Goal: Information Seeking & Learning: Check status

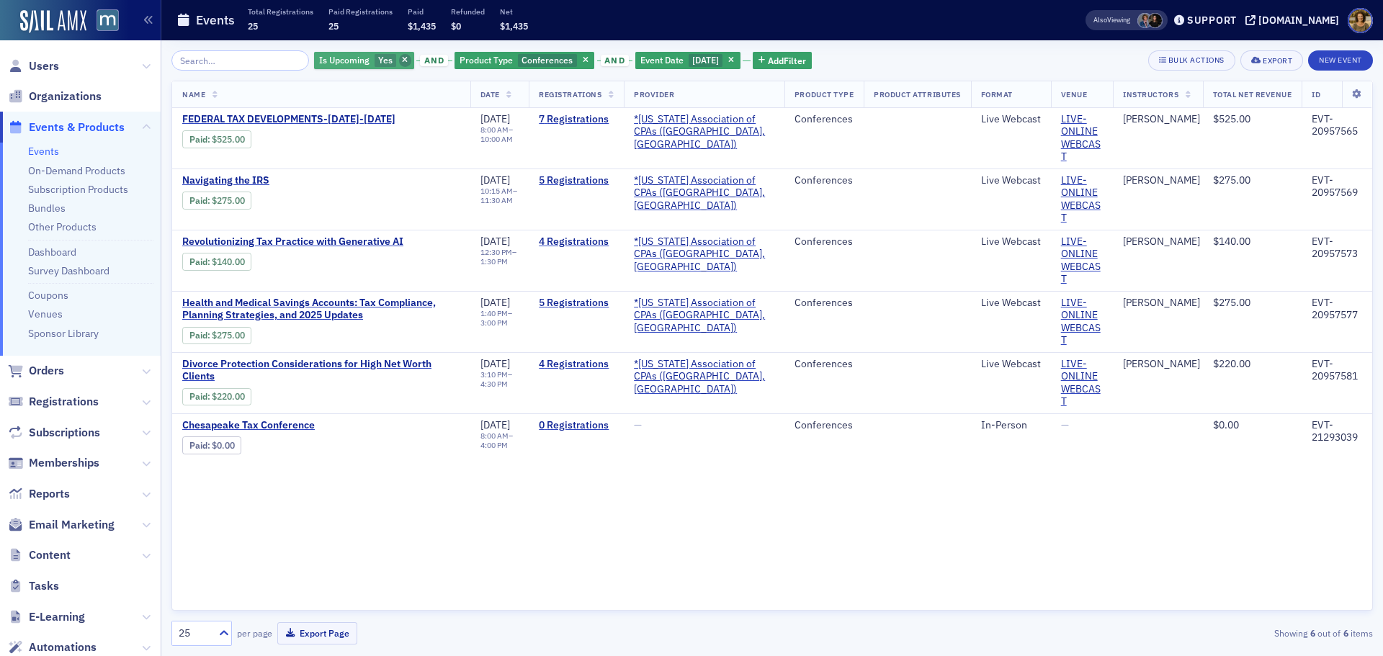
click at [402, 60] on icon "button" at bounding box center [405, 61] width 6 height 8
click at [442, 58] on icon "button" at bounding box center [445, 61] width 6 height 8
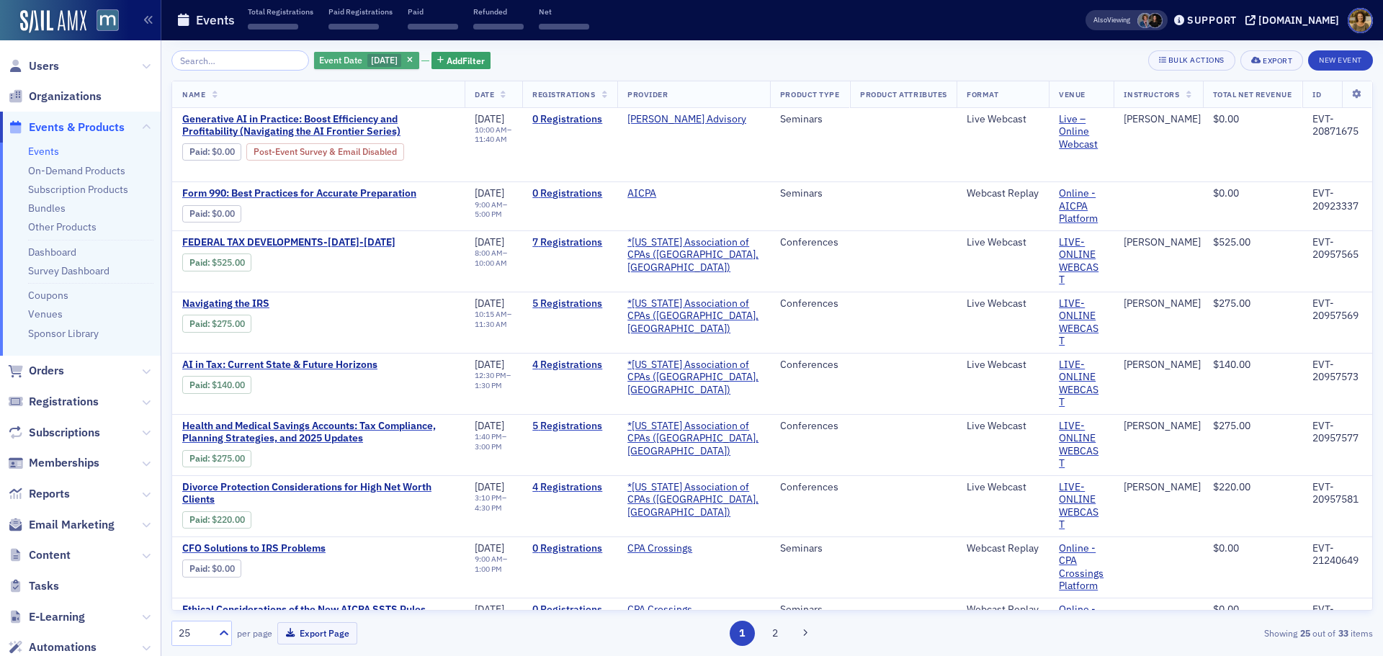
drag, startPoint x: 413, startPoint y: 60, endPoint x: 374, endPoint y: 60, distance: 38.9
click at [410, 60] on div "Event Date 11/21/2025" at bounding box center [366, 61] width 105 height 18
select select "10"
select select "2025"
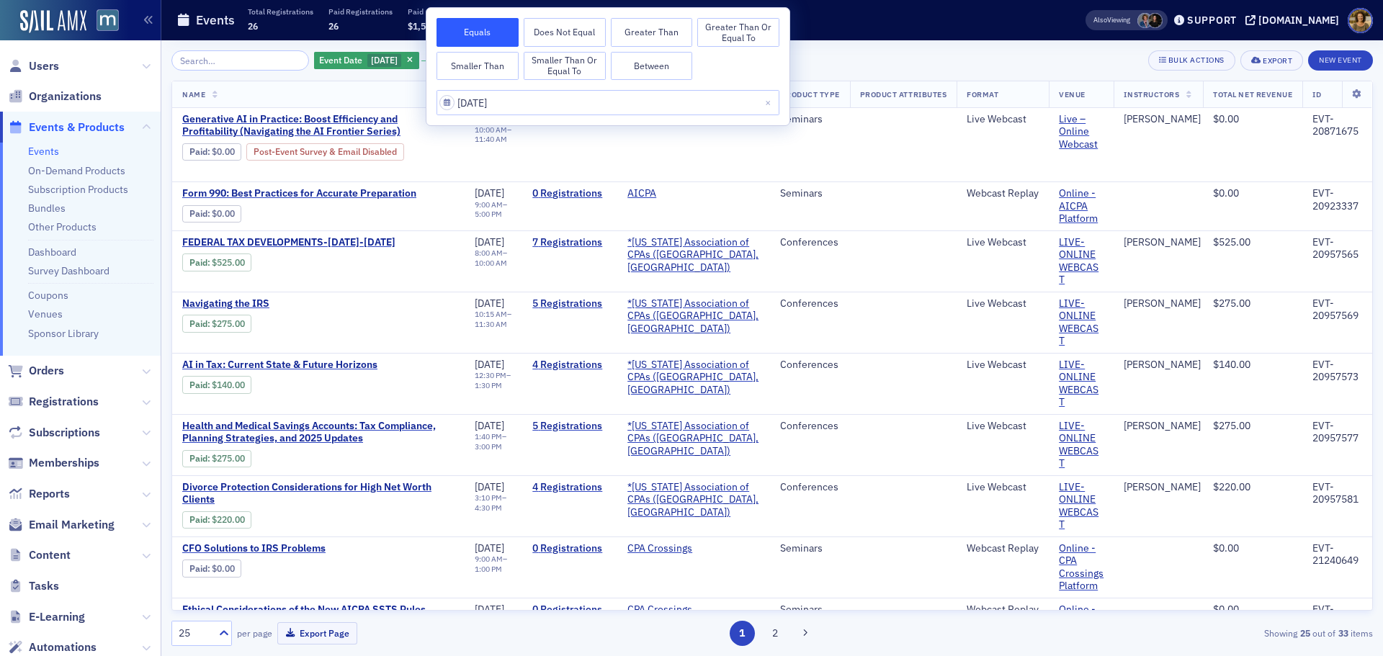
click at [860, 19] on div "Events Total Registrations 26 Paid Registrations 26 Paid $1,529 Refunded $0 Net…" at bounding box center [608, 20] width 864 height 38
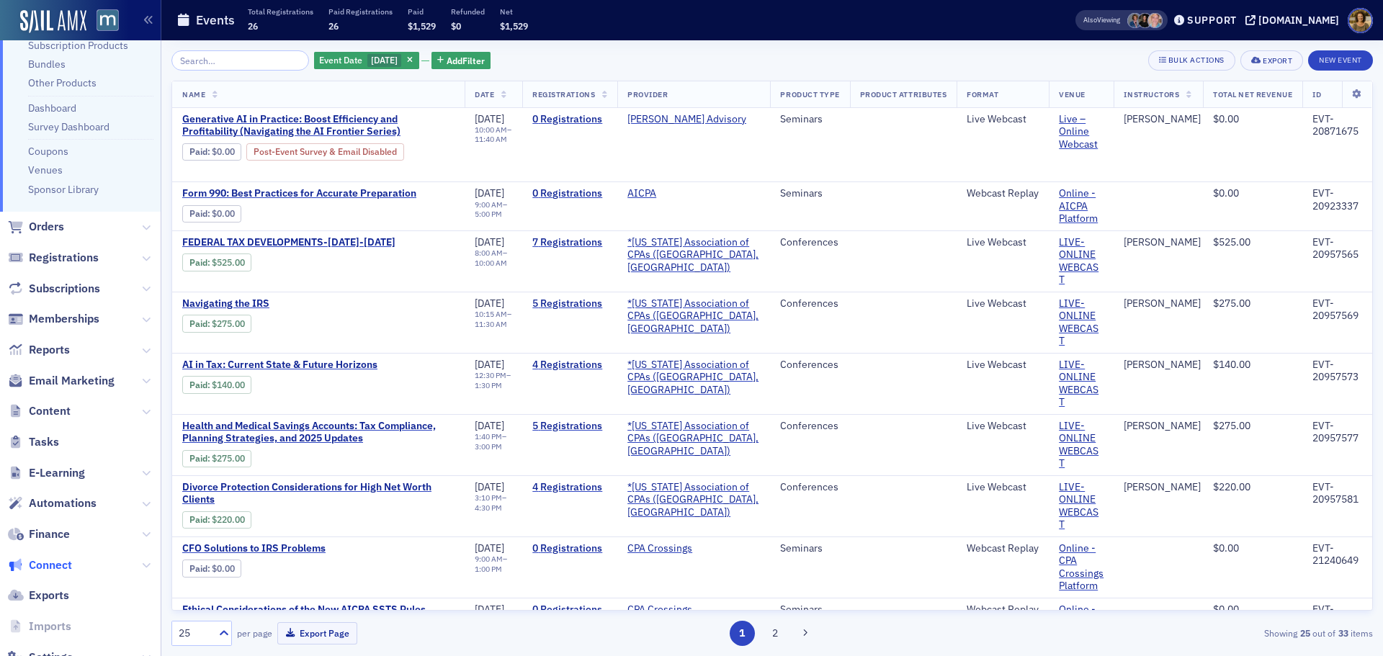
scroll to position [191, 0]
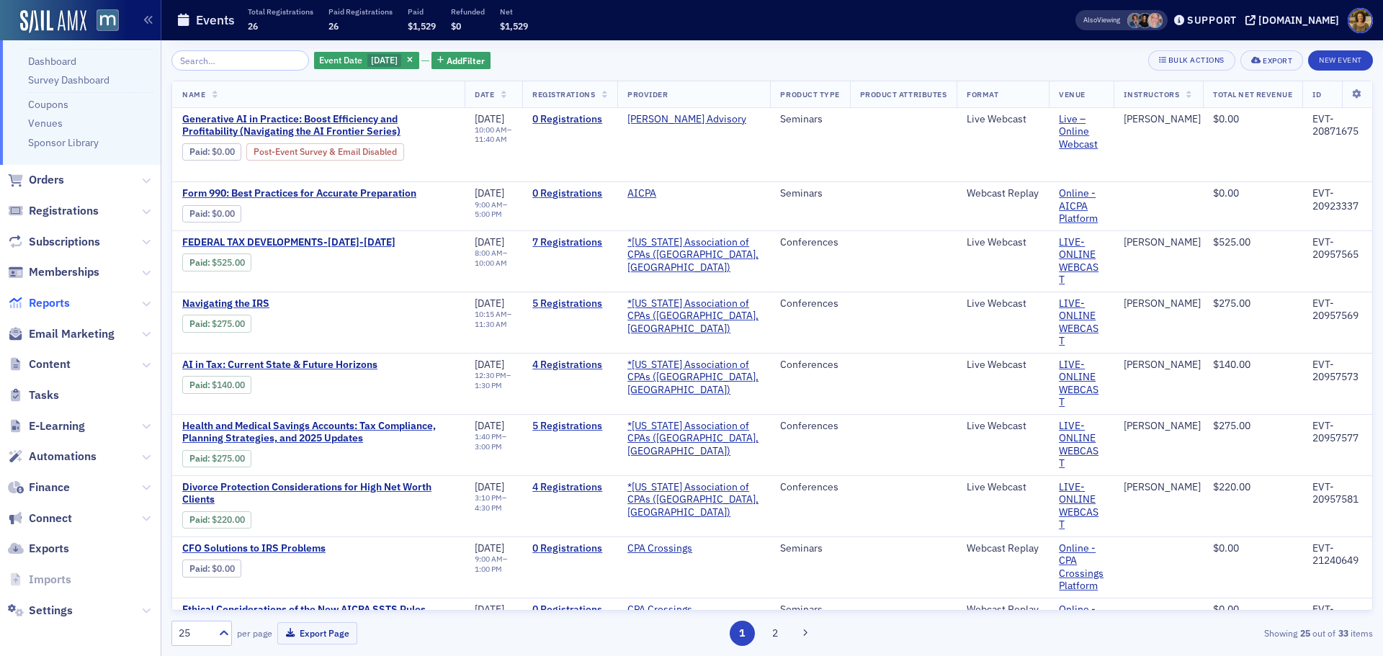
click at [60, 306] on span "Reports" at bounding box center [49, 303] width 41 height 16
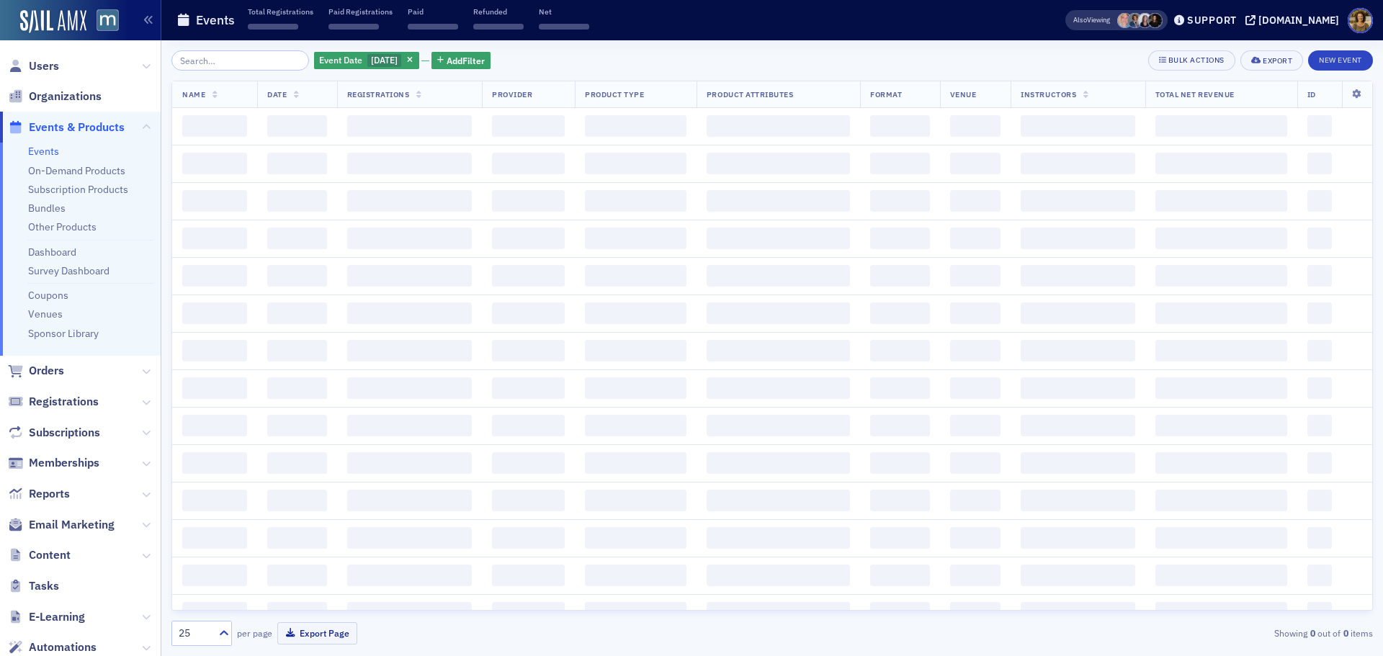
click at [48, 154] on link "Events" at bounding box center [43, 151] width 31 height 13
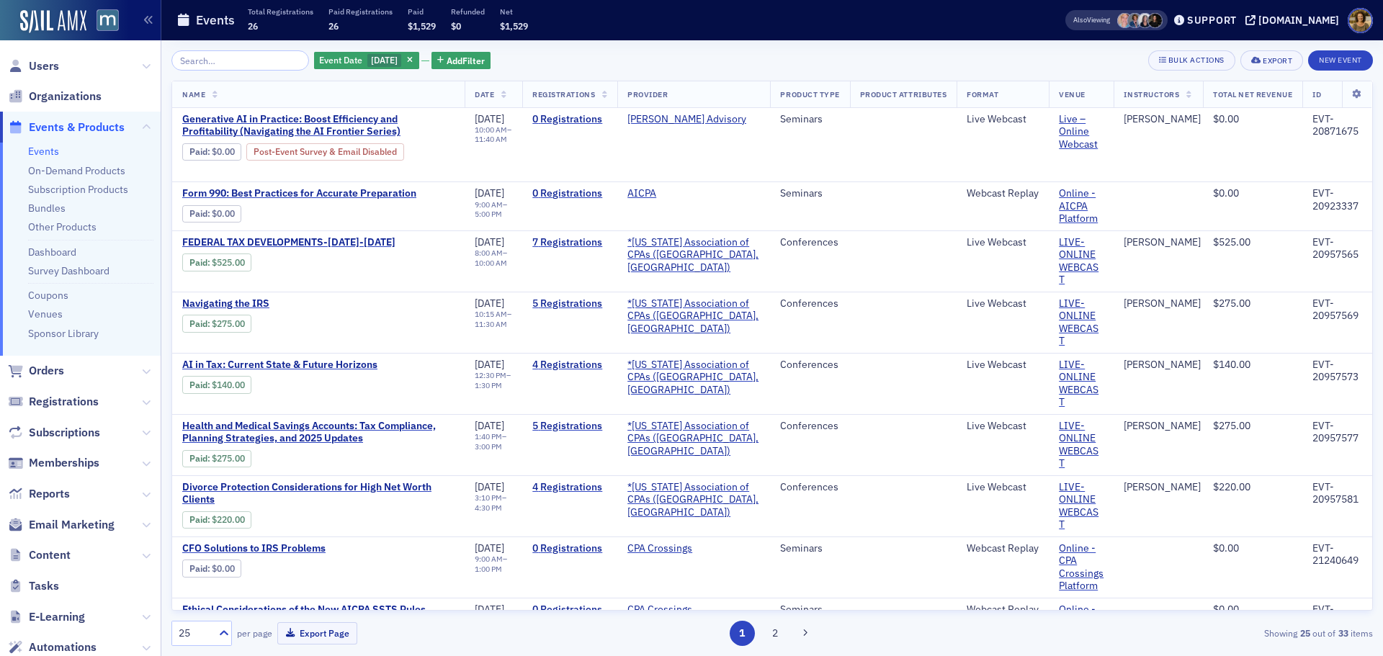
drag, startPoint x: 413, startPoint y: 55, endPoint x: 367, endPoint y: 55, distance: 46.8
click at [413, 55] on span "button" at bounding box center [410, 60] width 13 height 13
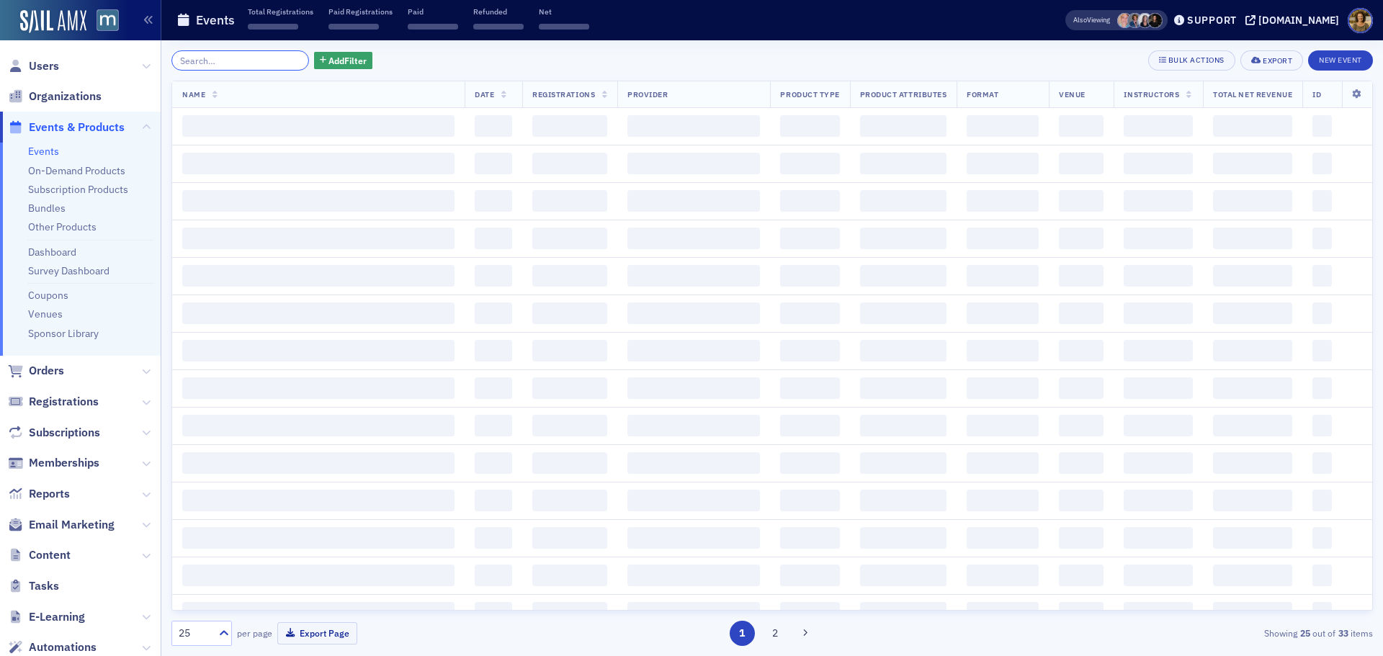
click at [233, 59] on input "search" at bounding box center [240, 60] width 138 height 20
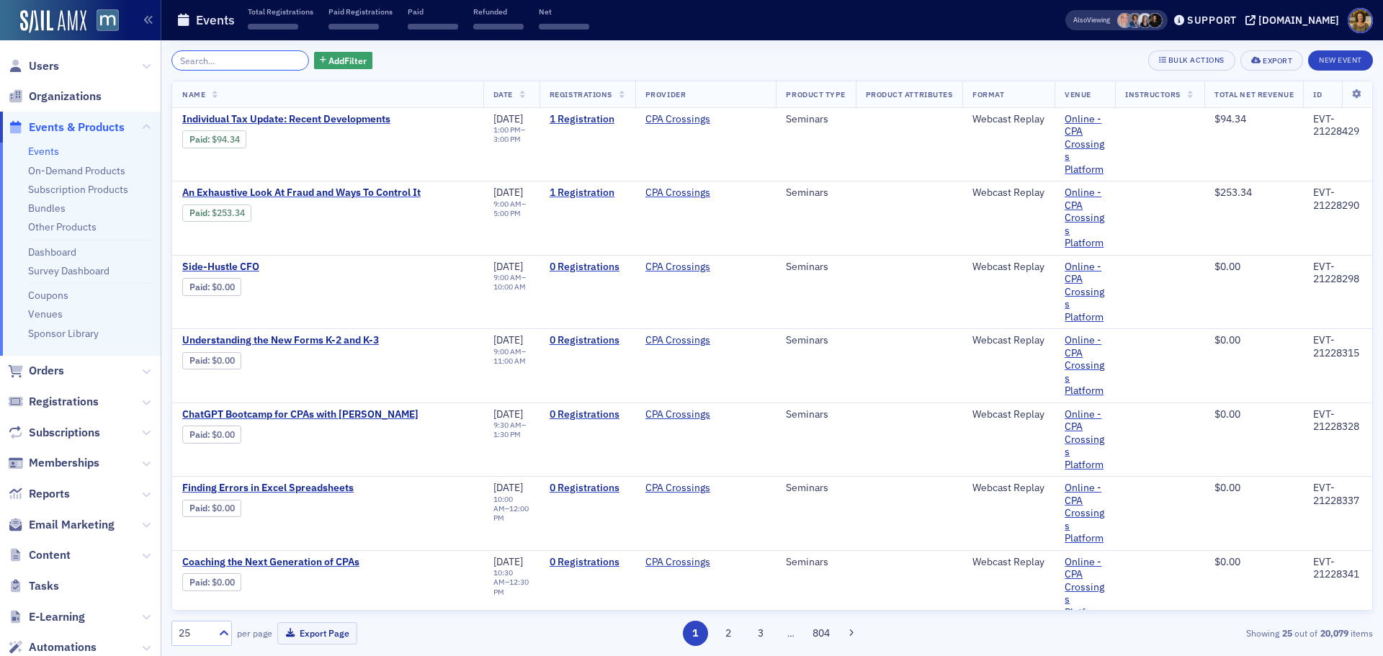
paste input "EVT-20866915"
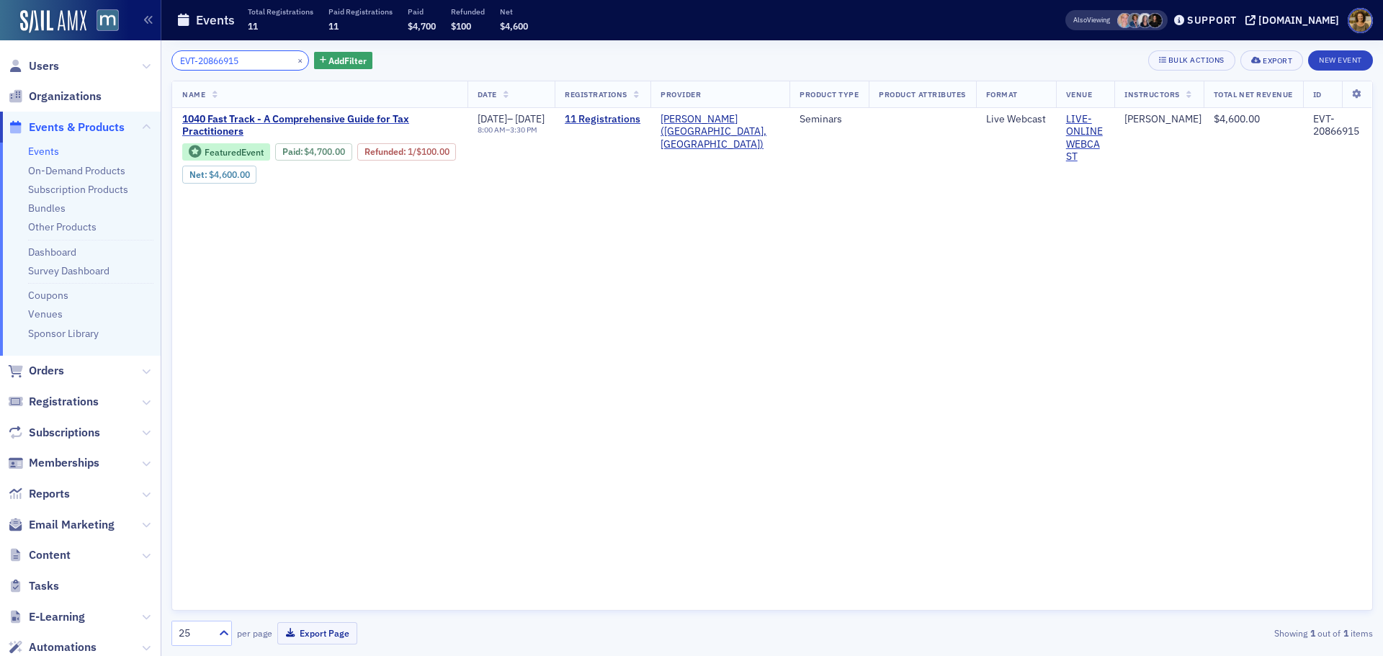
drag, startPoint x: 256, startPoint y: 65, endPoint x: 141, endPoint y: 68, distance: 114.6
click at [141, 68] on div "Users Organizations Events & Products Events On-Demand Products Subscription Pr…" at bounding box center [691, 328] width 1383 height 656
paste input "1099283"
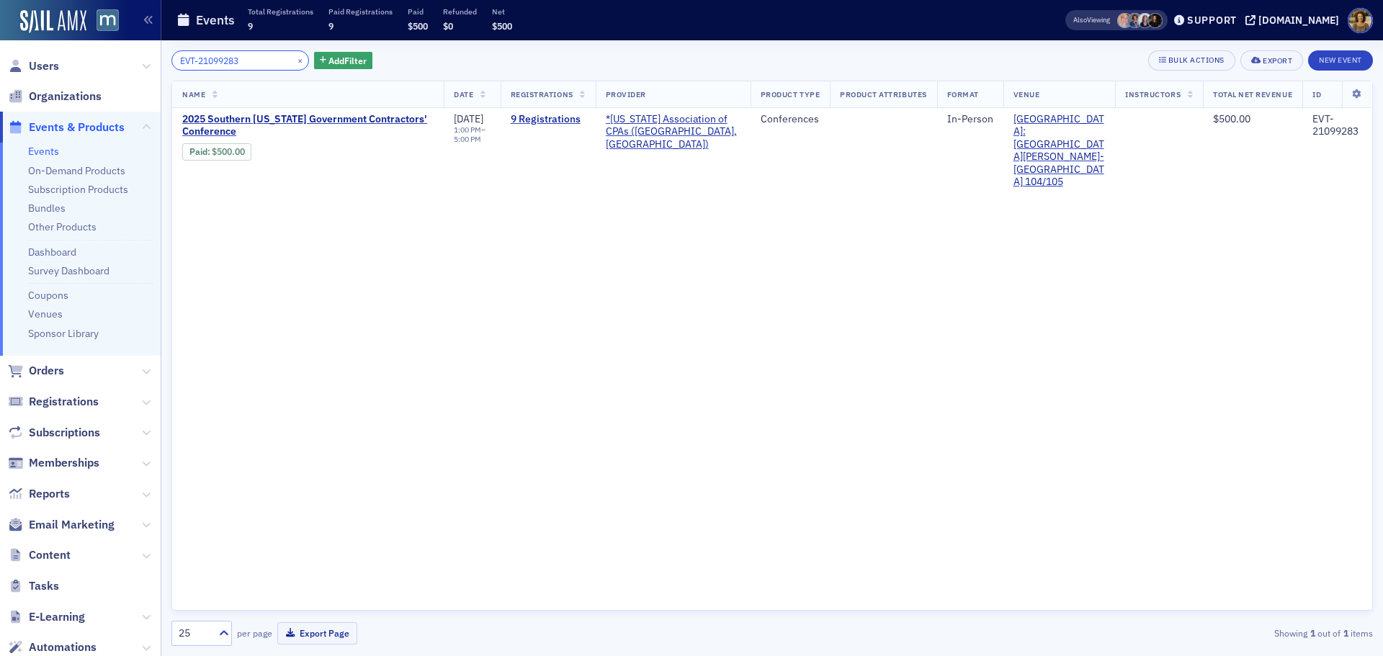
drag, startPoint x: 251, startPoint y: 63, endPoint x: 82, endPoint y: 77, distance: 169.9
click at [85, 77] on div "Users Organizations Events & Products Events On-Demand Products Subscription Pr…" at bounding box center [691, 328] width 1383 height 656
paste input "0841431"
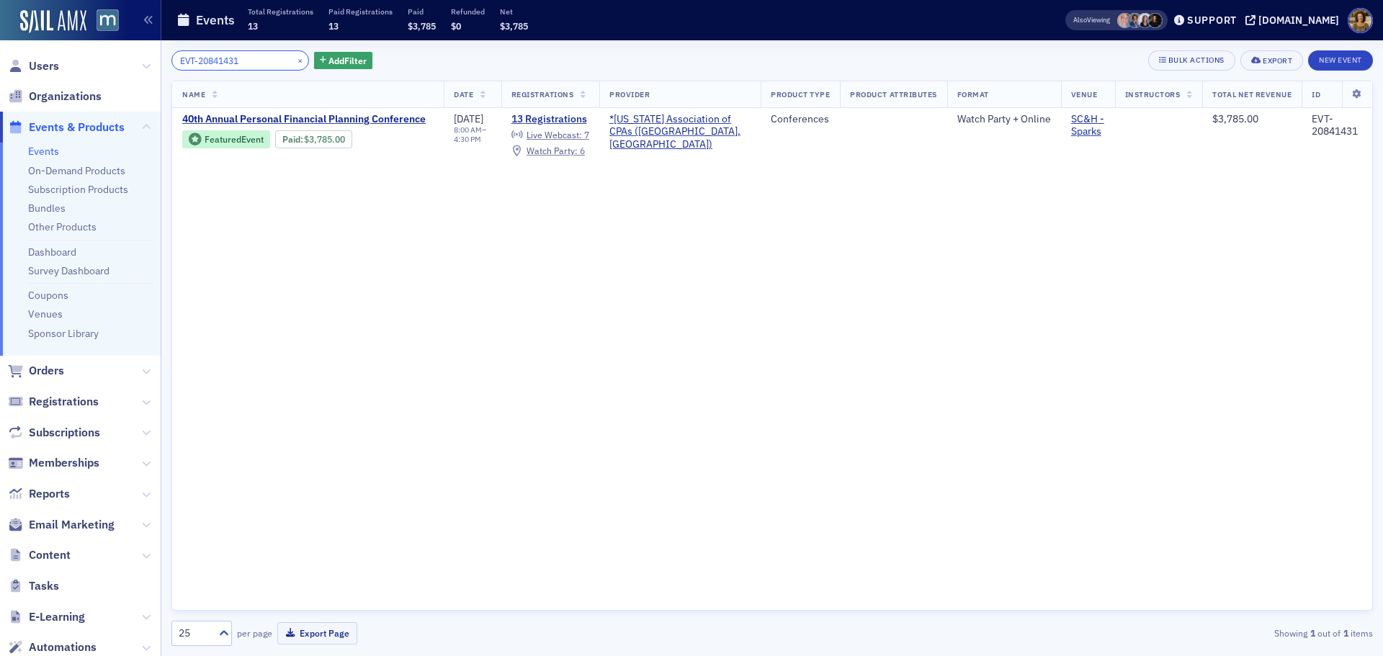
drag, startPoint x: 254, startPoint y: 63, endPoint x: 164, endPoint y: 67, distance: 90.9
click at [164, 67] on div "EVT-20841431 × Add Filter Bulk Actions Export New Event Name Date Registrations…" at bounding box center [772, 348] width 1222 height 616
type input "EVT-20841431"
click at [294, 56] on button "×" at bounding box center [300, 59] width 13 height 13
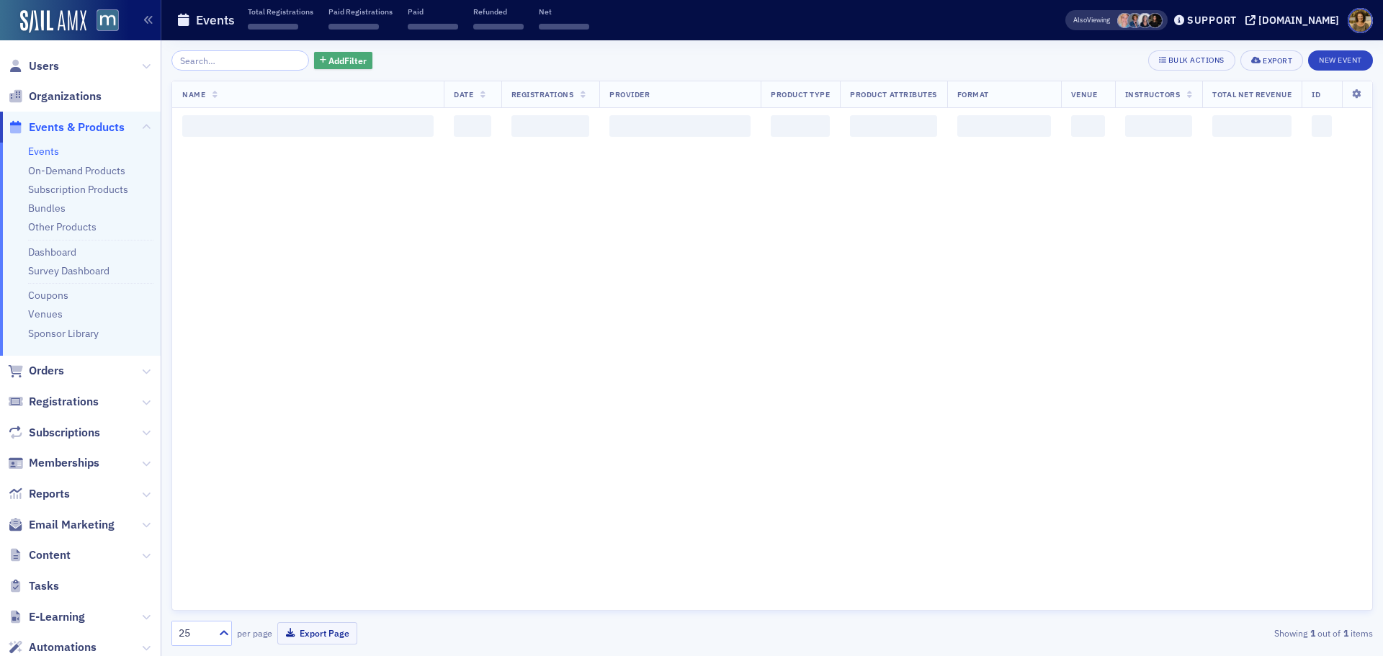
click at [320, 58] on icon "button" at bounding box center [323, 61] width 6 height 8
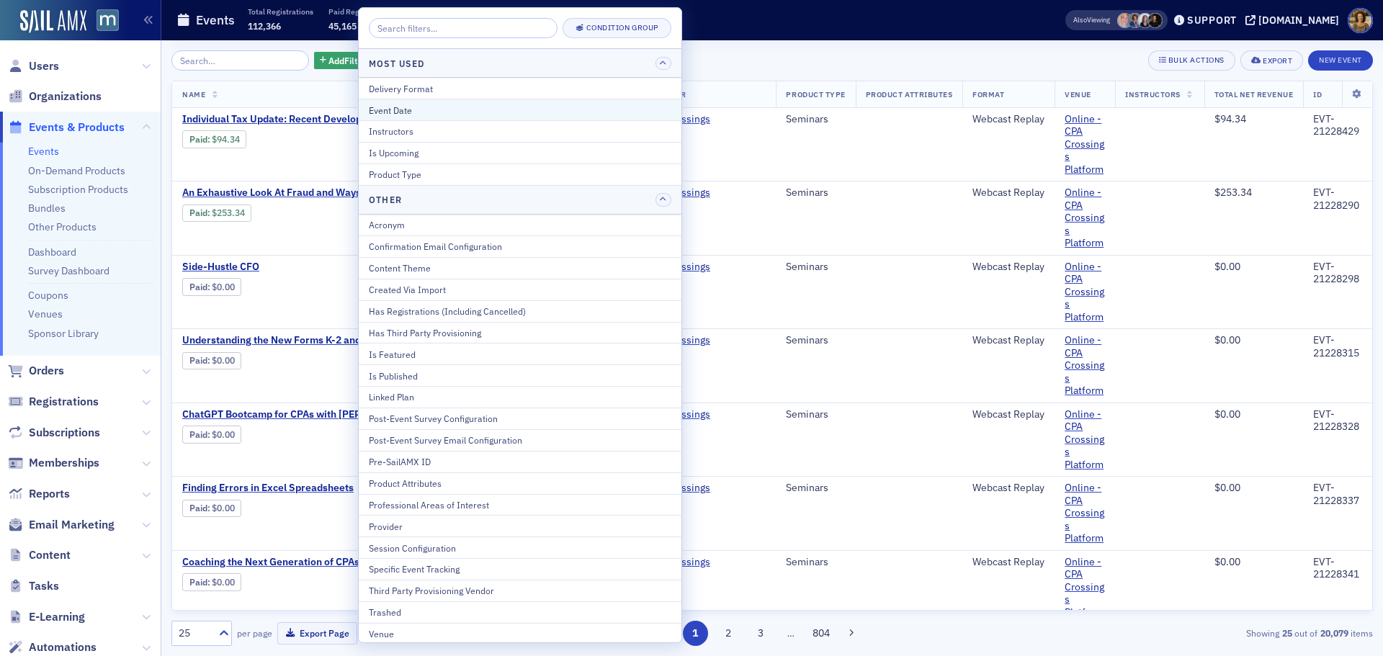
click at [398, 109] on div "Event Date" at bounding box center [520, 110] width 303 height 13
select select "8"
select select "2025"
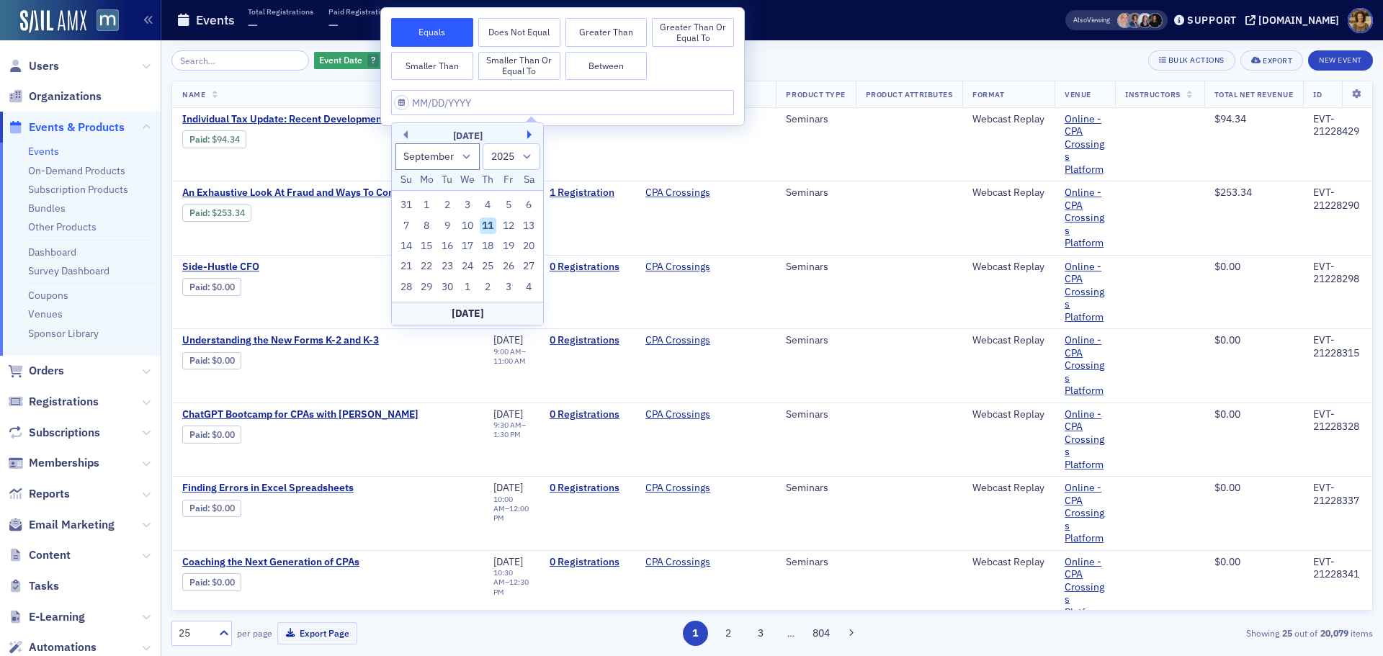
click at [529, 137] on button "Next Month" at bounding box center [531, 134] width 9 height 9
select select "10"
click at [447, 251] on div "11" at bounding box center [447, 246] width 17 height 17
type input "11/11/2025"
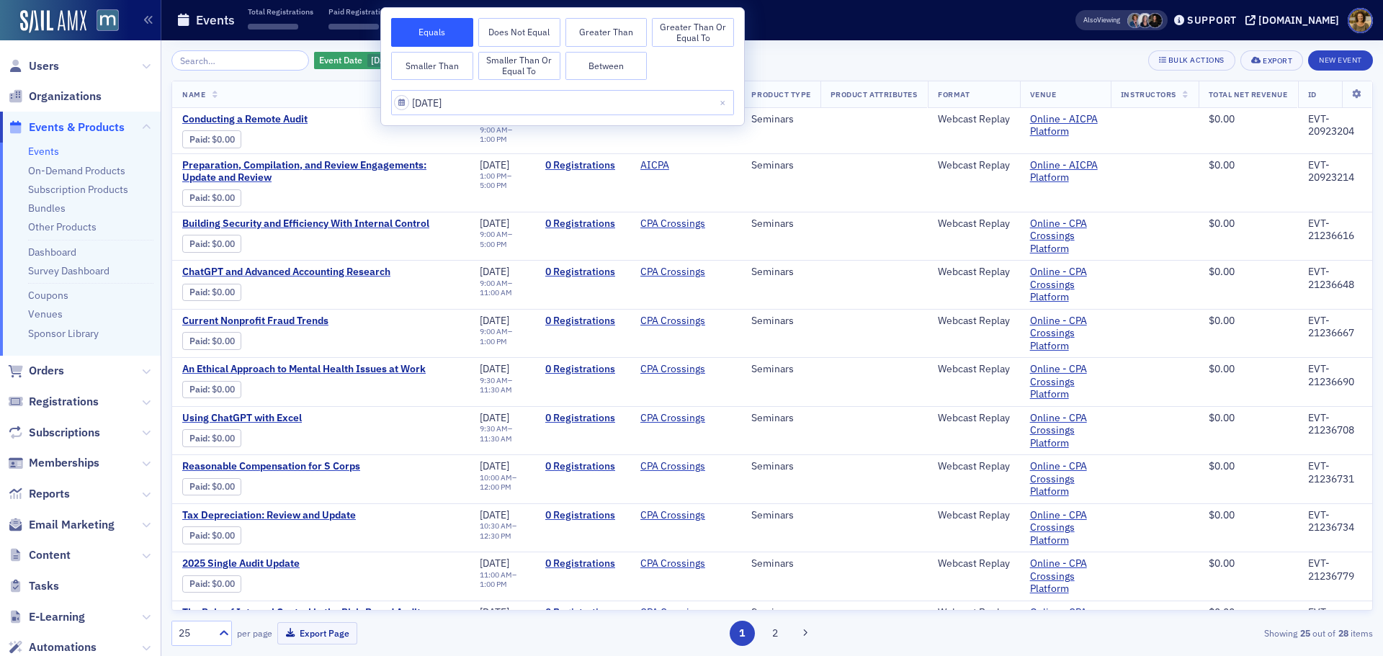
click at [584, 71] on button "Between" at bounding box center [606, 66] width 82 height 29
select select "10"
select select "2025"
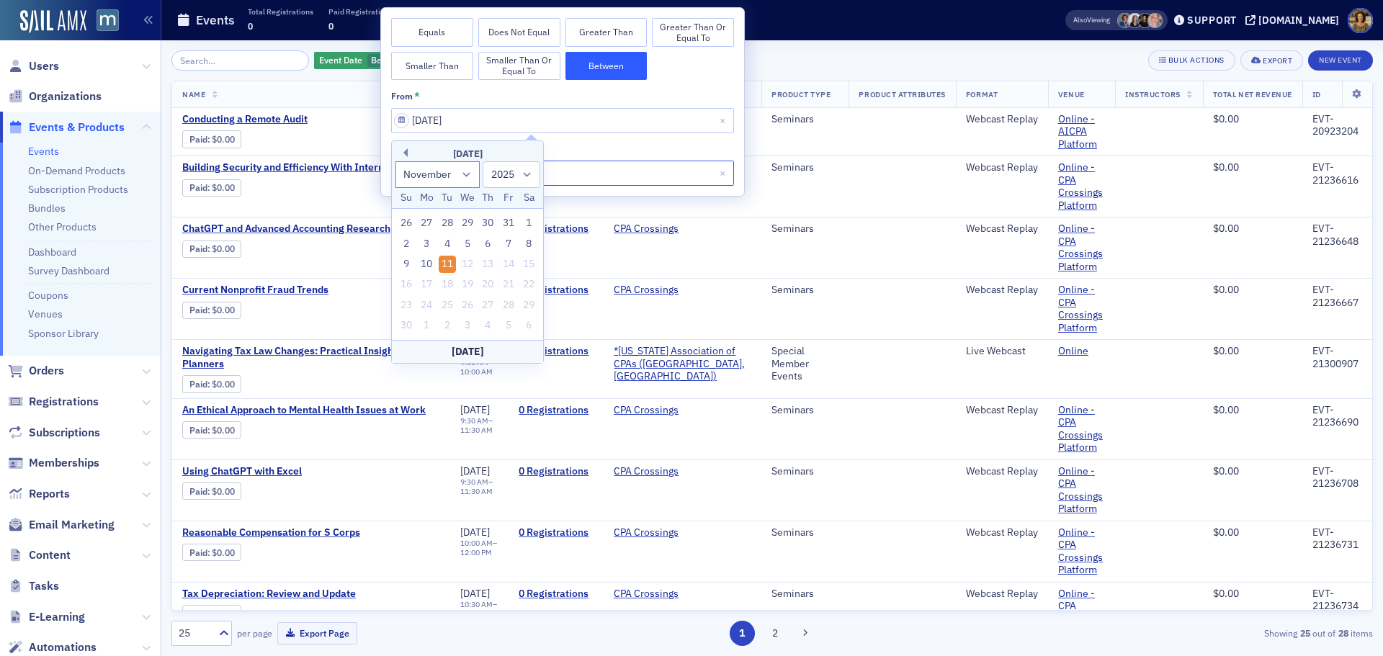
click at [573, 174] on input "11/11/2025" at bounding box center [562, 173] width 343 height 25
select select "10"
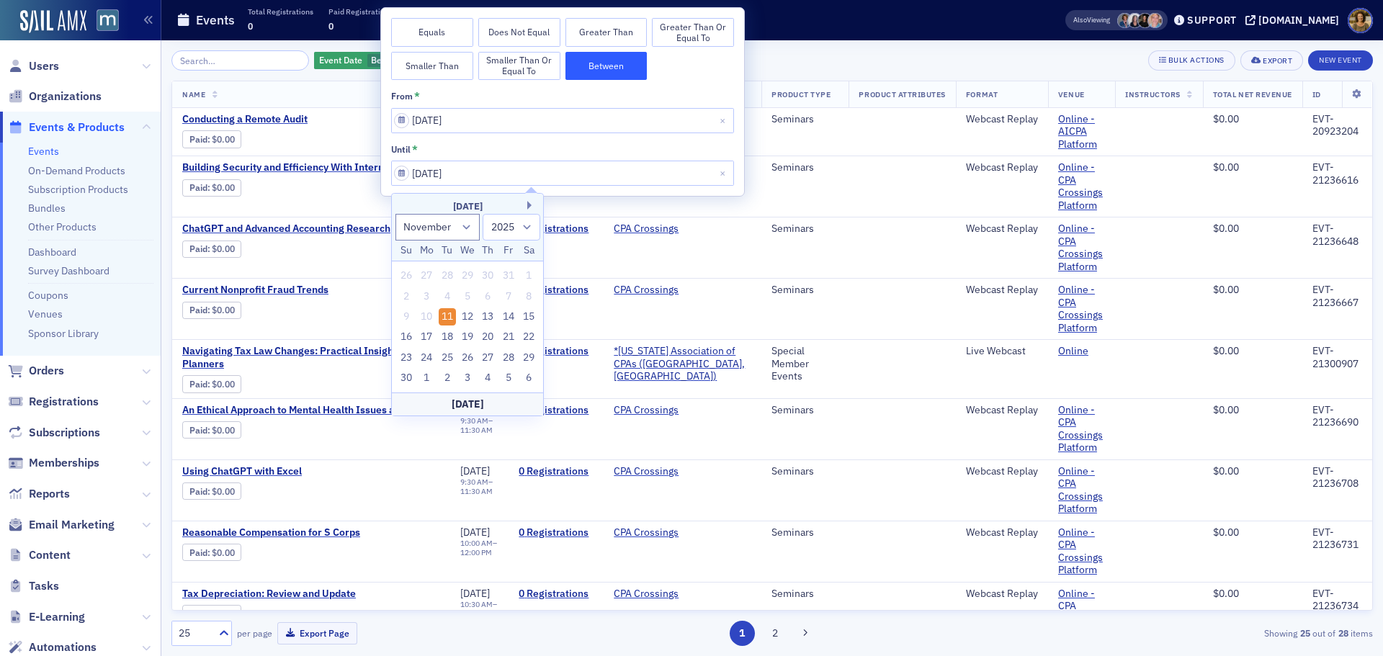
drag, startPoint x: 491, startPoint y: 317, endPoint x: 484, endPoint y: 261, distance: 56.6
click at [491, 315] on div "13" at bounding box center [488, 316] width 17 height 17
type input "11/13/2025"
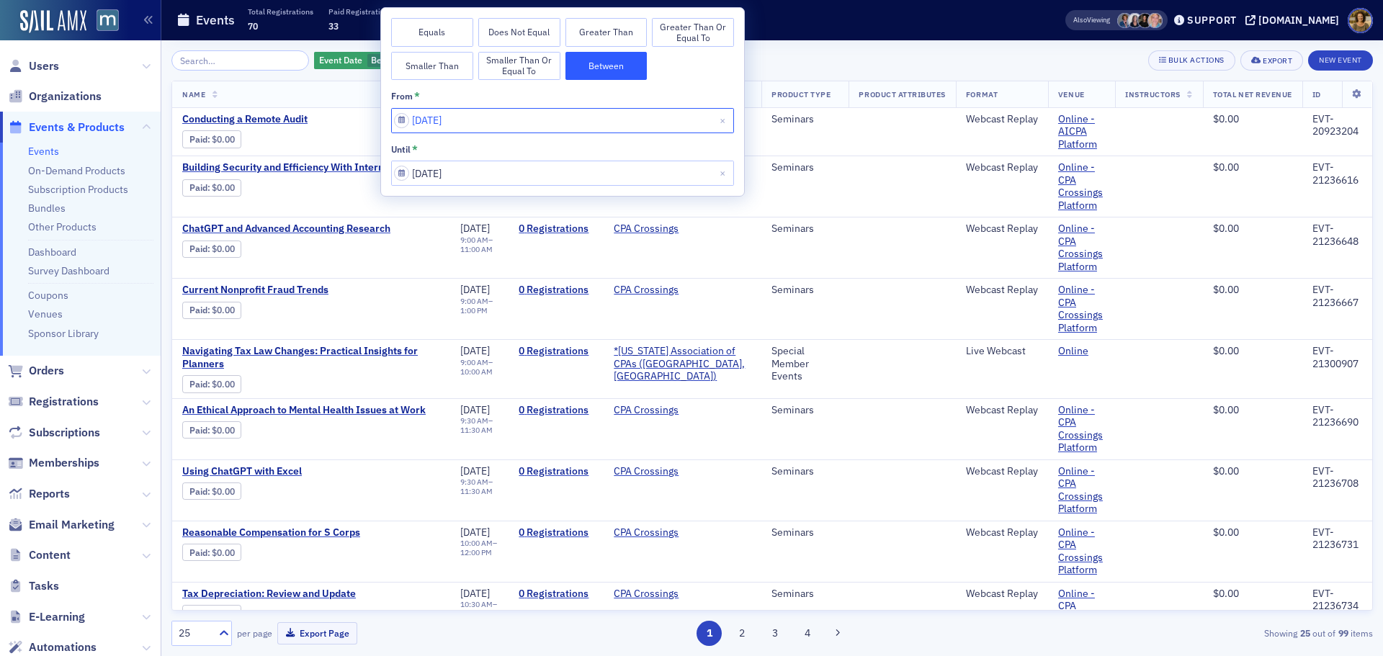
click at [465, 123] on input "11/11/2025" at bounding box center [562, 120] width 343 height 25
select select "10"
select select "2025"
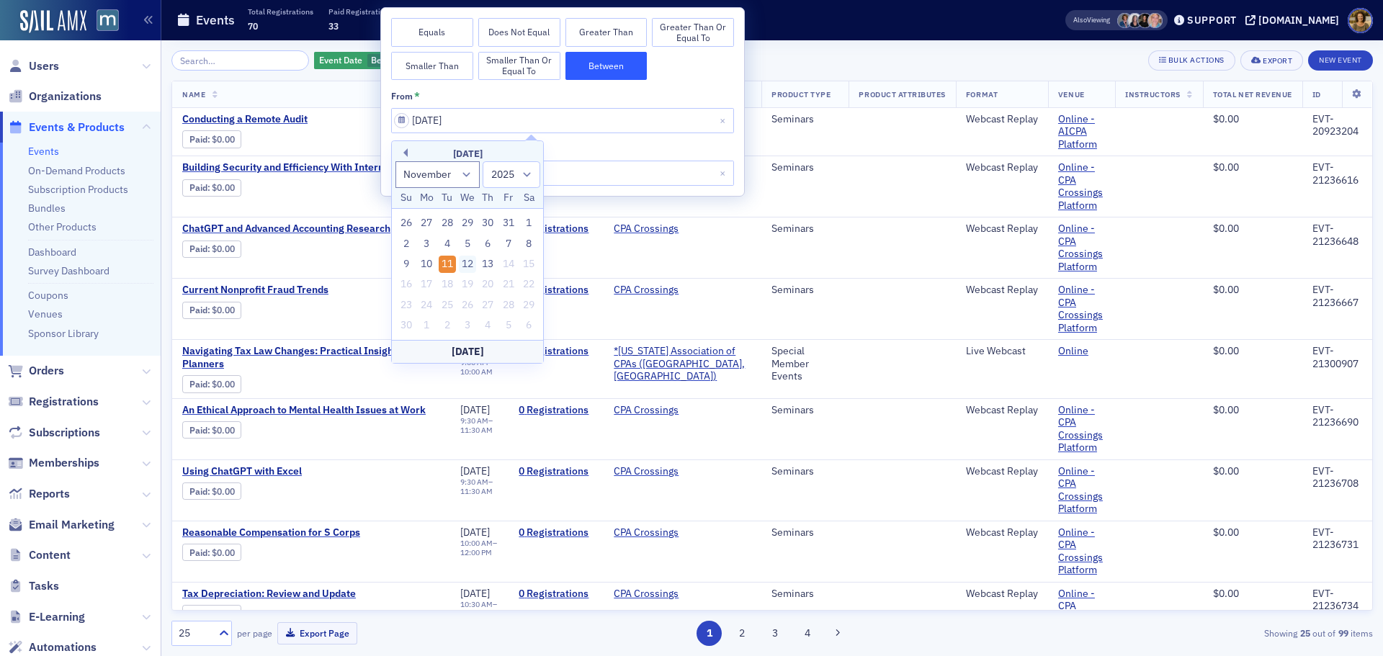
click at [470, 261] on div "12" at bounding box center [467, 264] width 17 height 17
type input "11/12/2025"
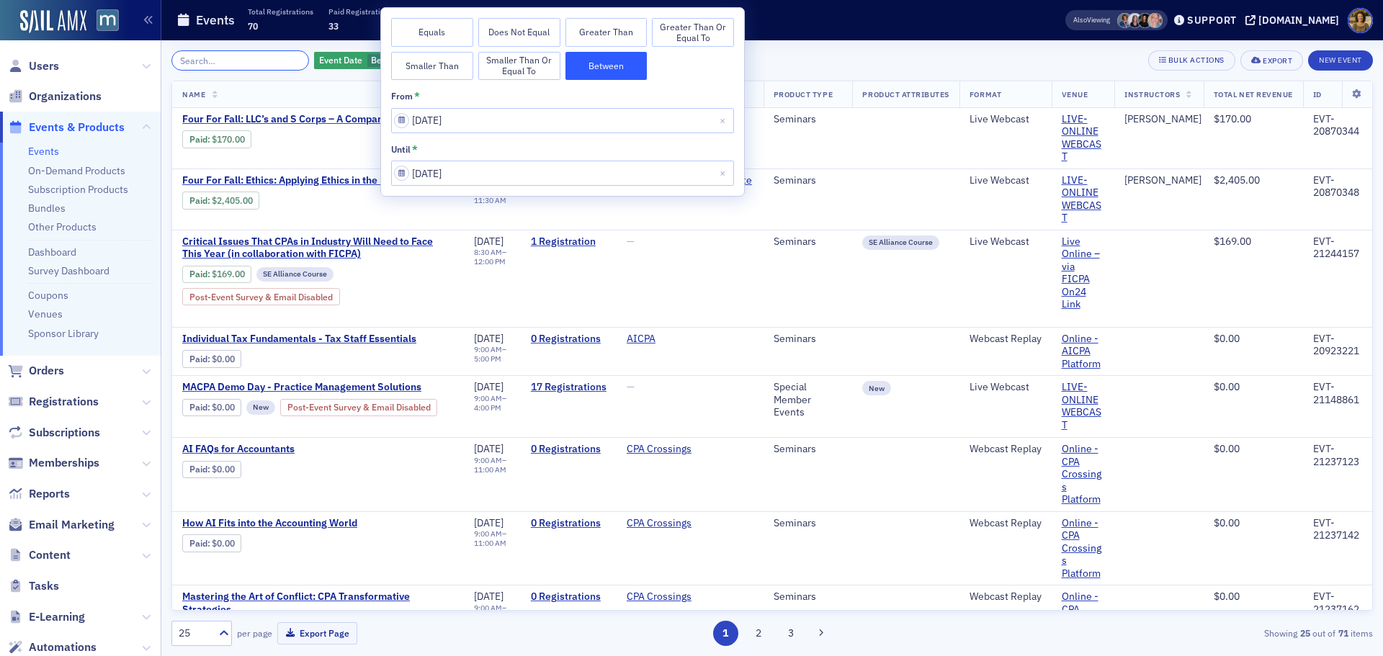
click at [249, 62] on input "search" at bounding box center [240, 60] width 138 height 20
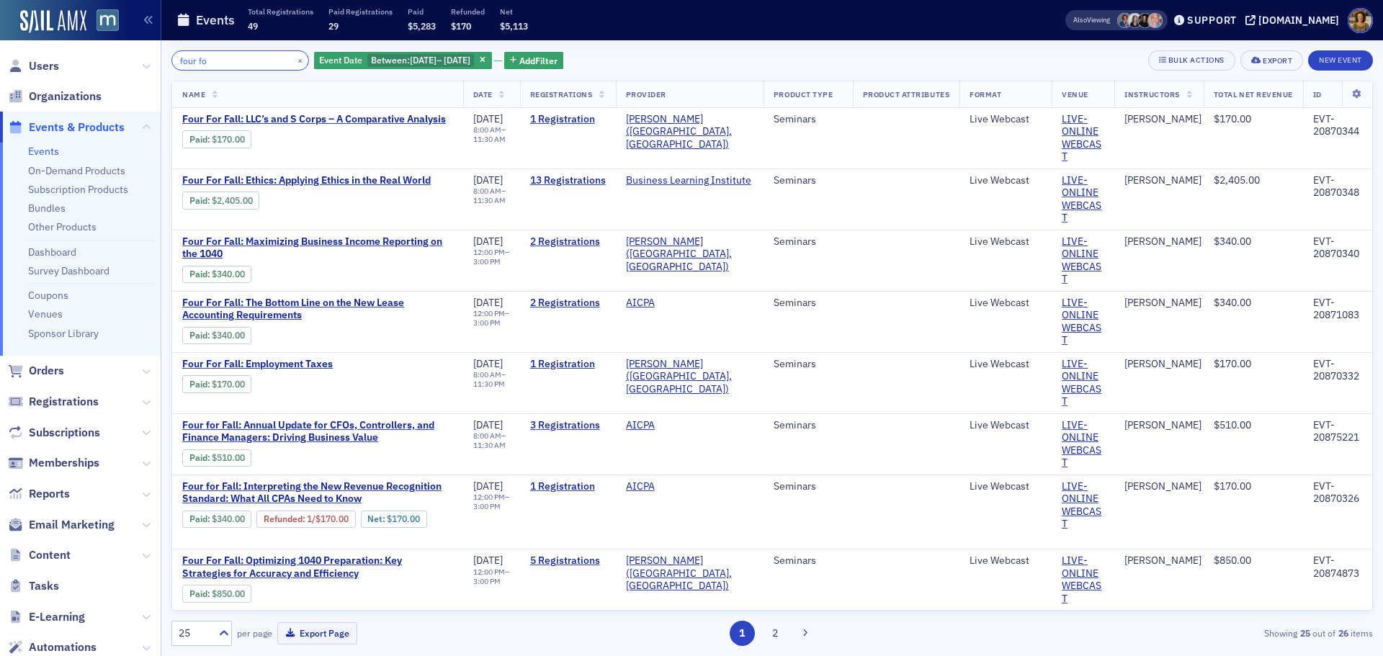
type input "four fo"
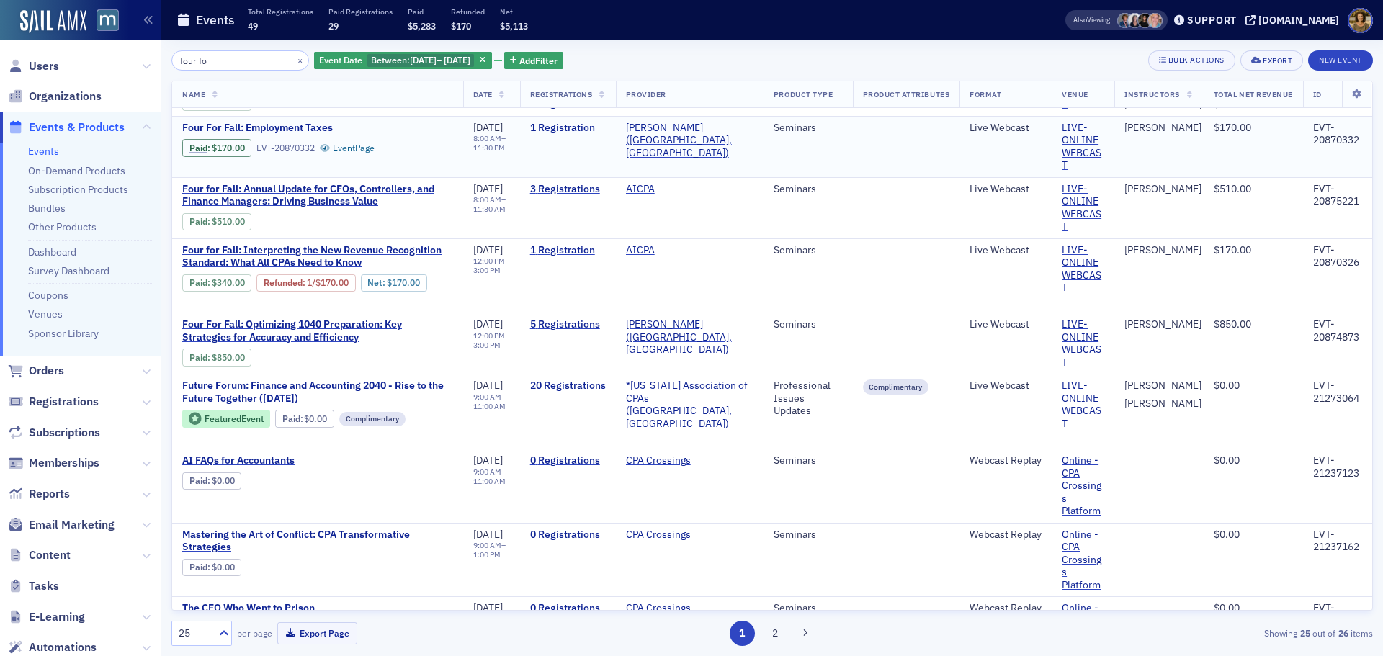
scroll to position [72, 0]
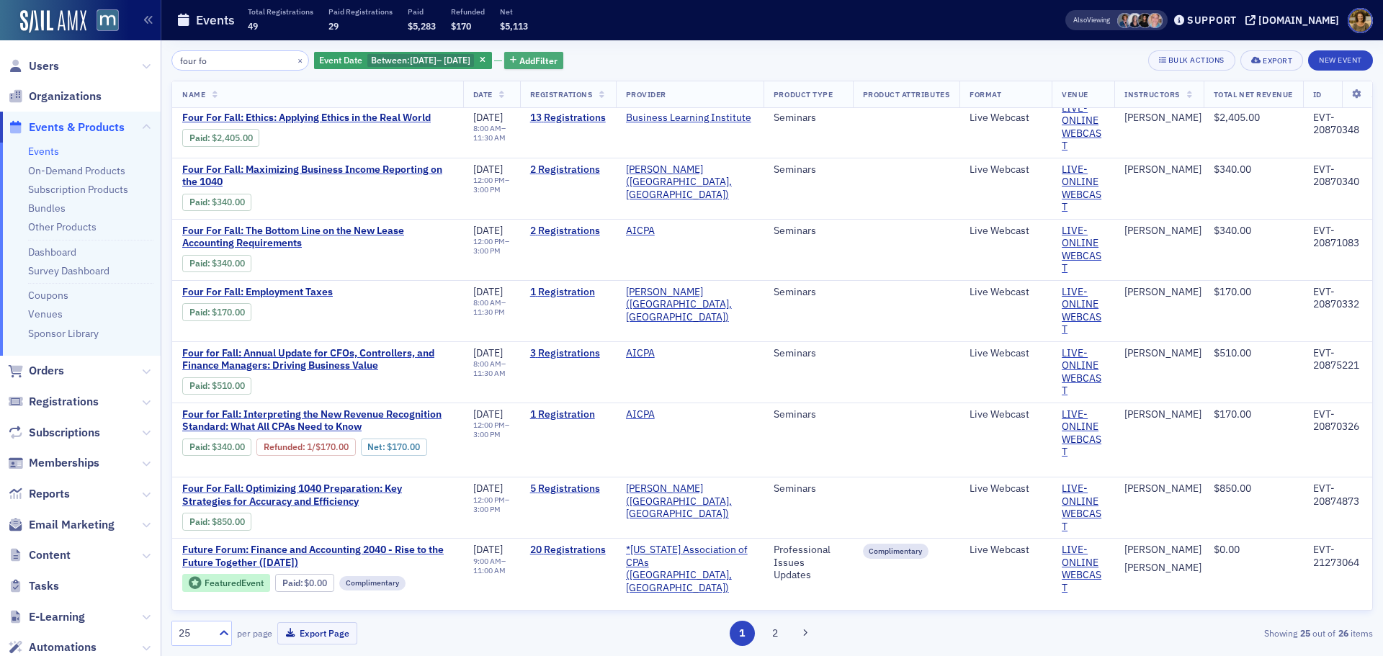
click at [555, 55] on span "Add Filter" at bounding box center [538, 60] width 38 height 13
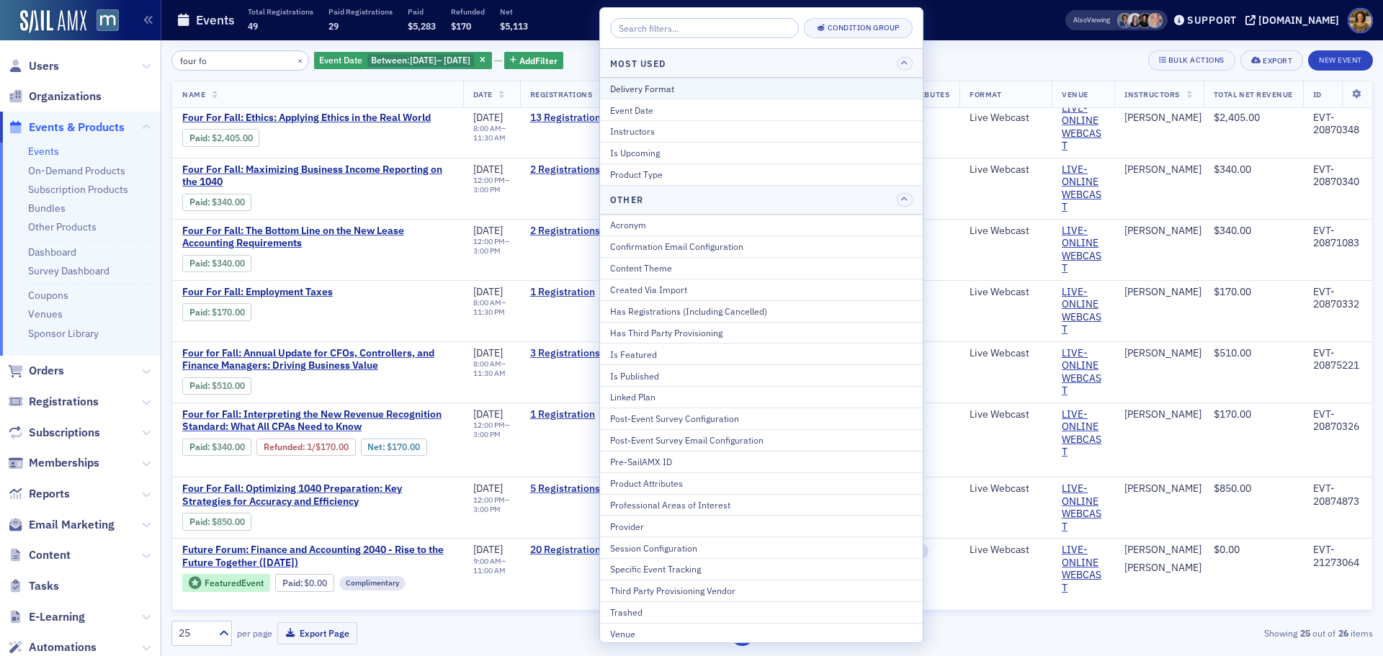
click at [624, 94] on div "Delivery Format" at bounding box center [761, 88] width 303 height 13
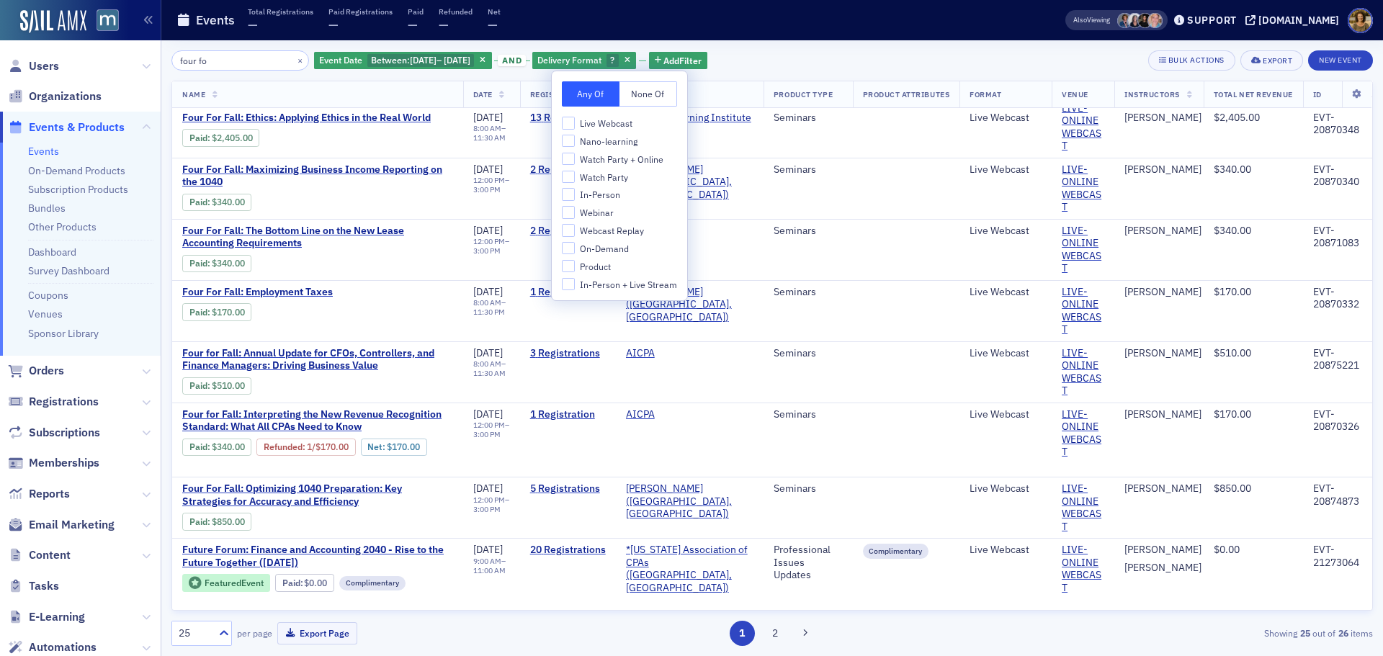
click at [581, 120] on span "Live Webcast" at bounding box center [606, 123] width 53 height 12
click at [575, 120] on input "Live Webcast" at bounding box center [568, 123] width 13 height 13
checkbox input "true"
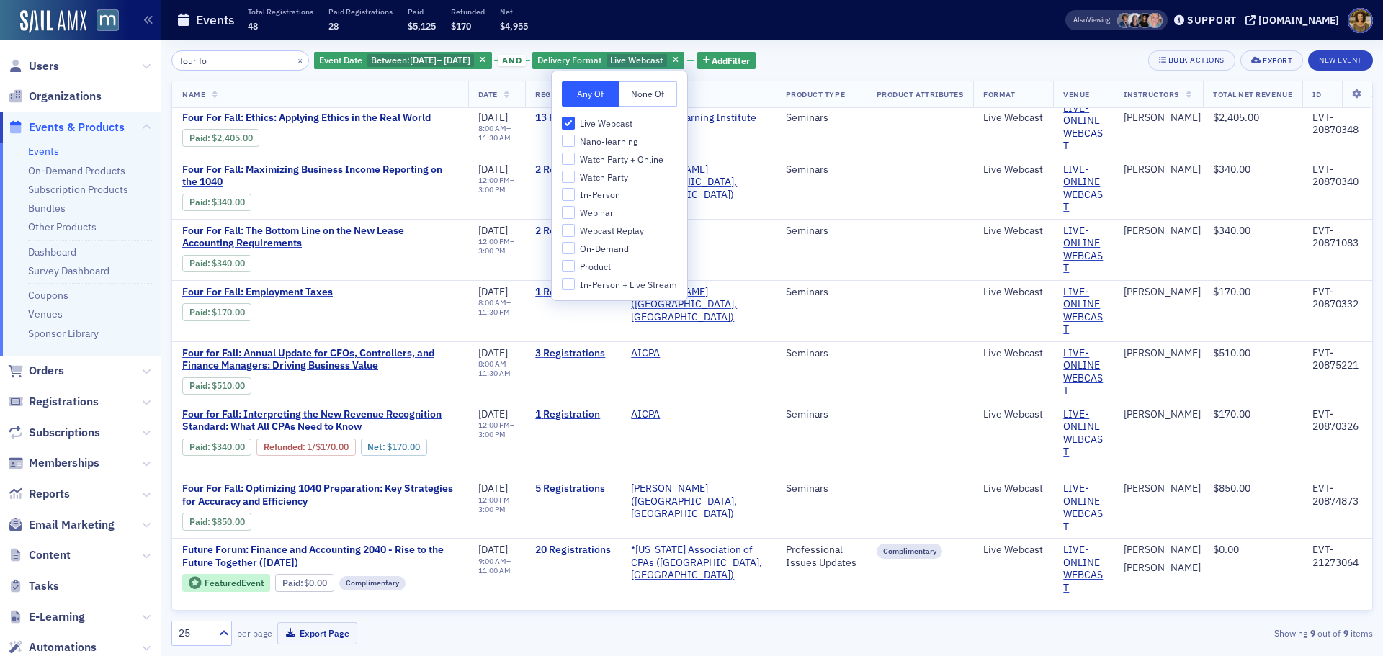
click at [886, 36] on div "Events Total Registrations 48 Paid Registrations 28 Paid $5,125 Refunded $170 N…" at bounding box center [597, 20] width 843 height 38
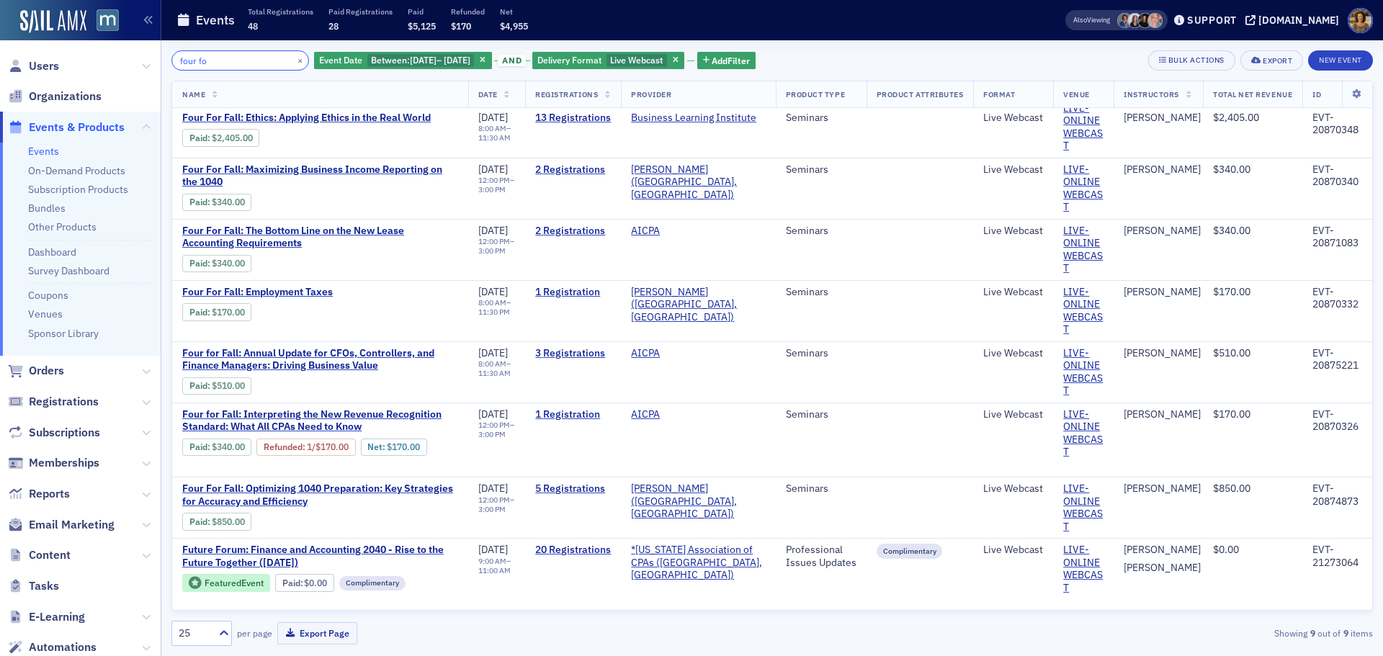
click at [235, 58] on input "four fo" at bounding box center [240, 60] width 138 height 20
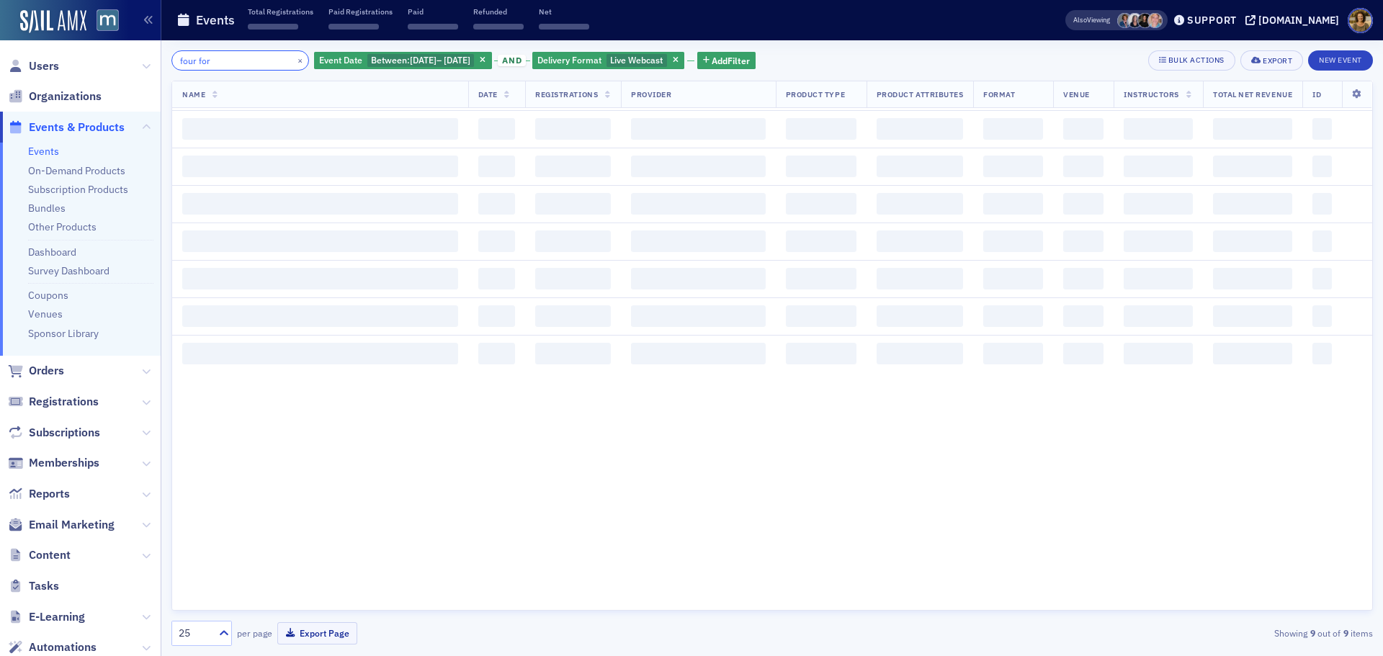
scroll to position [72, 0]
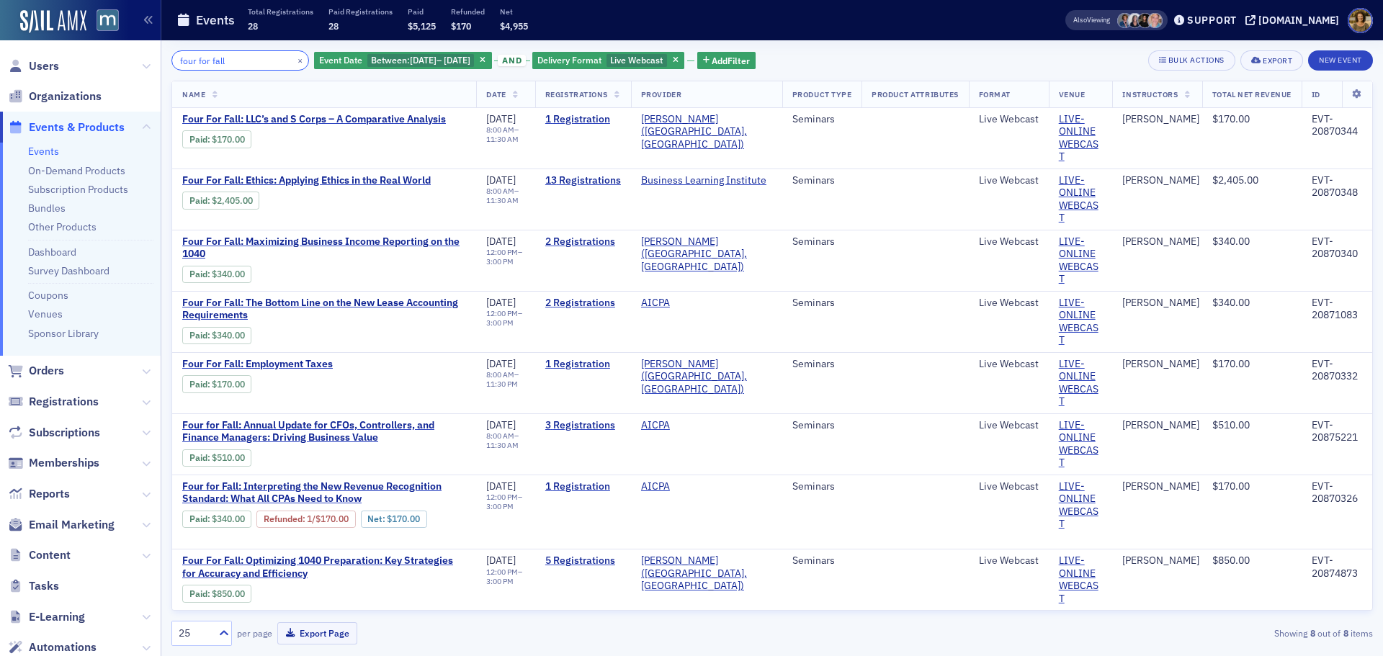
type input "four for fall"
click at [435, 57] on span "11/12/2025" at bounding box center [423, 60] width 27 height 12
select select "10"
select select "2025"
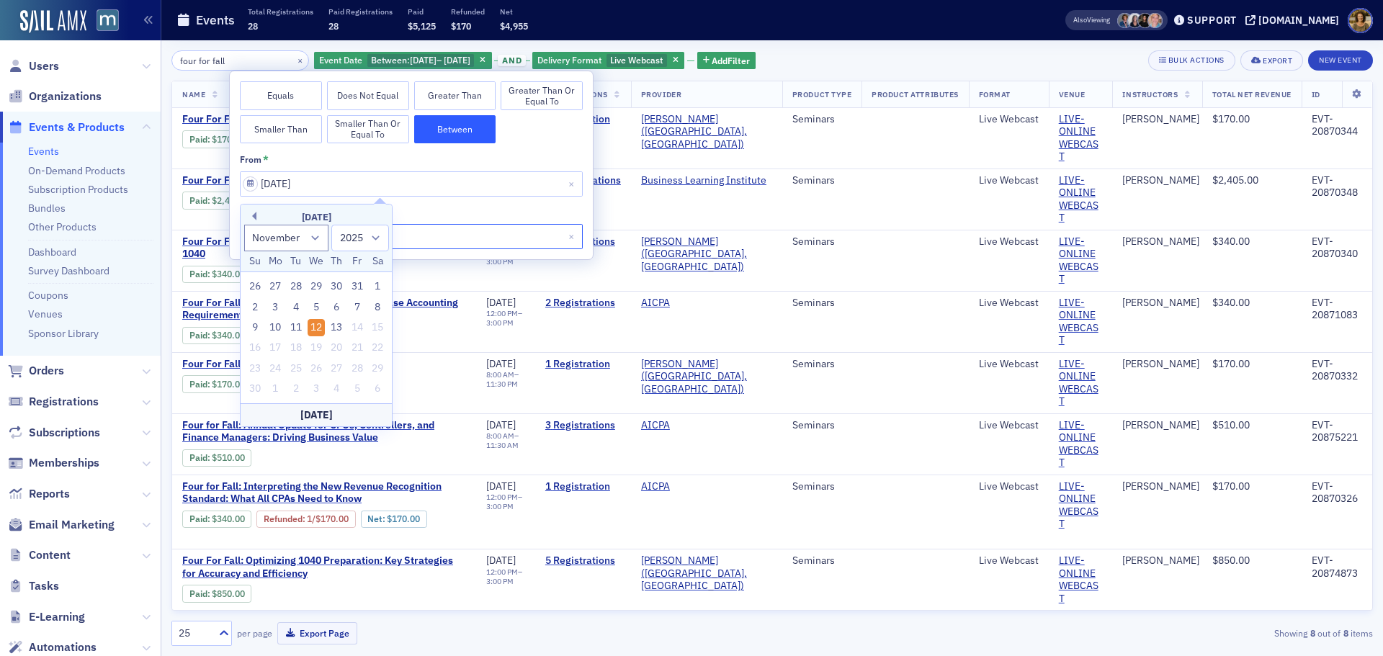
select select "10"
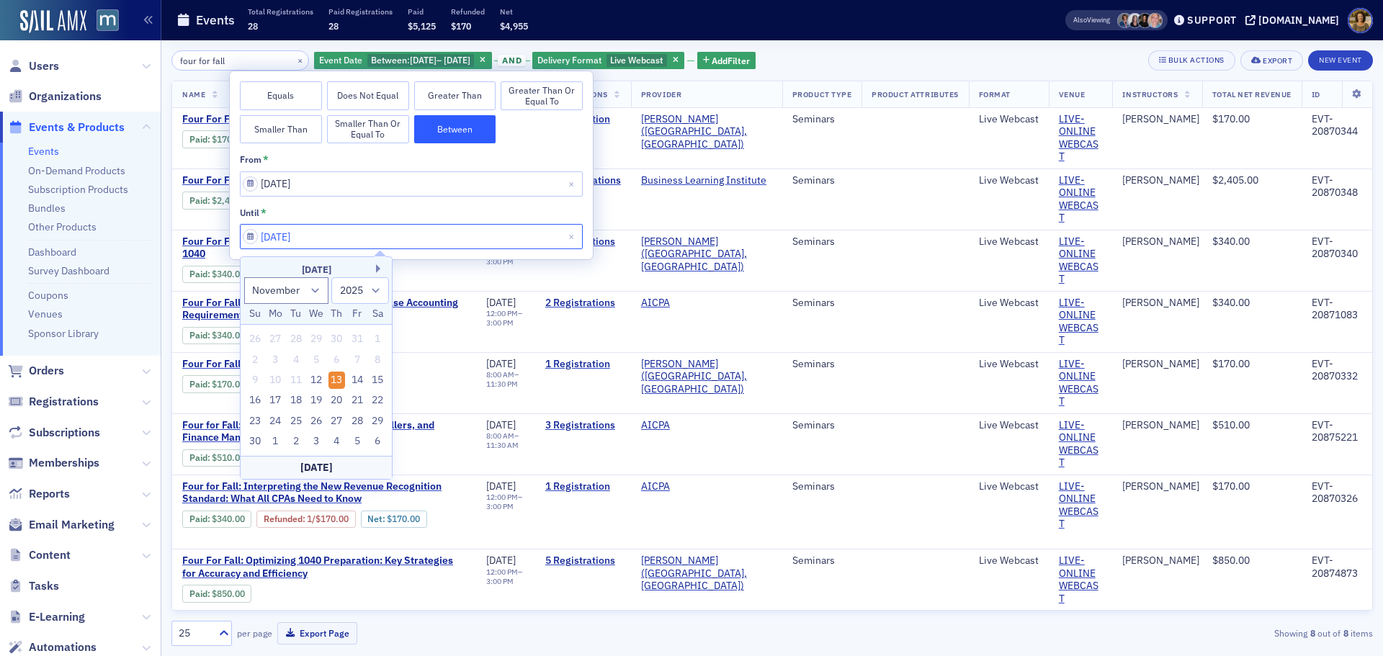
click at [454, 238] on input "11/13/2025" at bounding box center [411, 236] width 343 height 25
drag, startPoint x: 339, startPoint y: 399, endPoint x: 341, endPoint y: 390, distance: 9.5
click at [339, 398] on div "20" at bounding box center [336, 400] width 17 height 17
type input "11/20/2025"
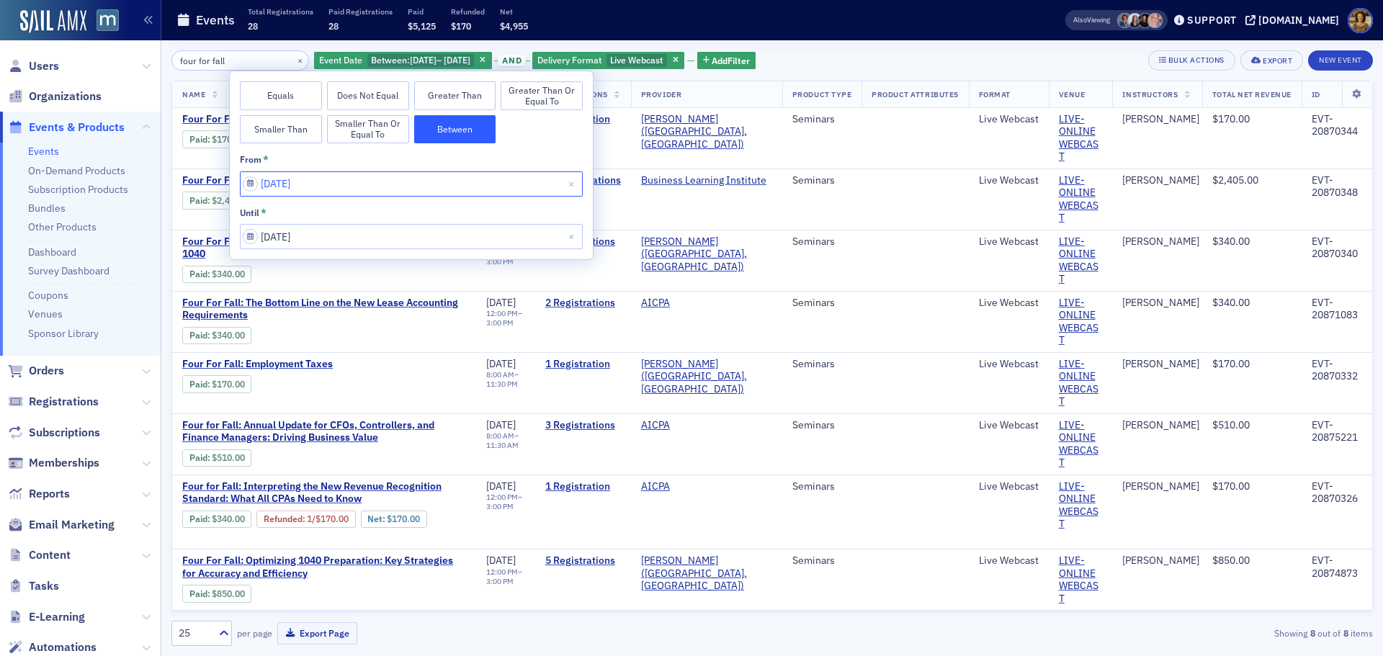
click at [327, 187] on input "11/12/2025" at bounding box center [411, 183] width 343 height 25
select select "10"
select select "2025"
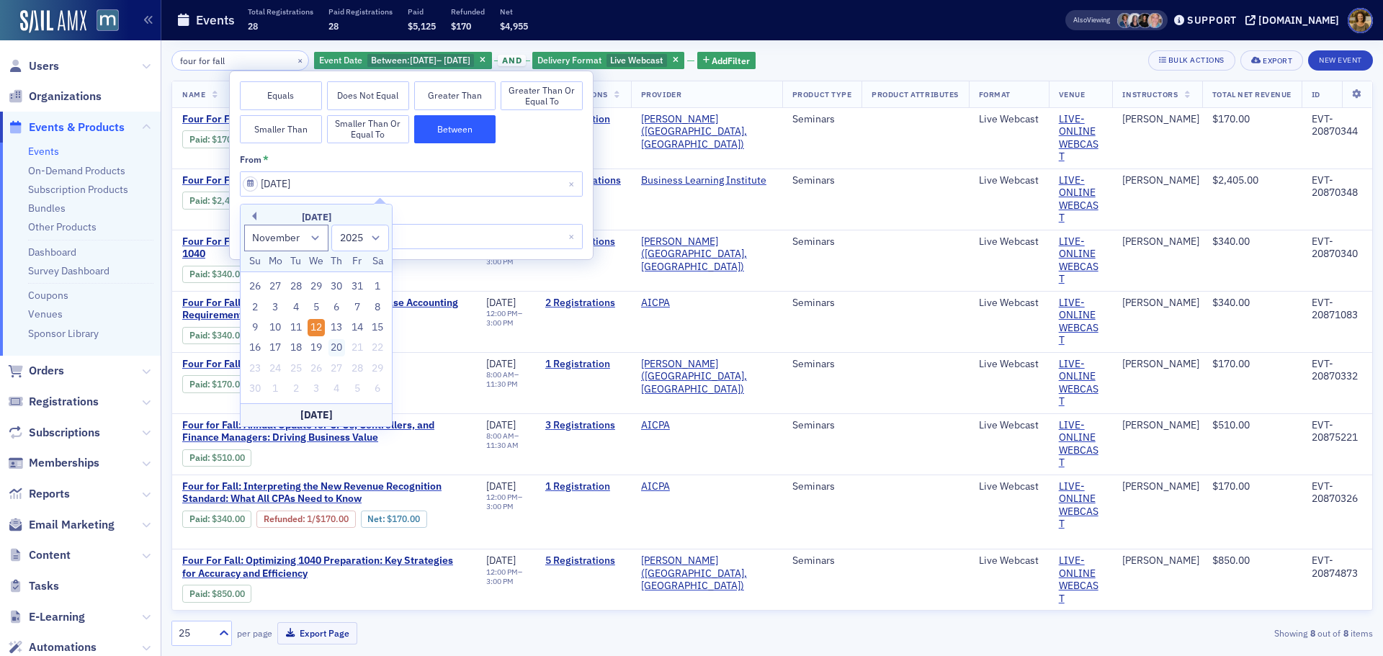
click at [332, 344] on div "20" at bounding box center [336, 347] width 17 height 17
type input "11/20/2025"
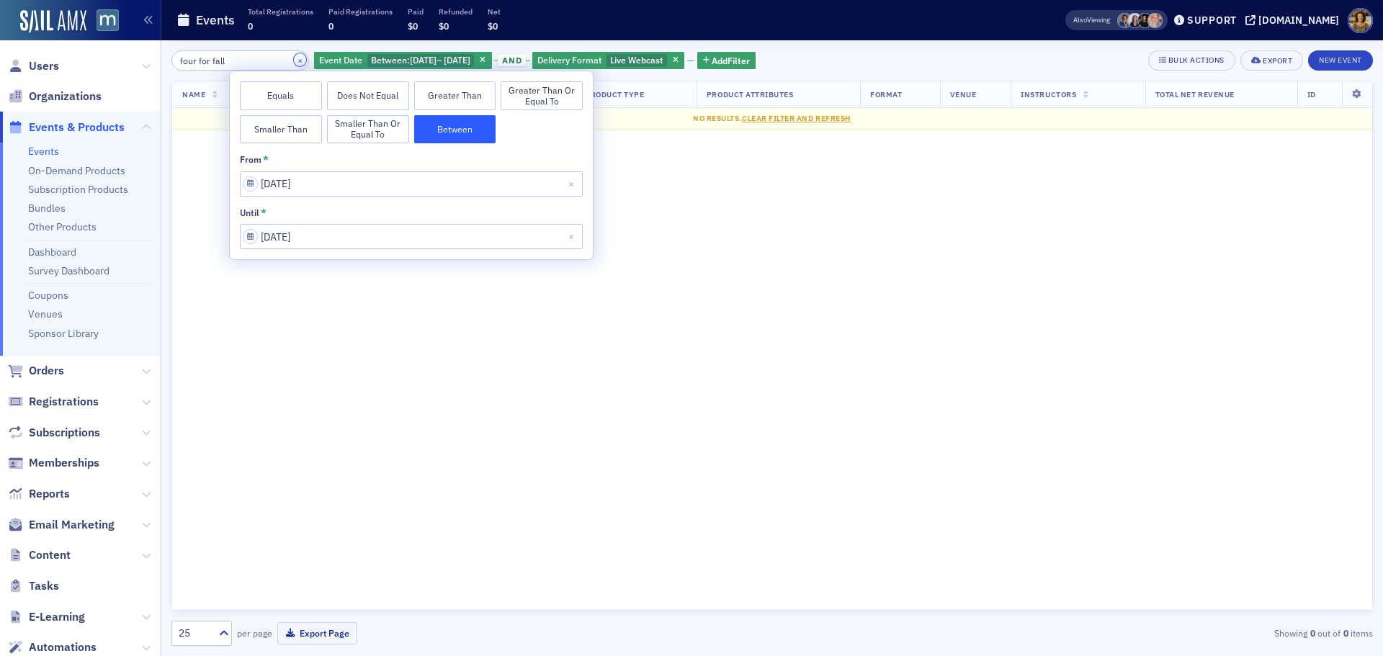
click at [294, 61] on button "×" at bounding box center [300, 59] width 13 height 13
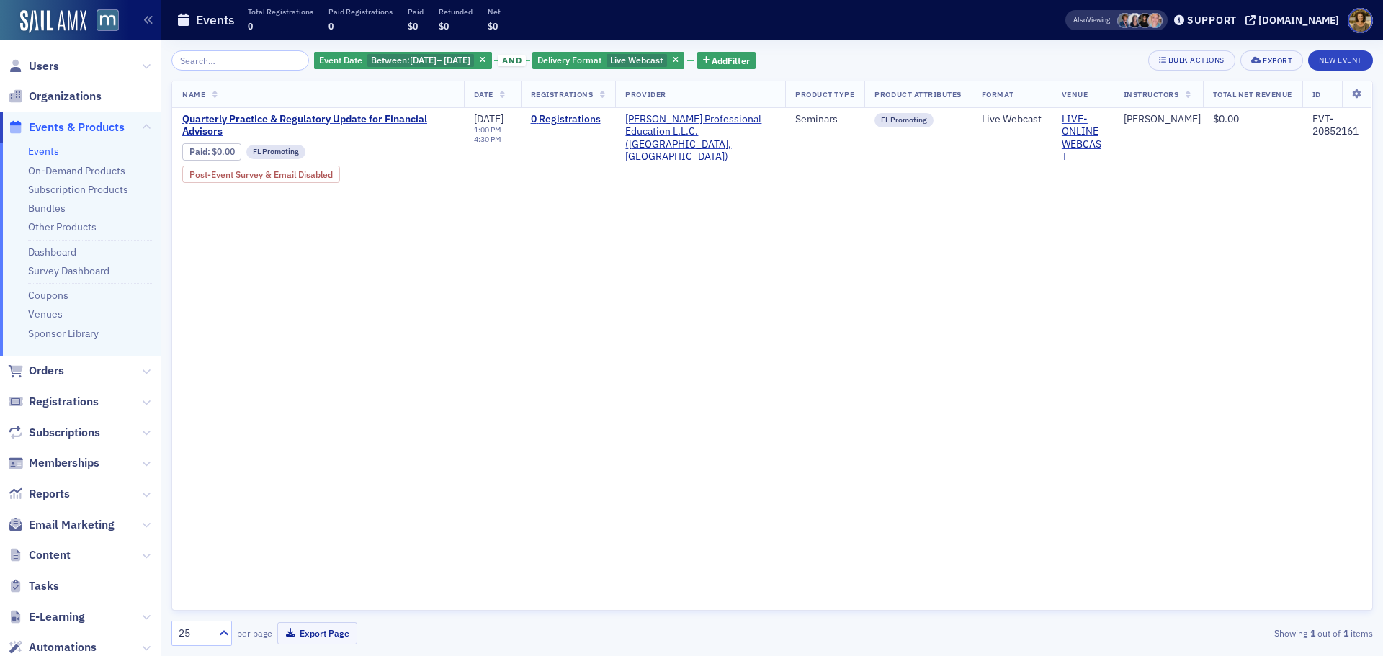
click at [679, 57] on icon "button" at bounding box center [676, 61] width 6 height 8
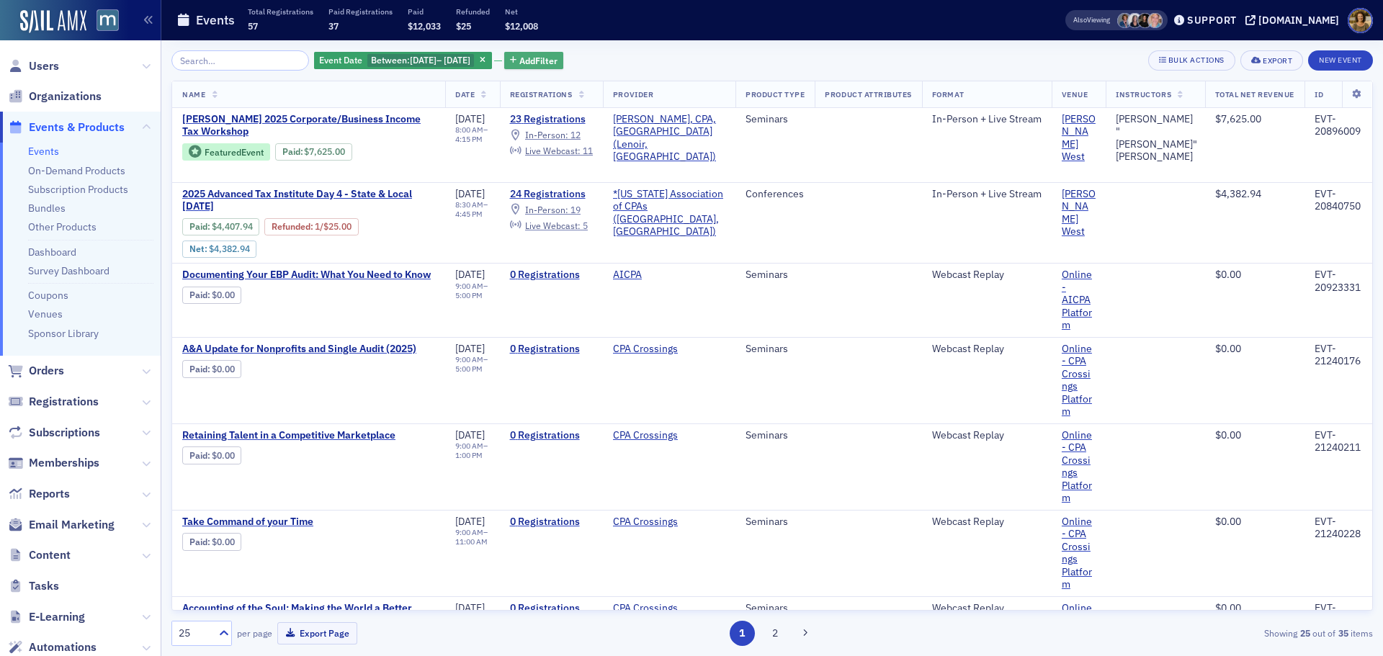
click at [558, 58] on span "Add Filter" at bounding box center [538, 60] width 38 height 13
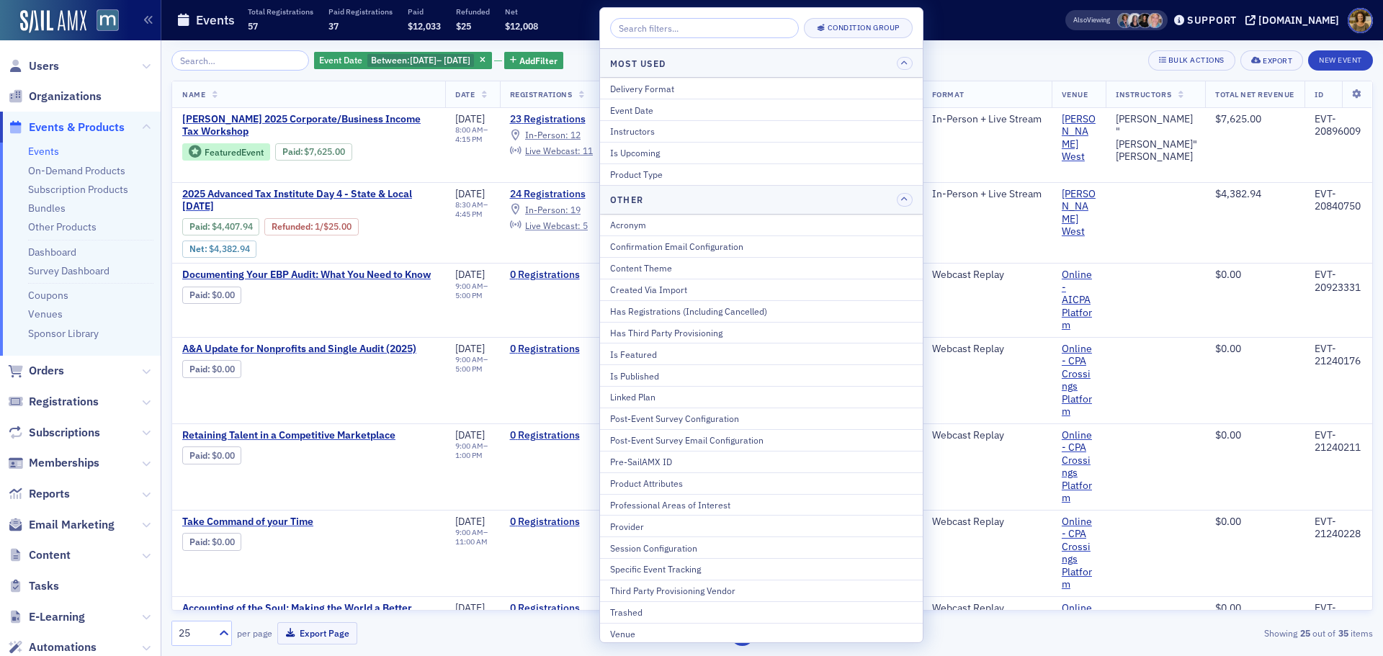
click at [619, 171] on div "Product Type" at bounding box center [761, 174] width 303 height 13
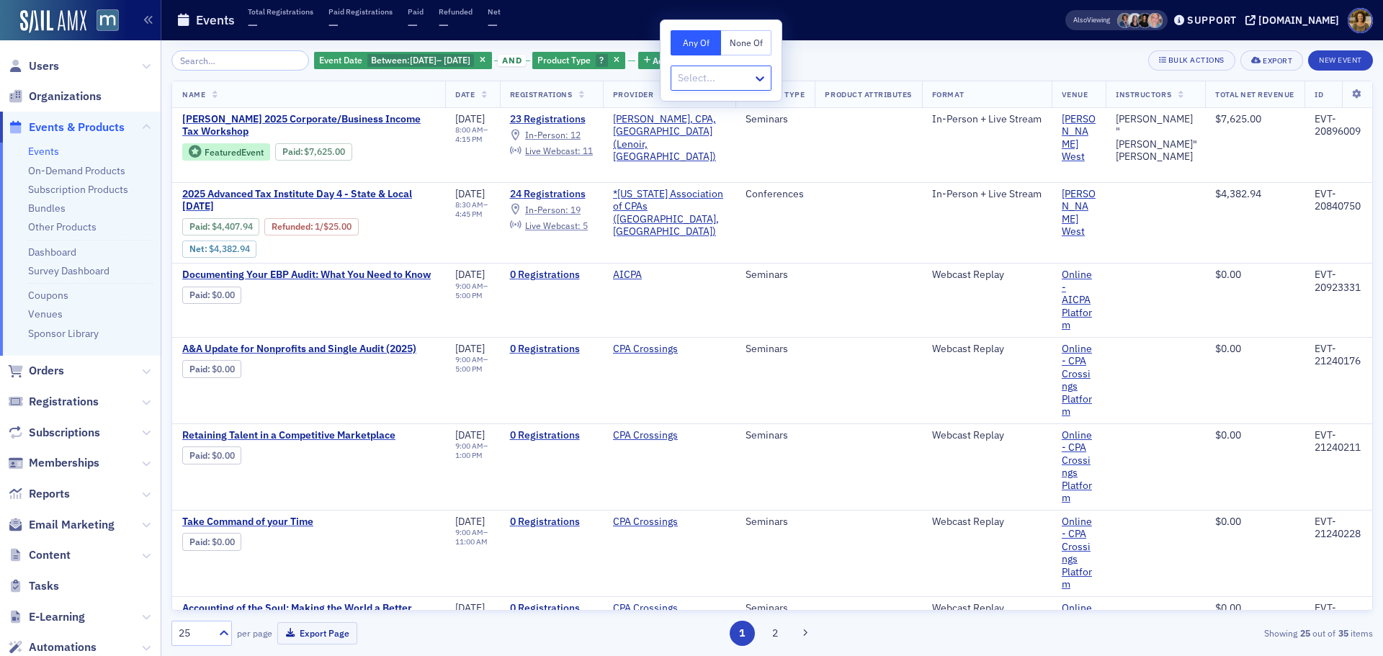
click at [699, 82] on div at bounding box center [713, 78] width 75 height 18
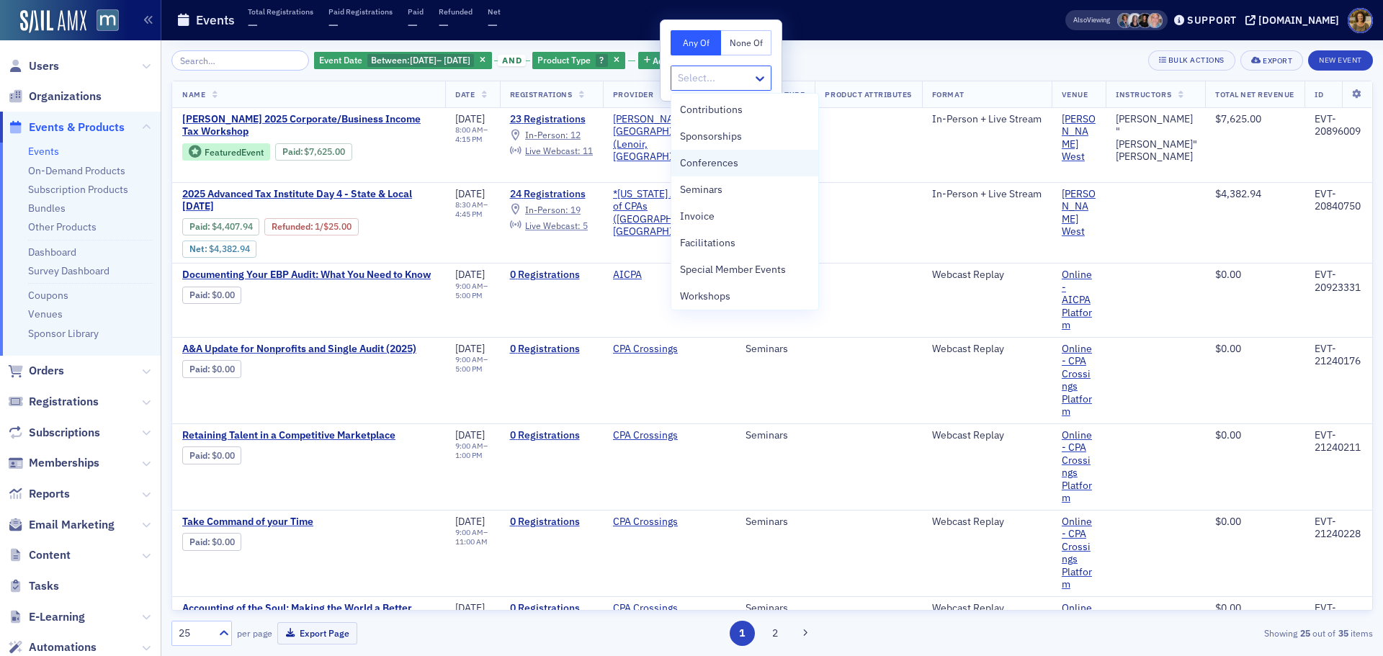
click at [707, 161] on span "Conferences" at bounding box center [709, 163] width 58 height 15
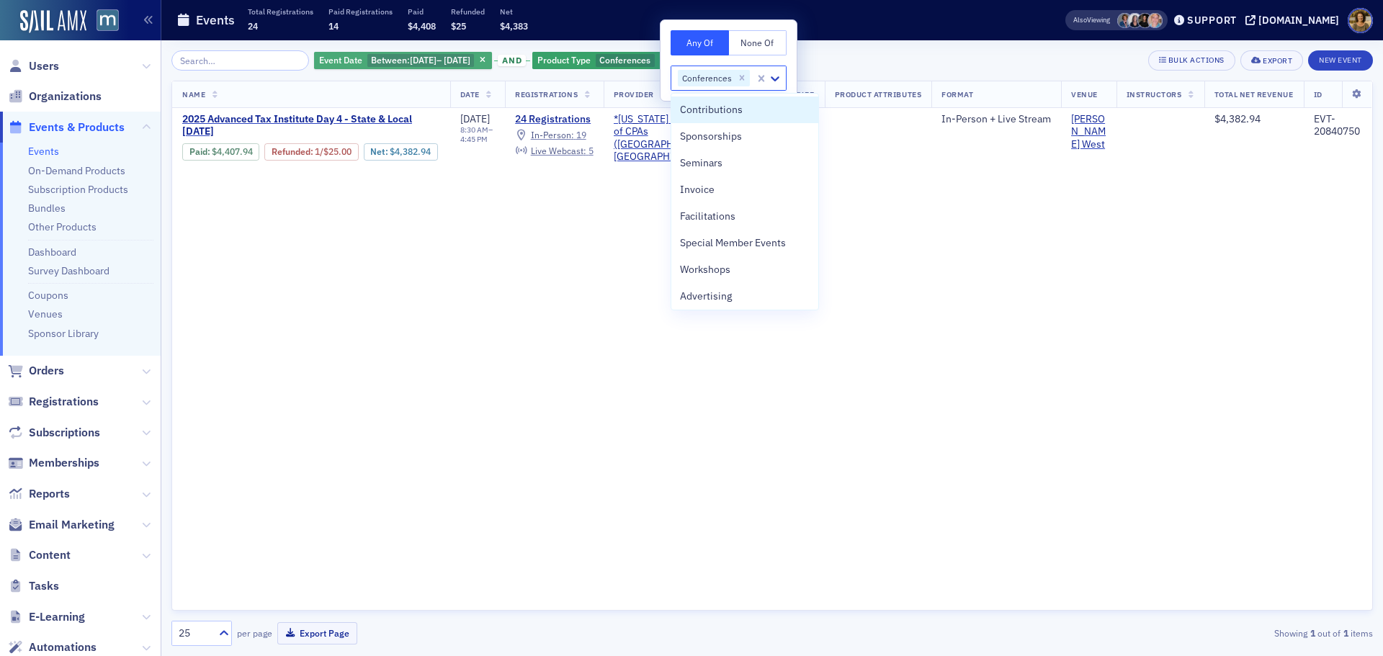
click at [432, 54] on span "11/20/2025" at bounding box center [423, 60] width 27 height 12
select select "10"
select select "2025"
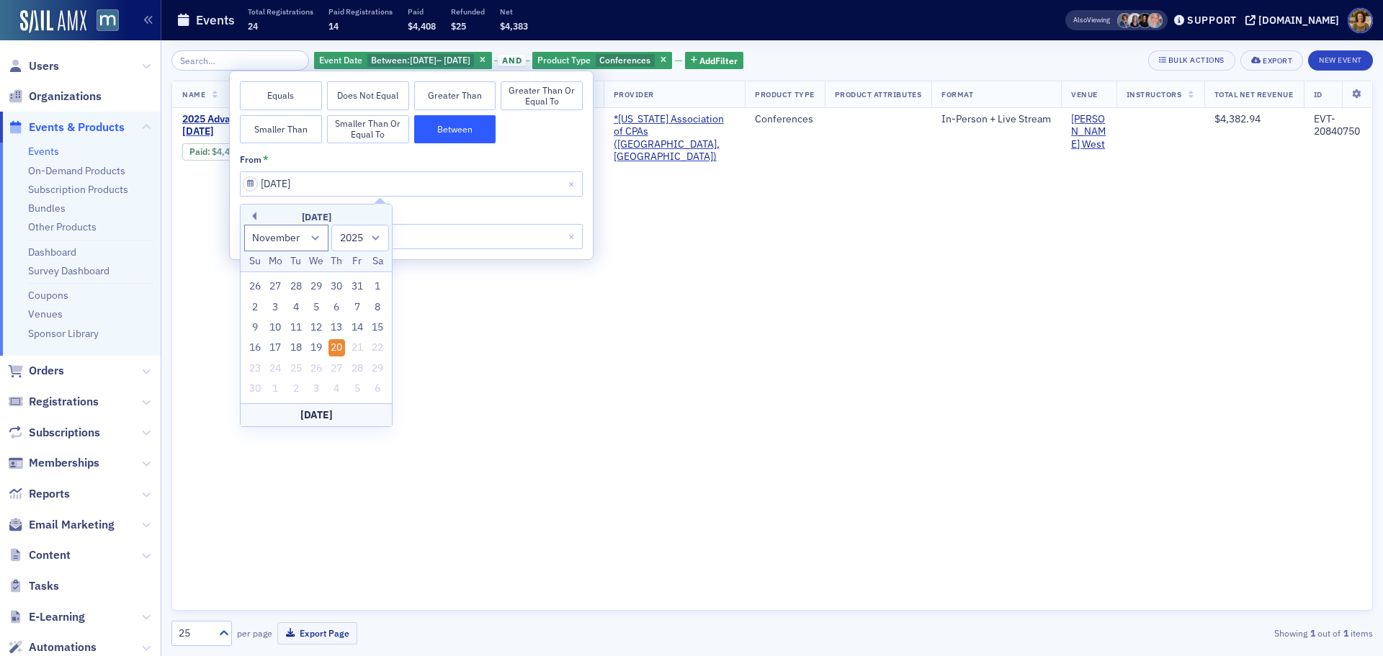
click at [391, 186] on input "11/20/2025" at bounding box center [411, 183] width 343 height 25
drag, startPoint x: 273, startPoint y: 352, endPoint x: 289, endPoint y: 343, distance: 18.1
click at [273, 350] on div "17" at bounding box center [275, 347] width 17 height 17
type input "11/17/2025"
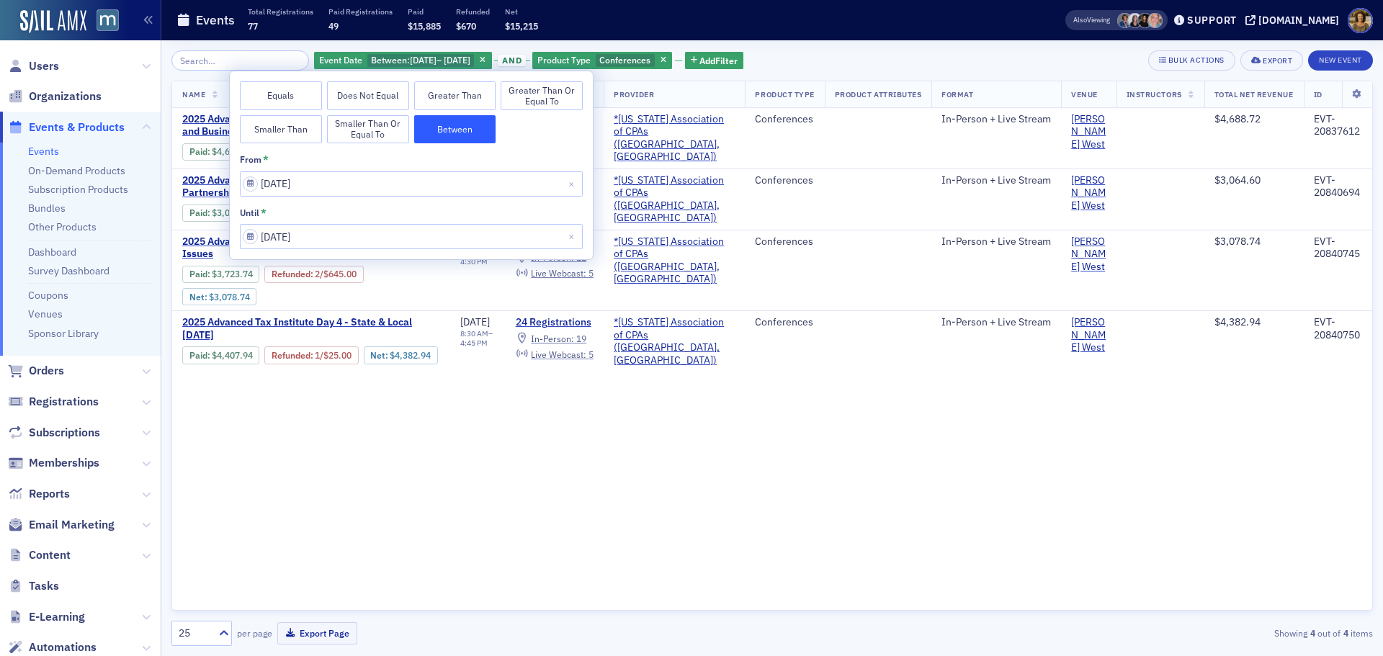
click at [859, 24] on div "Events Total Registrations 77 Paid Registrations 49 Paid $15,885 Refunded $670 …" at bounding box center [597, 20] width 843 height 38
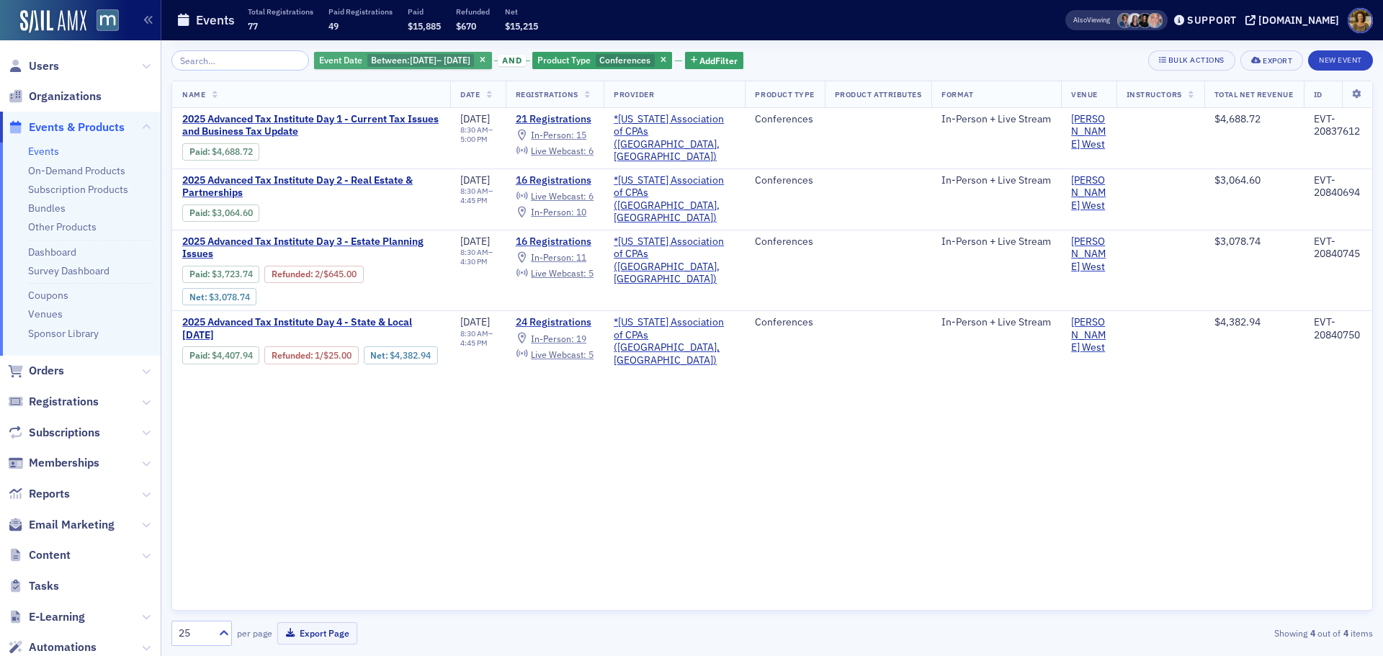
click at [427, 64] on span "11/17/2025" at bounding box center [423, 60] width 27 height 12
select select "10"
select select "2025"
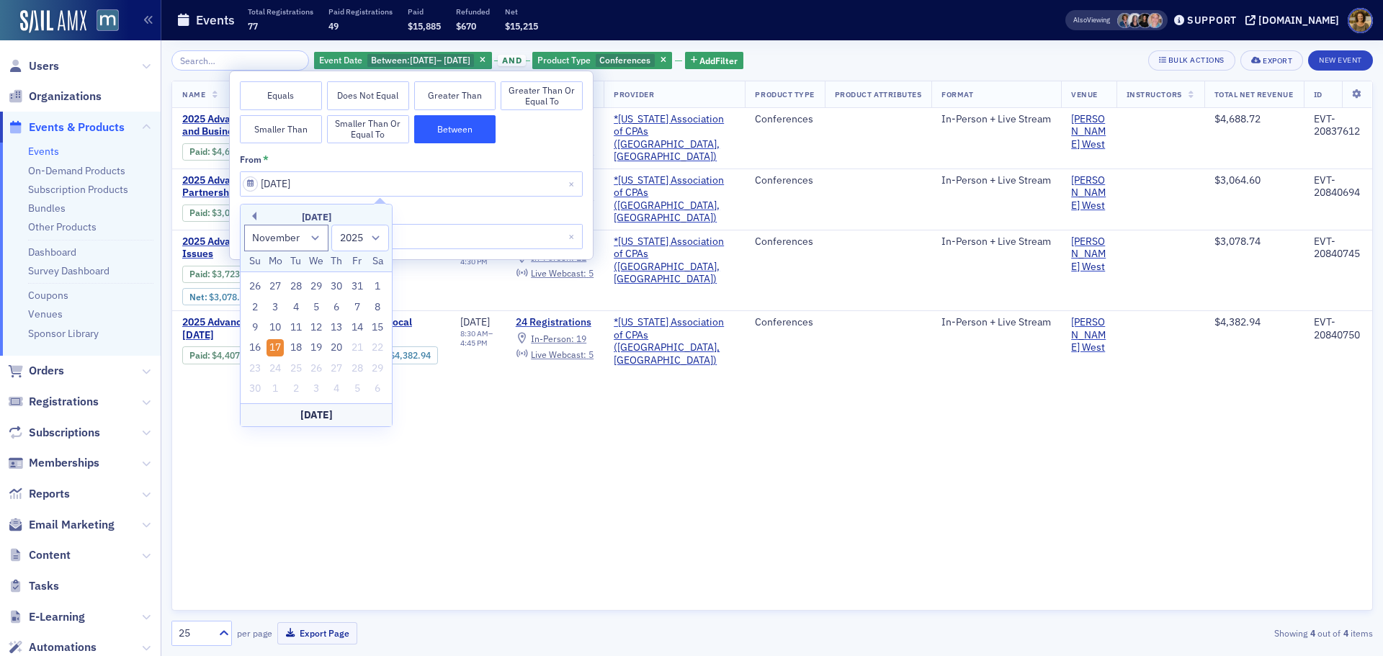
click at [294, 100] on button "Equals" at bounding box center [281, 95] width 82 height 29
select select "10"
select select "2025"
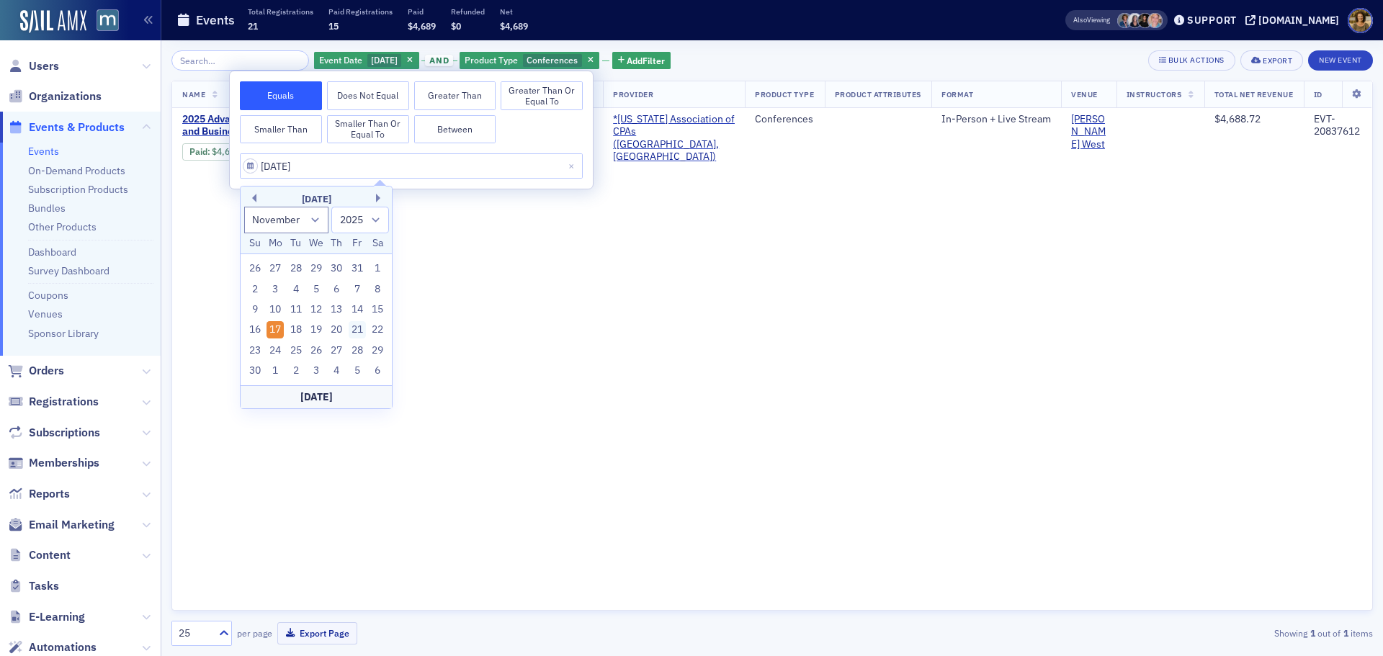
click at [357, 325] on div "21" at bounding box center [357, 329] width 17 height 17
type input "11/21/2025"
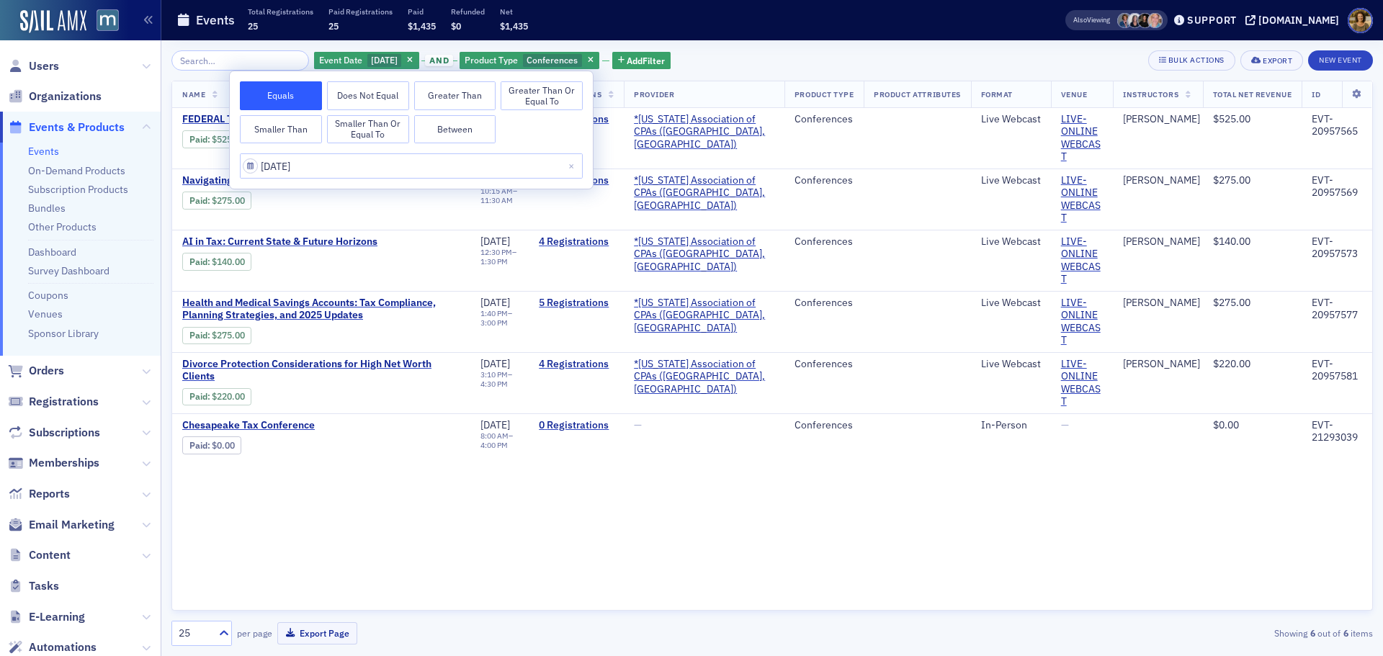
drag, startPoint x: 724, startPoint y: 18, endPoint x: 709, endPoint y: 21, distance: 14.7
click at [720, 20] on div "Events Total Registrations 25 Paid Registrations 25 Paid $1,435 Refunded $0 Net…" at bounding box center [597, 20] width 843 height 38
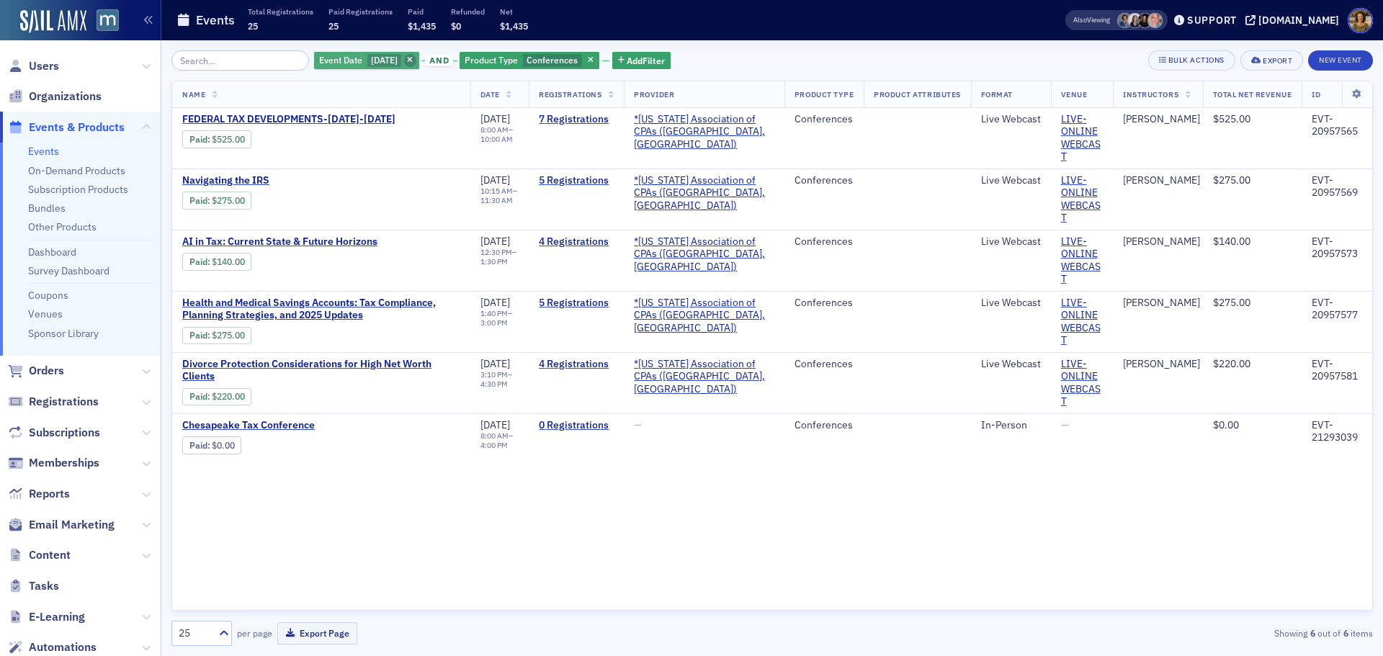
click at [413, 57] on icon "button" at bounding box center [410, 61] width 6 height 8
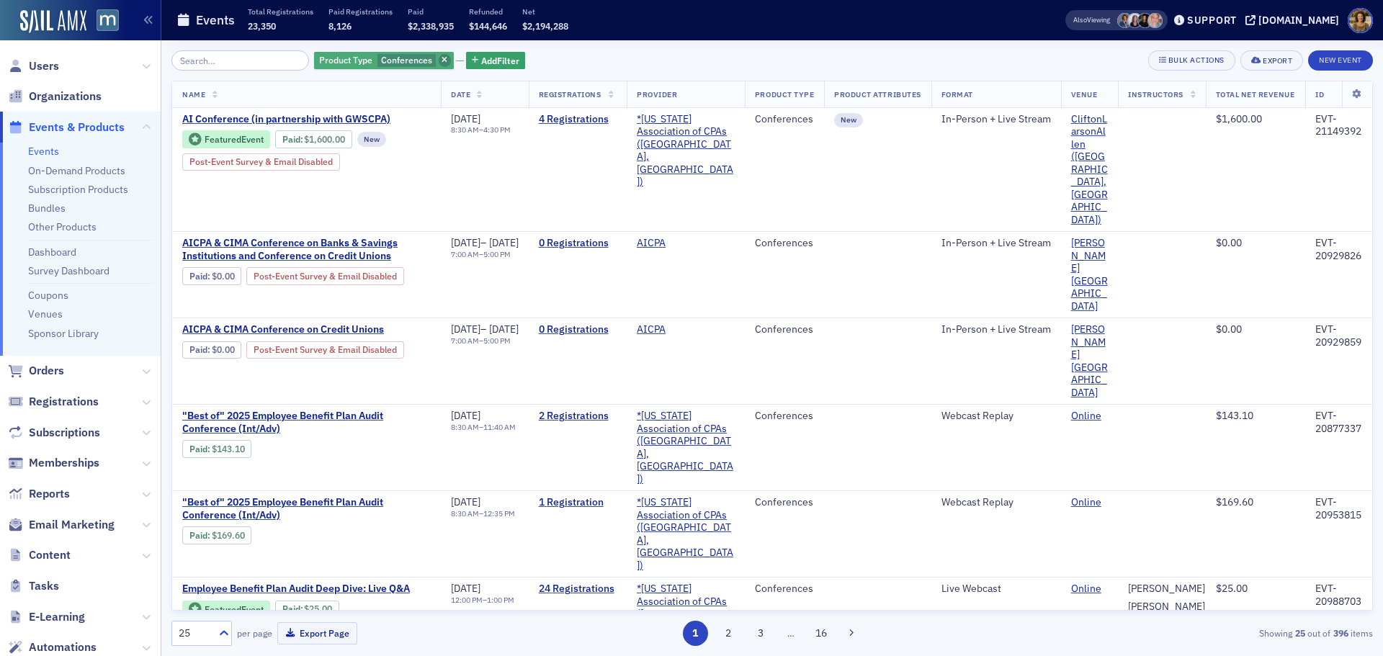
click at [439, 58] on span "button" at bounding box center [445, 60] width 13 height 13
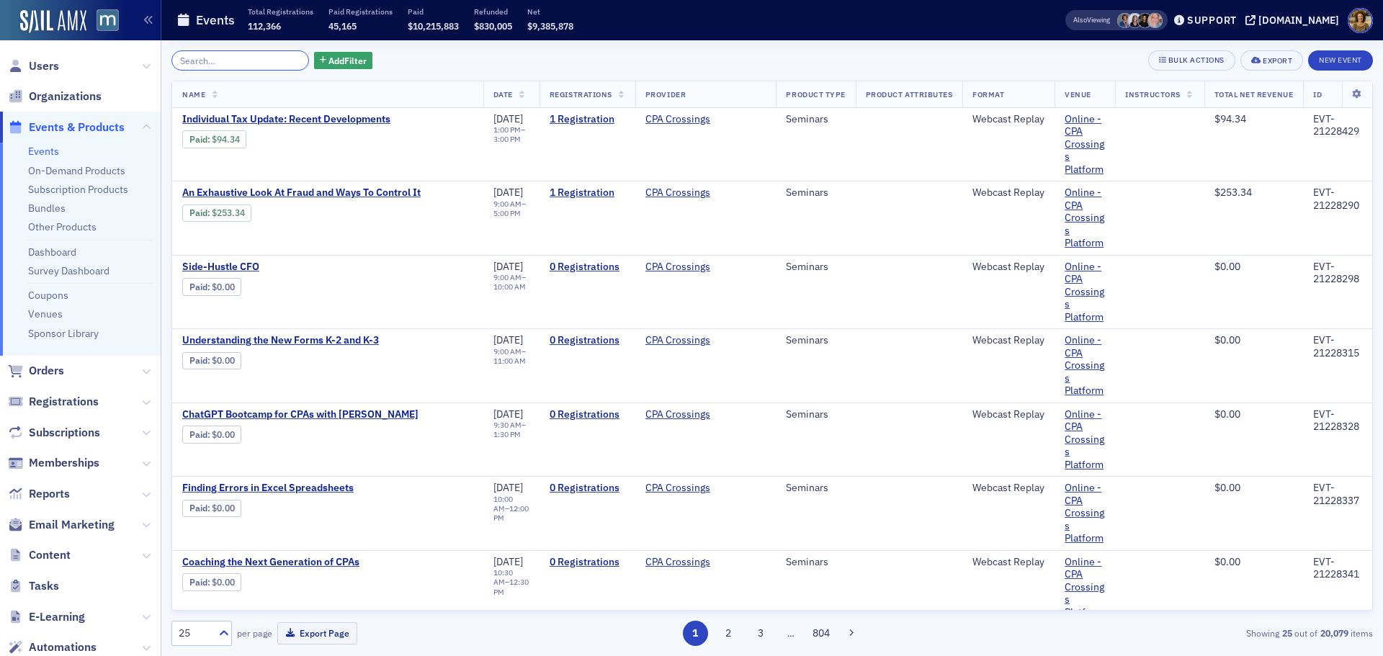
click at [264, 61] on input "search" at bounding box center [240, 60] width 138 height 20
paste input "EVT-20896002"
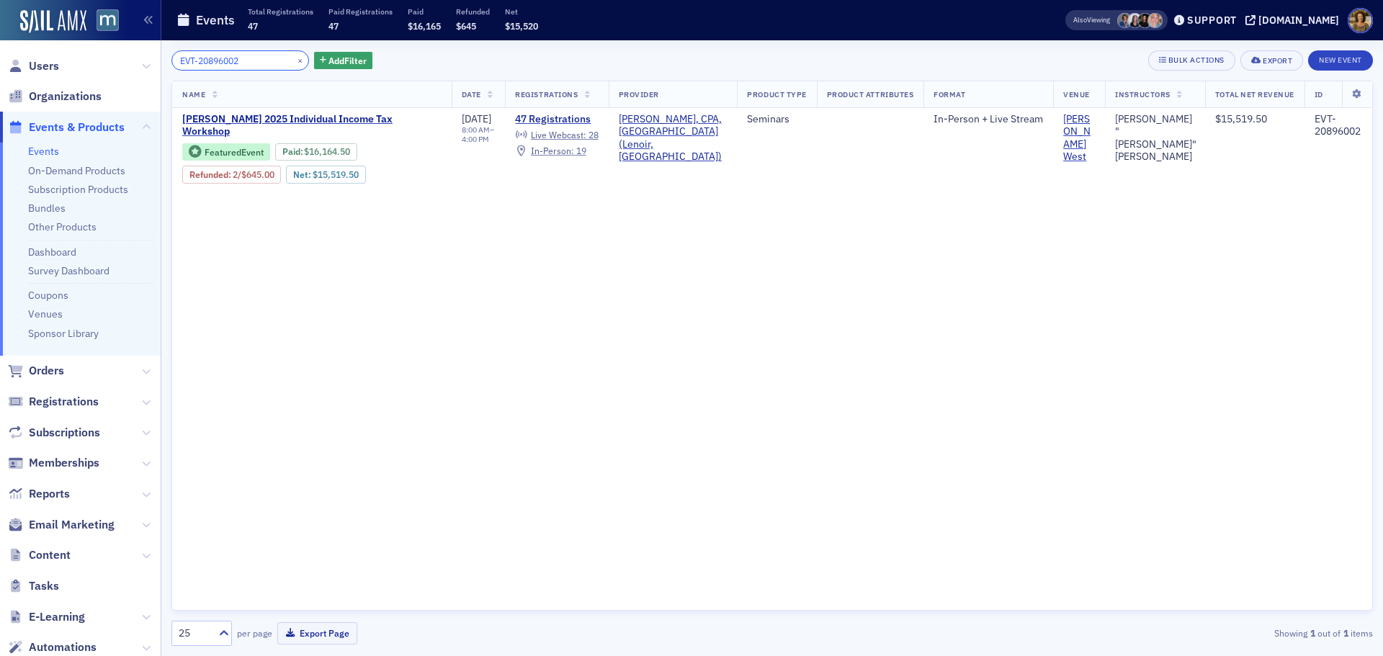
type input "EVT-20896002"
click at [294, 61] on button "×" at bounding box center [300, 59] width 13 height 13
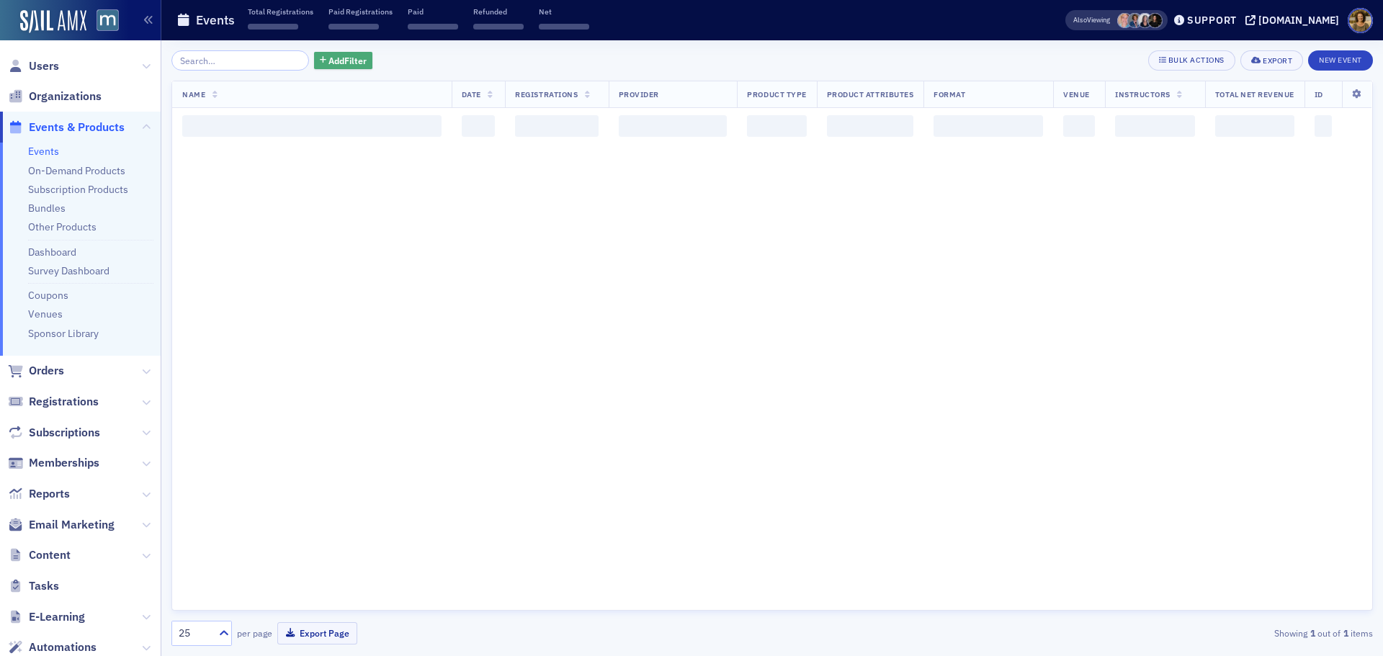
click at [328, 57] on span "Add Filter" at bounding box center [347, 60] width 38 height 13
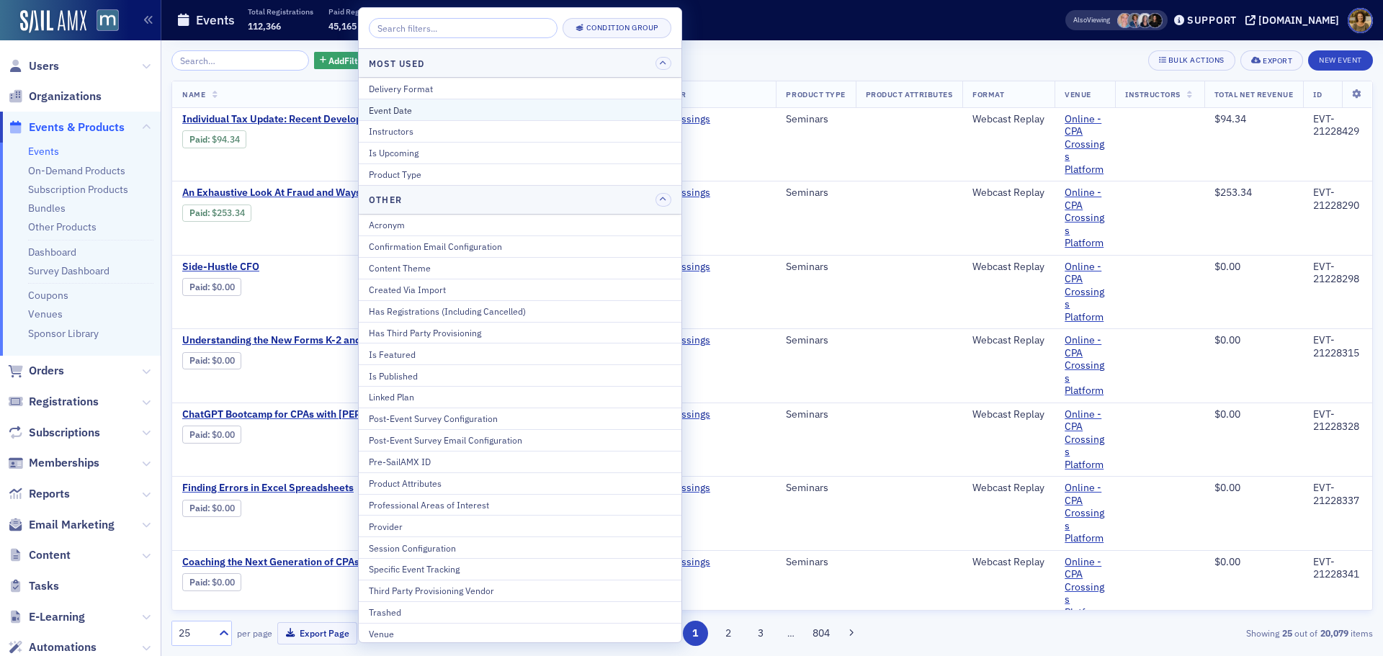
click at [423, 110] on div "Event Date" at bounding box center [520, 110] width 303 height 13
select select "8"
select select "2025"
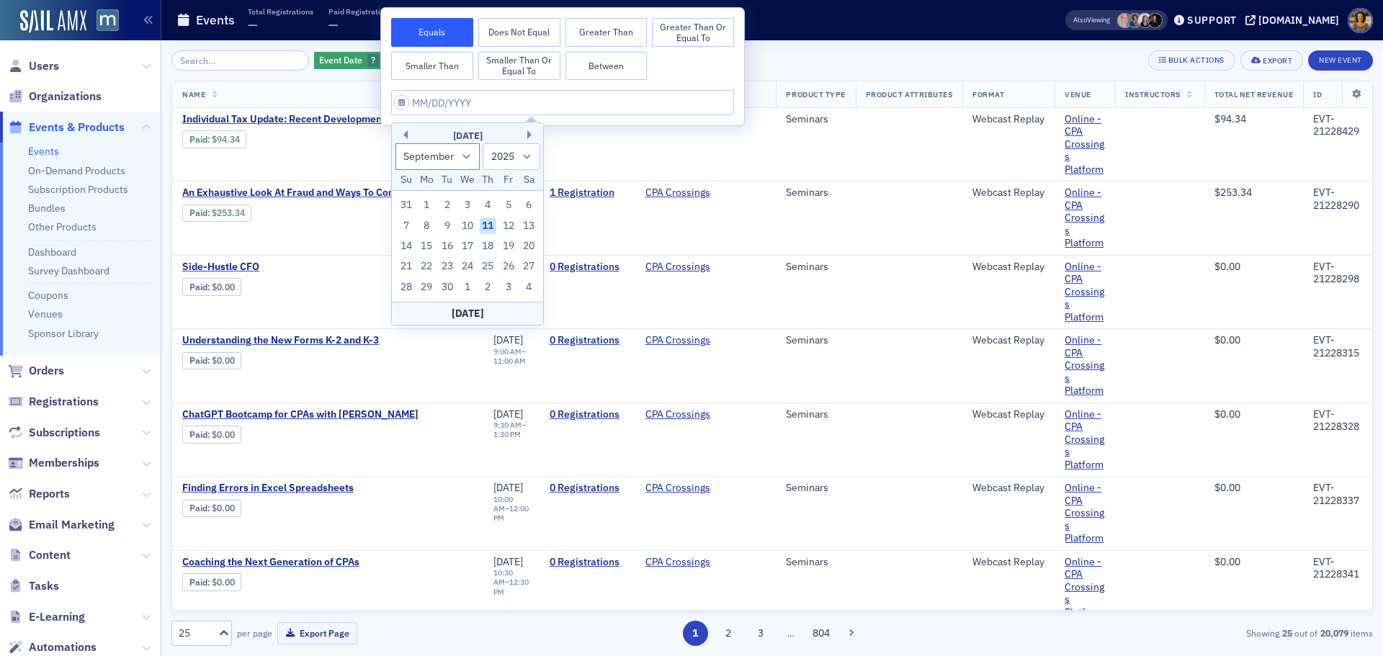
drag, startPoint x: 407, startPoint y: 132, endPoint x: 415, endPoint y: 136, distance: 9.0
click at [408, 132] on div "Previous Month Next Month September 2025 January February March April May June …" at bounding box center [467, 223] width 153 height 203
click at [405, 133] on button "Previous Month" at bounding box center [403, 134] width 9 height 9
select select "7"
click at [511, 202] on div "1" at bounding box center [508, 205] width 17 height 17
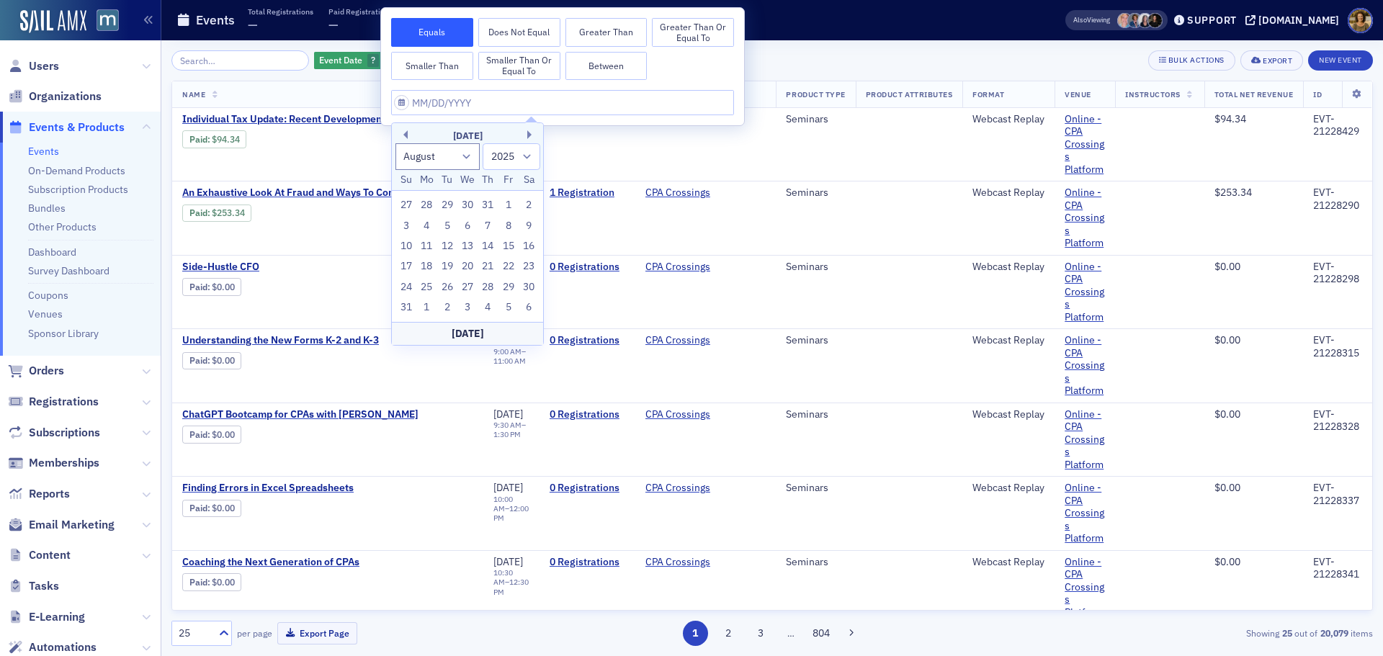
type input "08/01/2025"
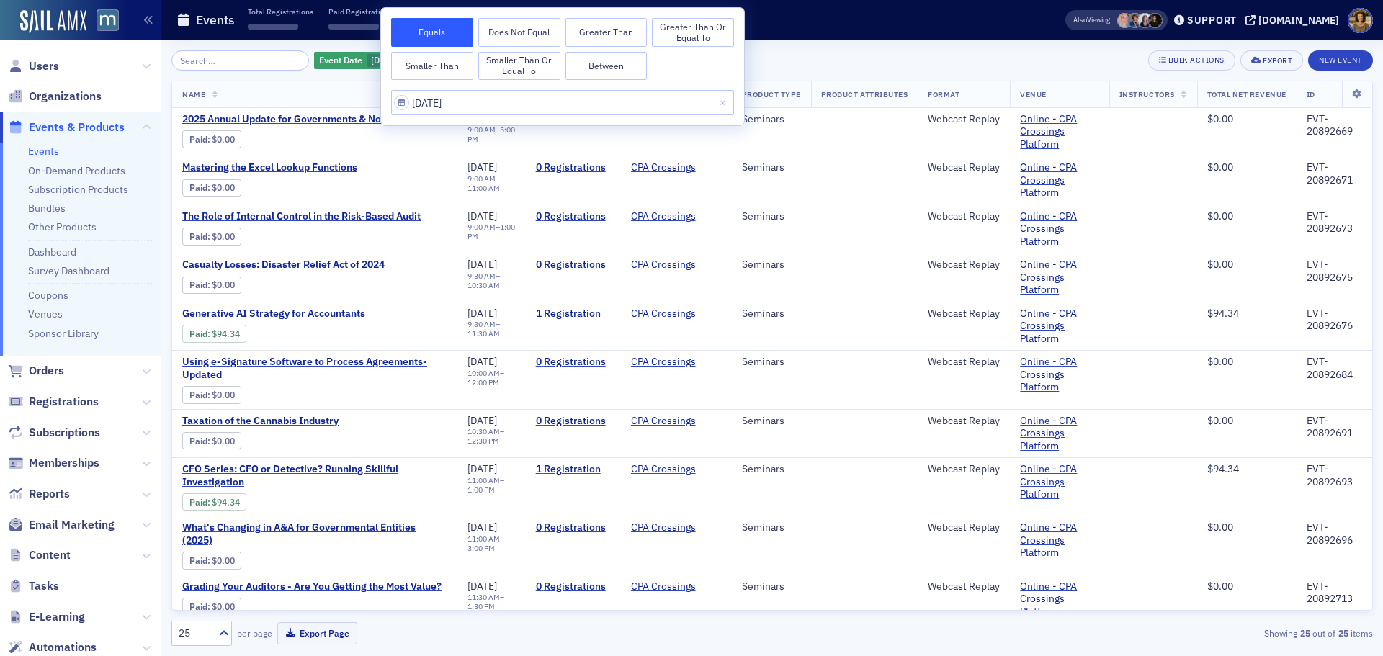
click at [598, 71] on button "Between" at bounding box center [606, 66] width 82 height 29
select select "7"
select select "2025"
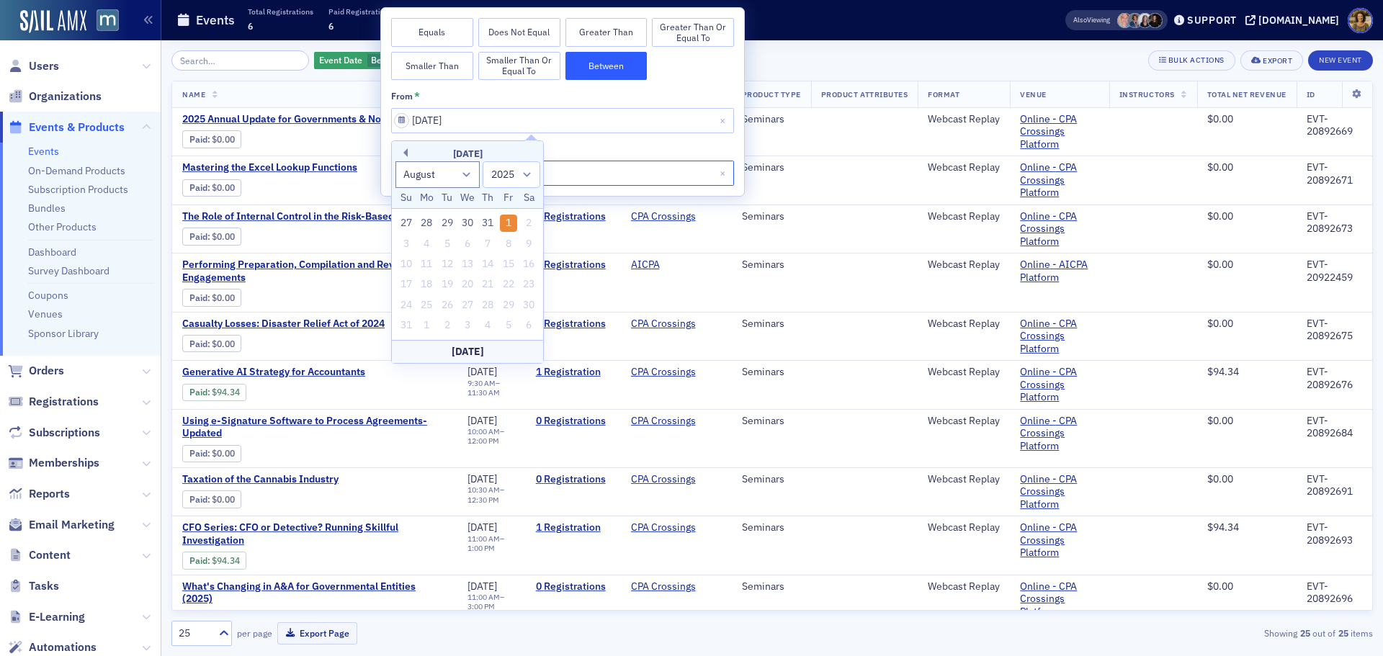
select select "7"
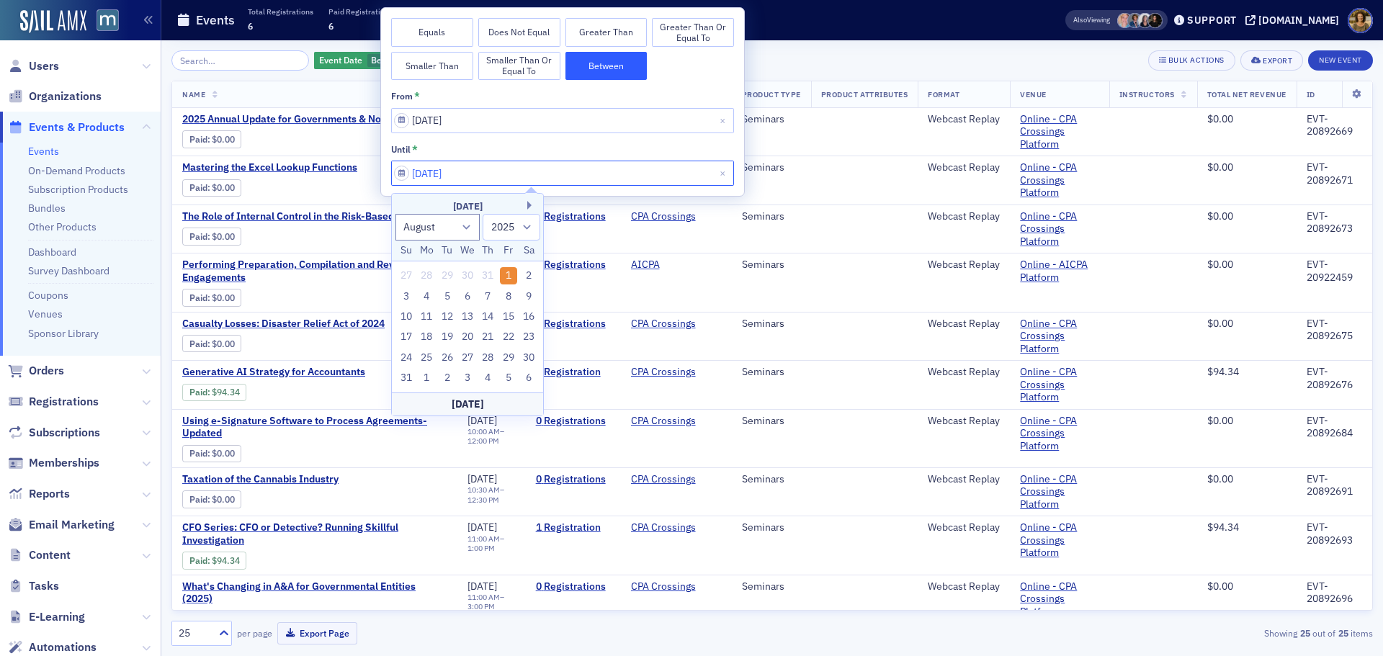
drag, startPoint x: 589, startPoint y: 178, endPoint x: 560, endPoint y: 187, distance: 31.0
click at [588, 179] on input "08/01/2025" at bounding box center [562, 173] width 343 height 25
click at [400, 382] on div "31" at bounding box center [406, 378] width 17 height 17
type input "08/31/2025"
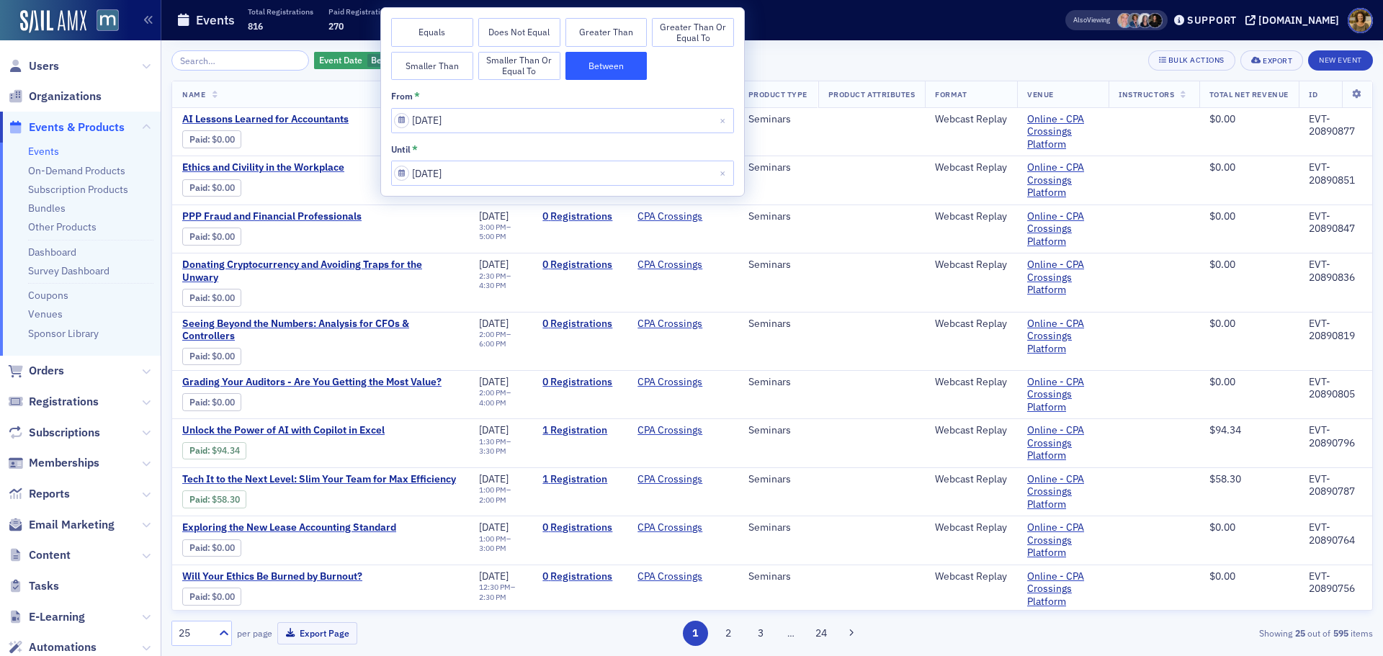
click at [872, 14] on div "Events Total Registrations 816 Paid Registrations 270 Paid $42,884 Refunded $1,…" at bounding box center [597, 20] width 843 height 38
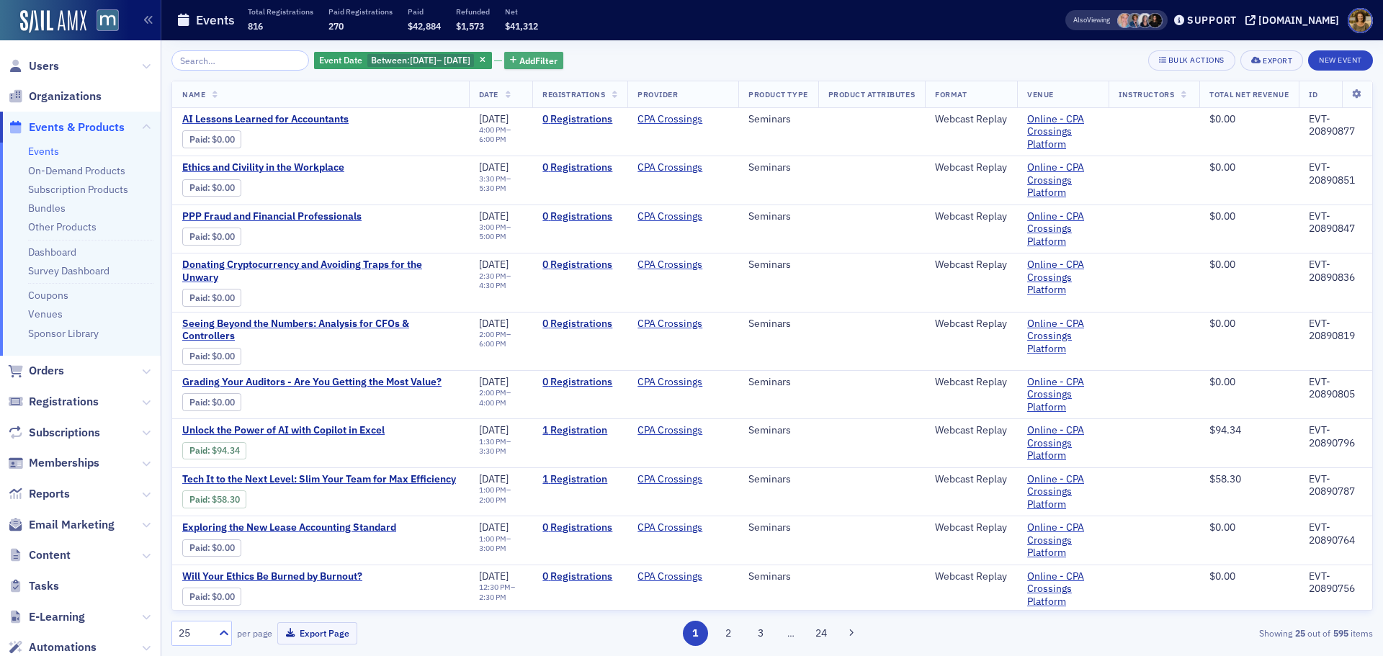
click at [545, 61] on span "Add Filter" at bounding box center [538, 60] width 38 height 13
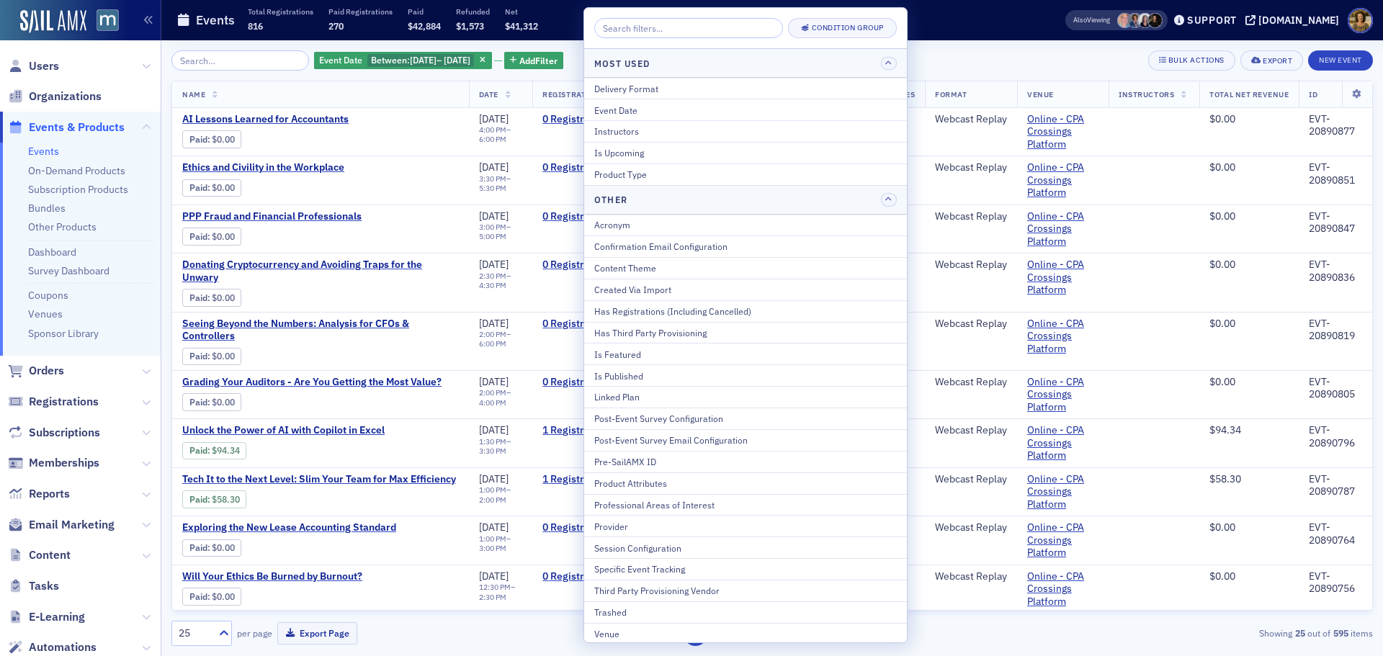
drag, startPoint x: 648, startPoint y: 86, endPoint x: 782, endPoint y: 99, distance: 134.6
click at [648, 86] on div "Delivery Format" at bounding box center [745, 88] width 303 height 13
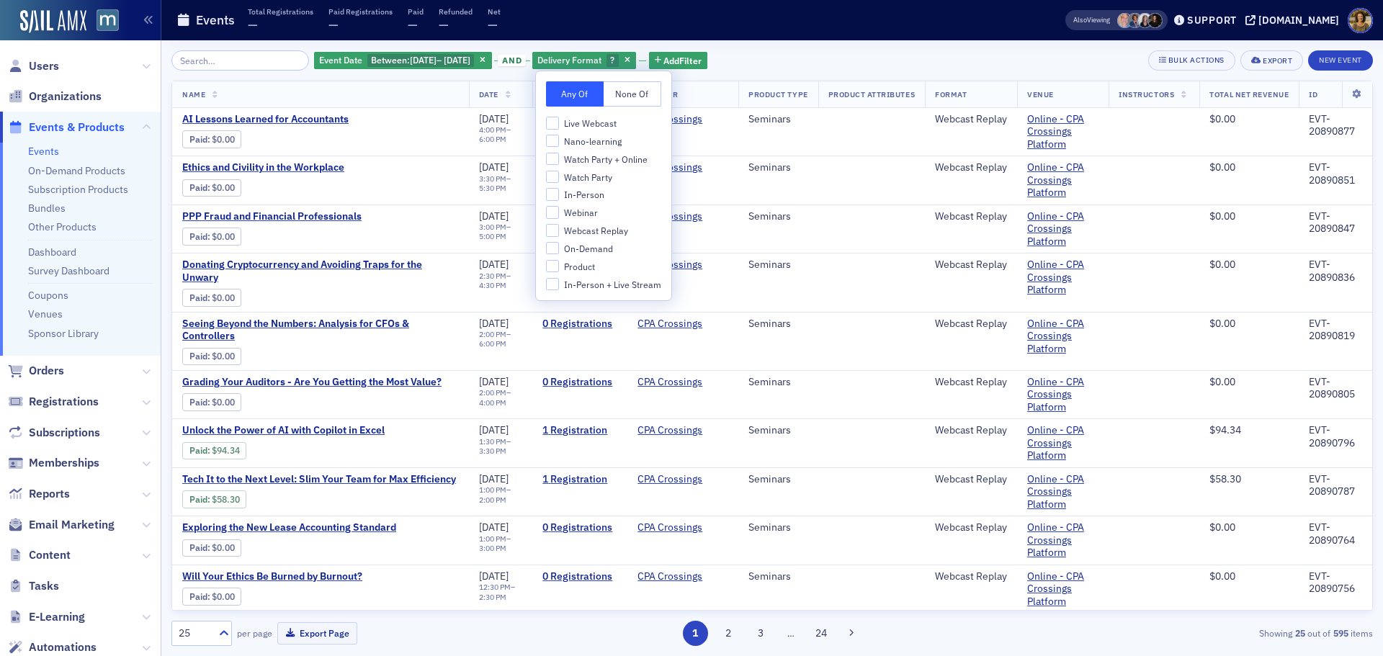
click at [587, 125] on span "Live Webcast" at bounding box center [590, 123] width 53 height 12
click at [559, 125] on input "Live Webcast" at bounding box center [552, 123] width 13 height 13
checkbox input "true"
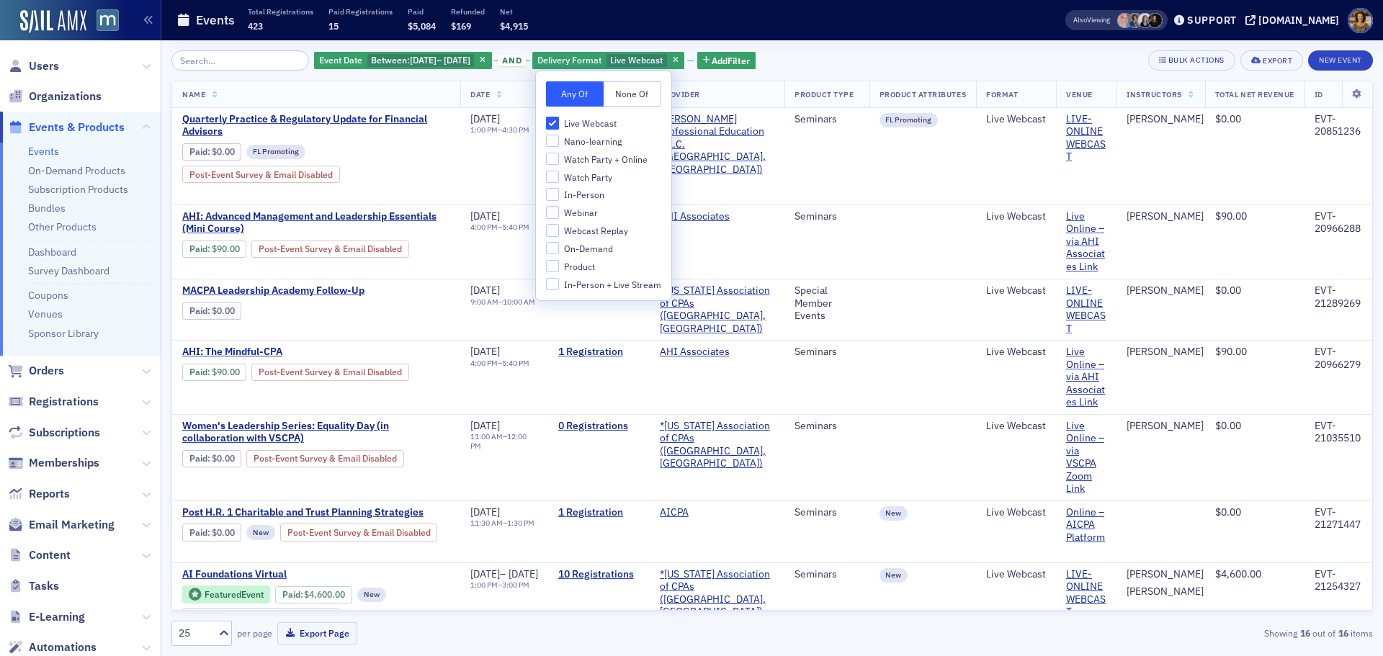
click at [953, 48] on div "Event Date Between : 8/1/2025 – 8/31/2025 and Delivery Format Live Webcast Add …" at bounding box center [771, 348] width 1201 height 616
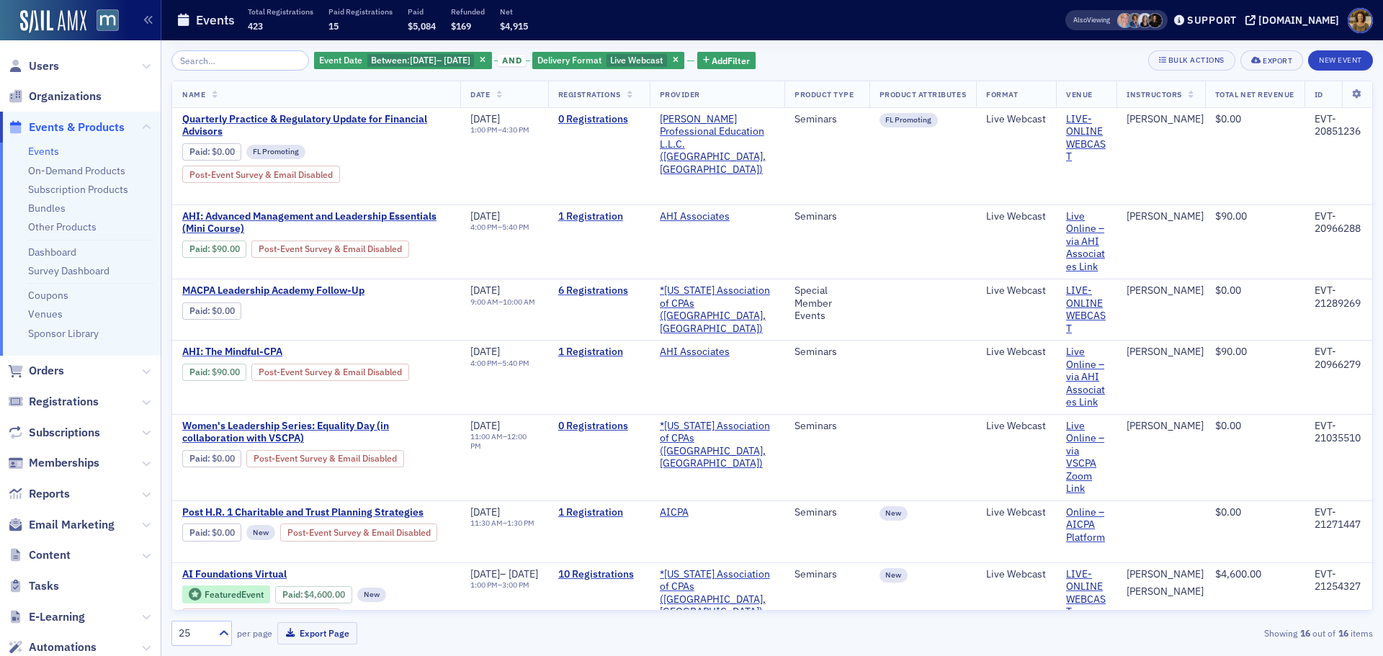
click at [470, 99] on span "Date" at bounding box center [479, 94] width 19 height 10
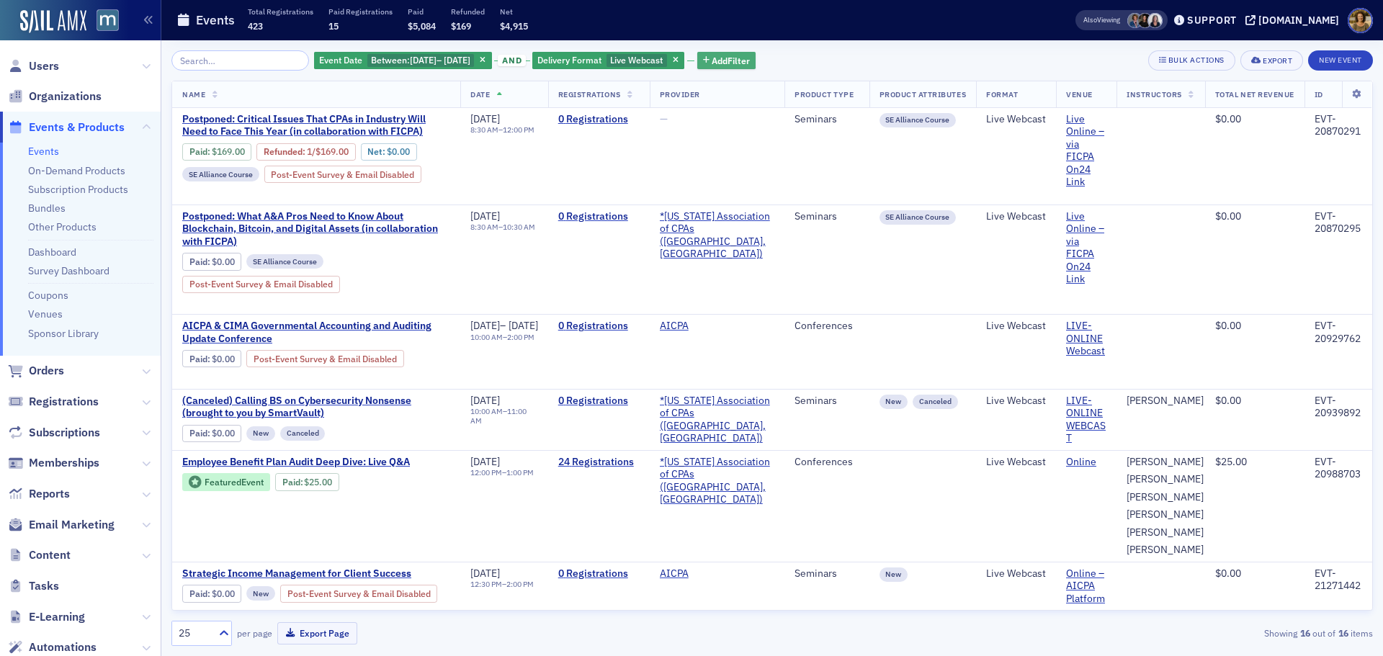
click at [732, 62] on span "Add Filter" at bounding box center [731, 60] width 38 height 13
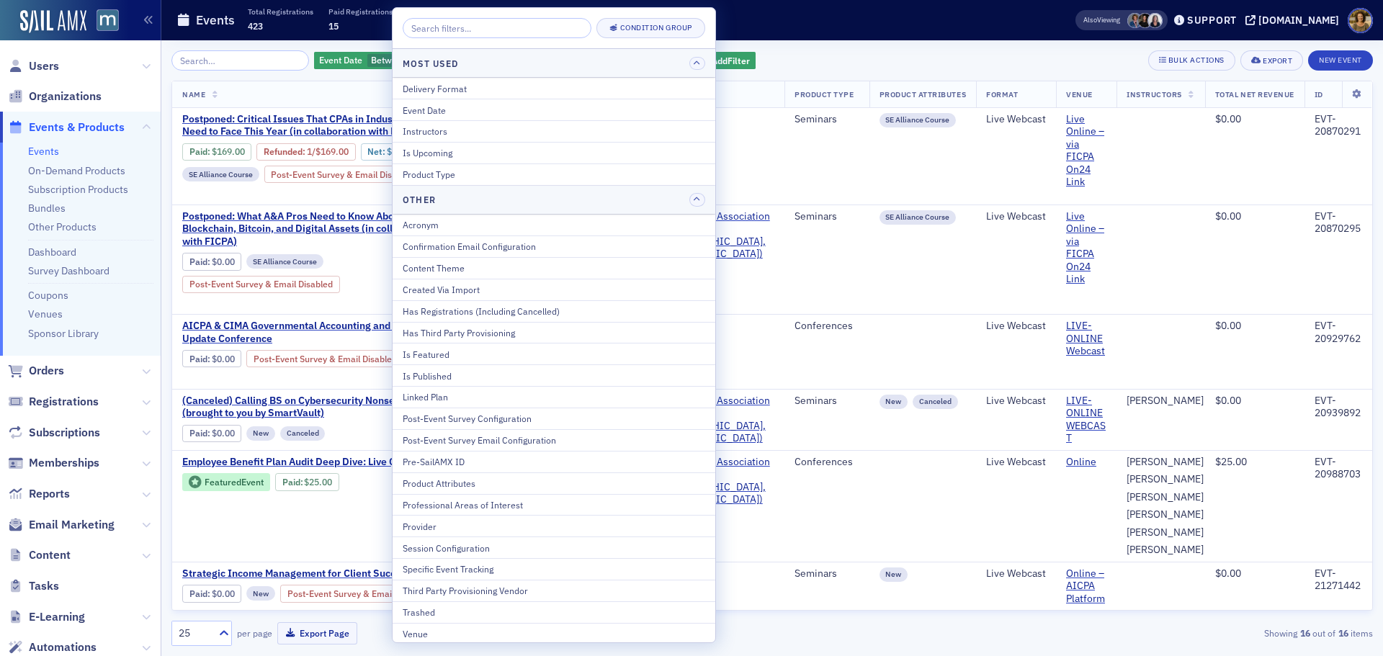
click at [550, 175] on div "Product Type" at bounding box center [554, 174] width 303 height 13
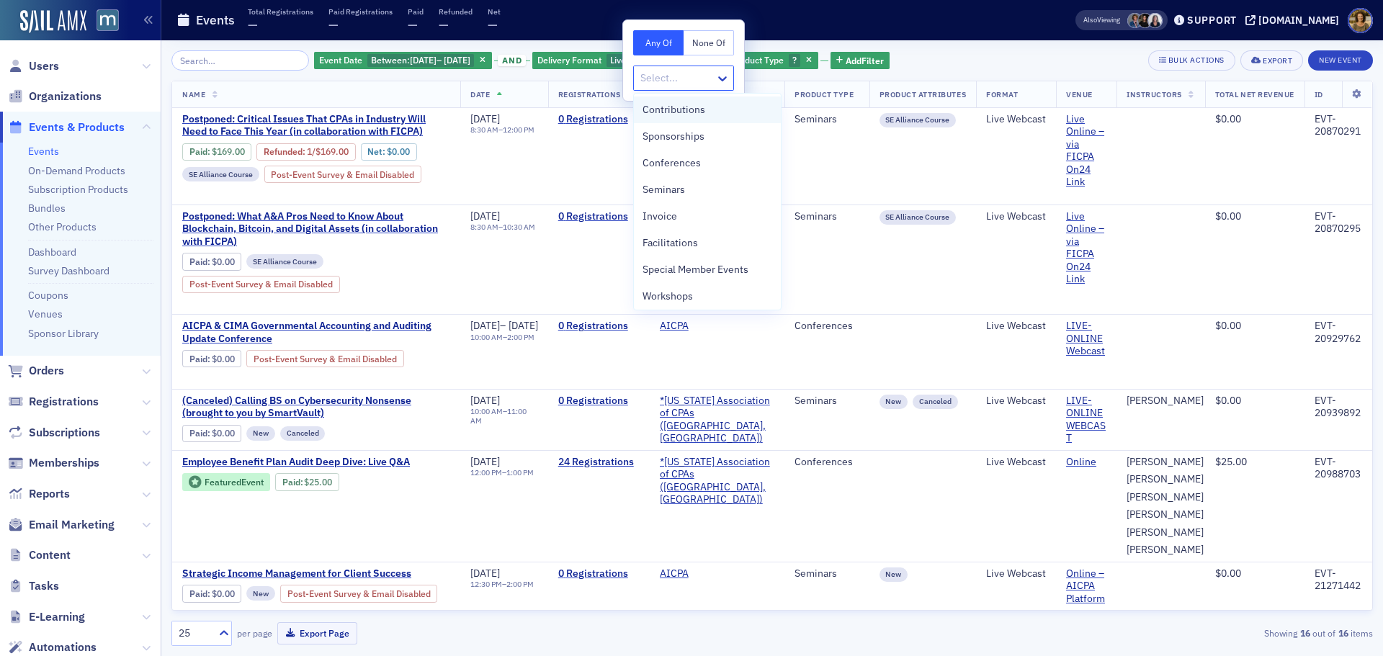
drag, startPoint x: 658, startPoint y: 77, endPoint x: 653, endPoint y: 105, distance: 28.7
click at [658, 78] on div at bounding box center [676, 78] width 75 height 18
click at [649, 184] on span "Seminars" at bounding box center [664, 189] width 42 height 15
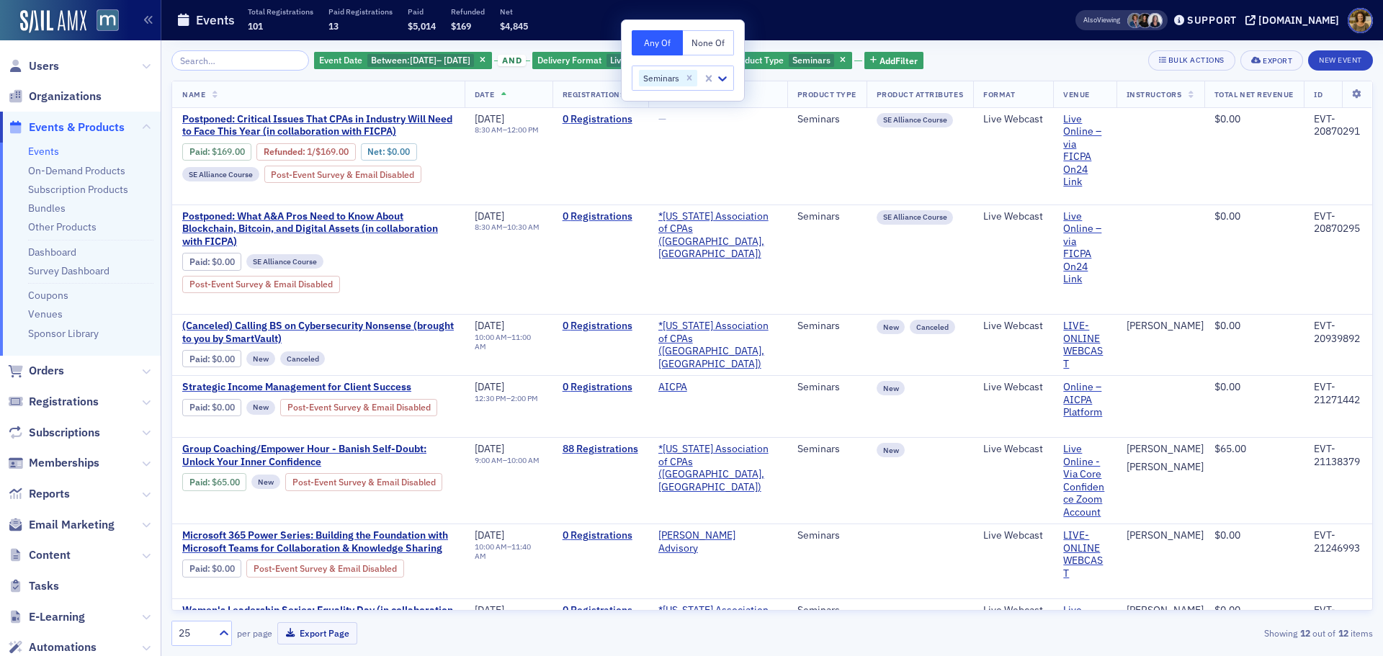
click at [993, 49] on div "Event Date Between : 8/1/2025 – 8/31/2025 and Delivery Format Live Webcast and …" at bounding box center [771, 348] width 1201 height 616
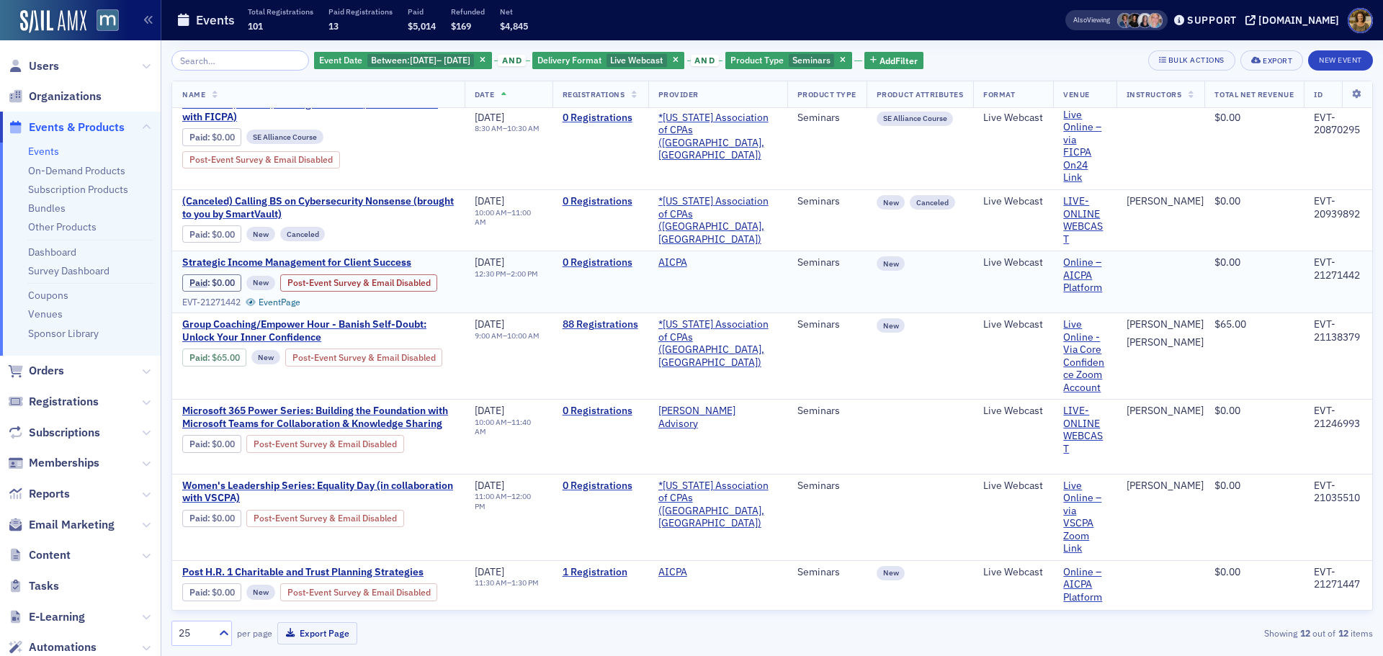
scroll to position [144, 0]
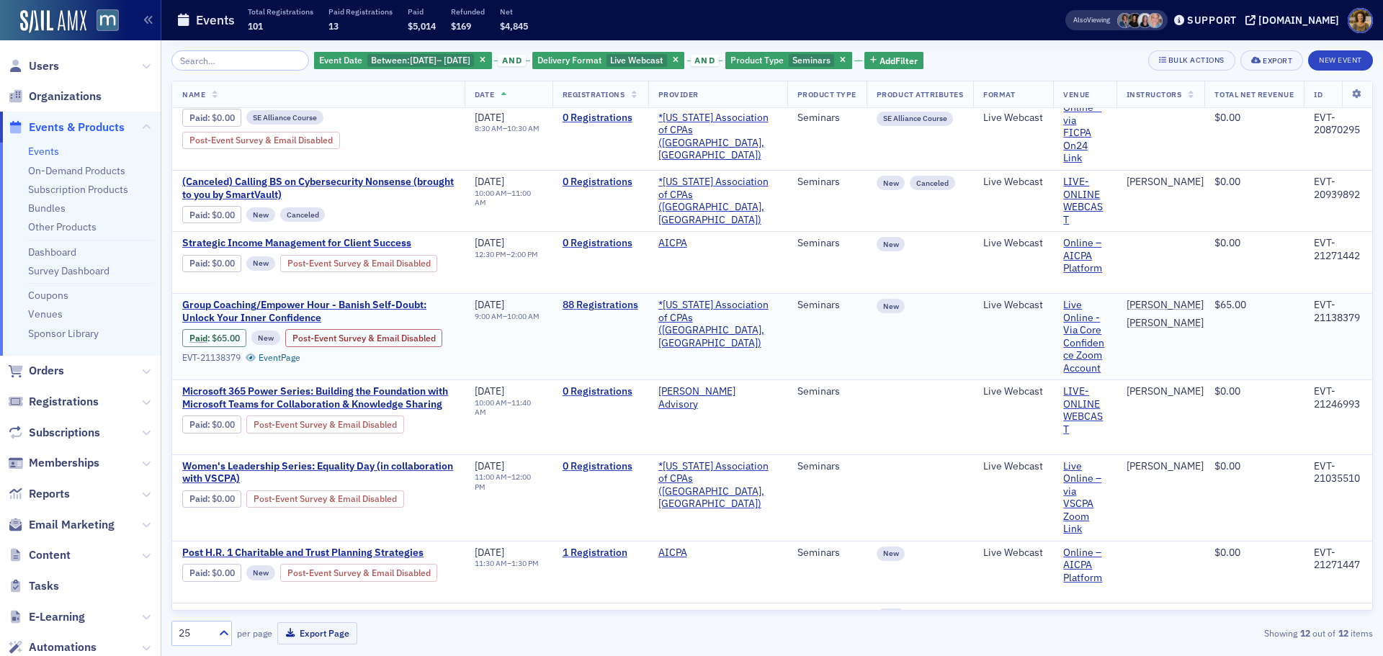
click at [423, 363] on div "Paid : $65.00 New Post-Event Survey & Email Disabled EVT-21138379 Event Page" at bounding box center [318, 346] width 272 height 34
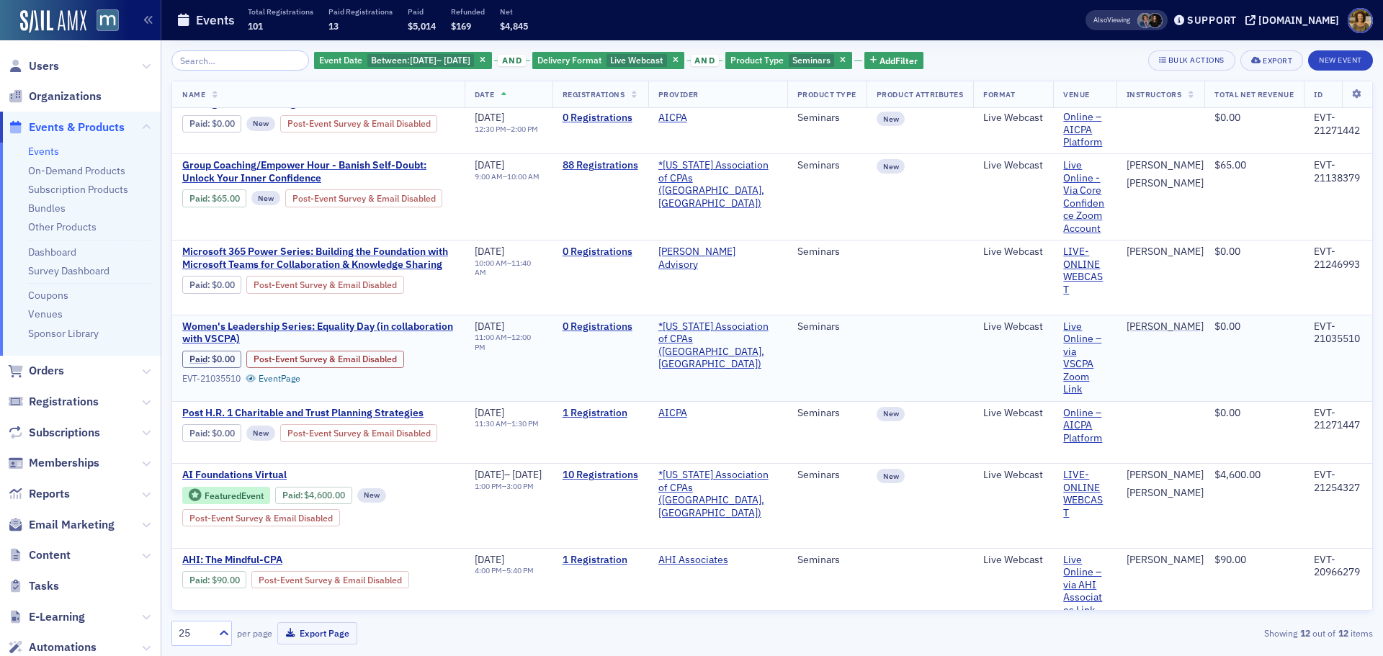
scroll to position [338, 0]
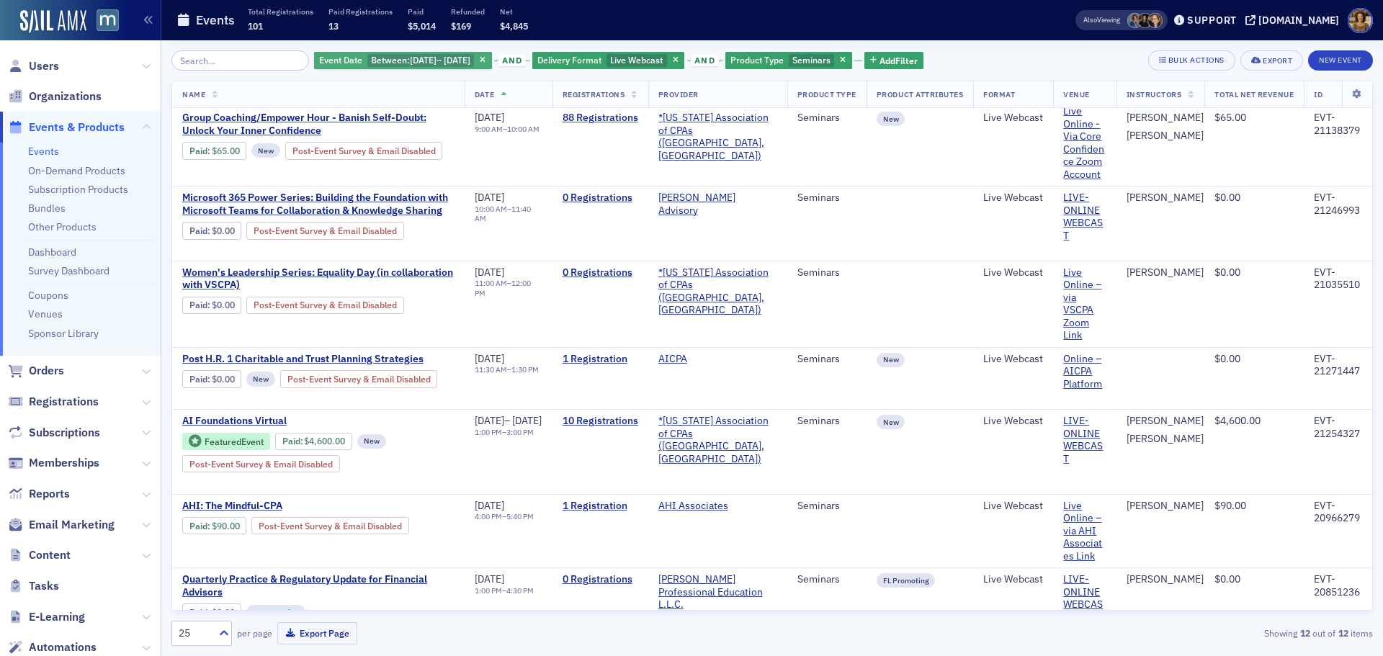
click at [447, 65] on span "8/31/2025" at bounding box center [457, 60] width 27 height 12
select select "7"
select select "2025"
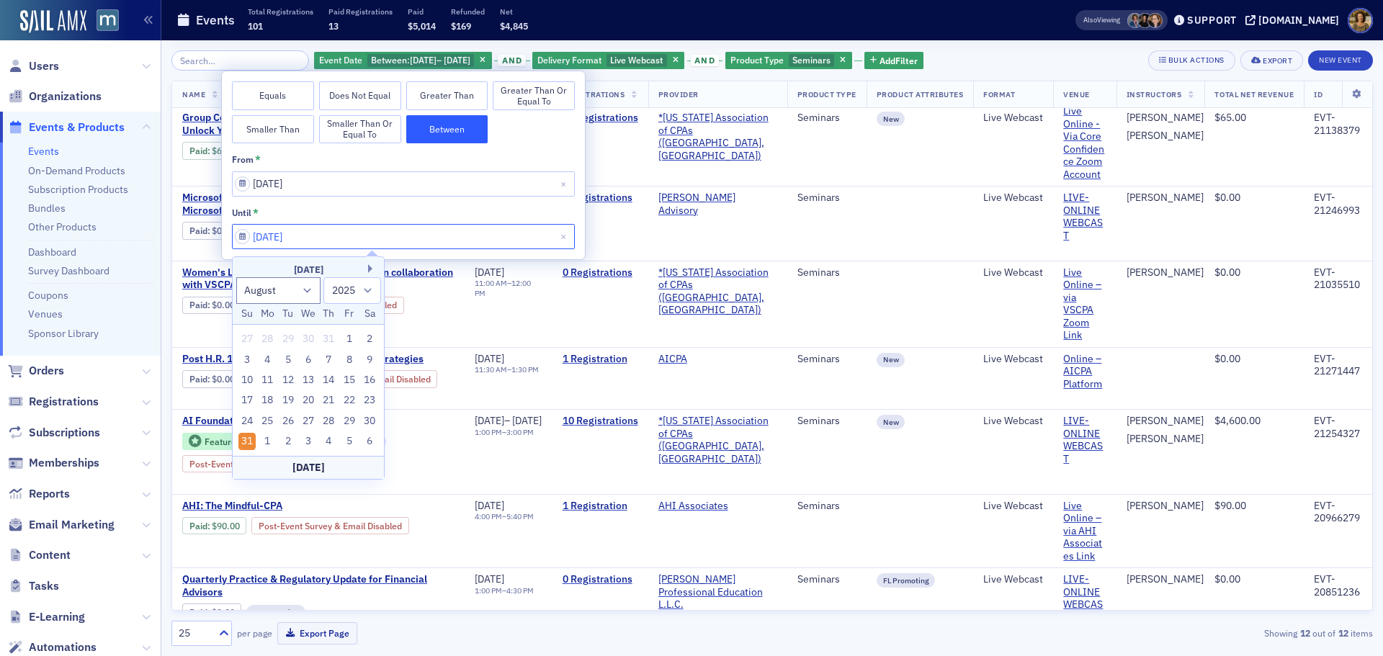
click at [418, 232] on input "08/31/2025" at bounding box center [403, 236] width 343 height 25
click at [370, 270] on button "Next Month" at bounding box center [372, 268] width 9 height 9
select select "8"
click at [284, 421] on div "30" at bounding box center [287, 421] width 17 height 17
type input "09/30/2025"
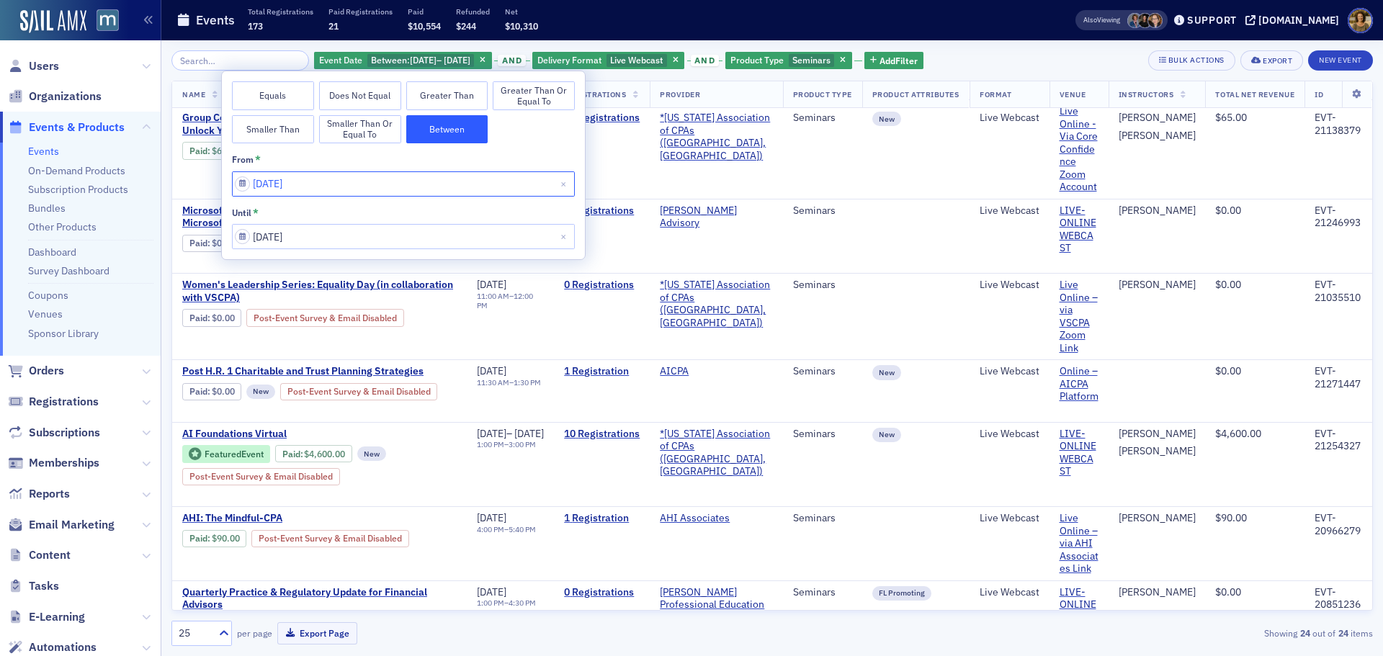
click at [346, 187] on input "08/01/2025" at bounding box center [403, 183] width 343 height 25
select select "7"
select select "2025"
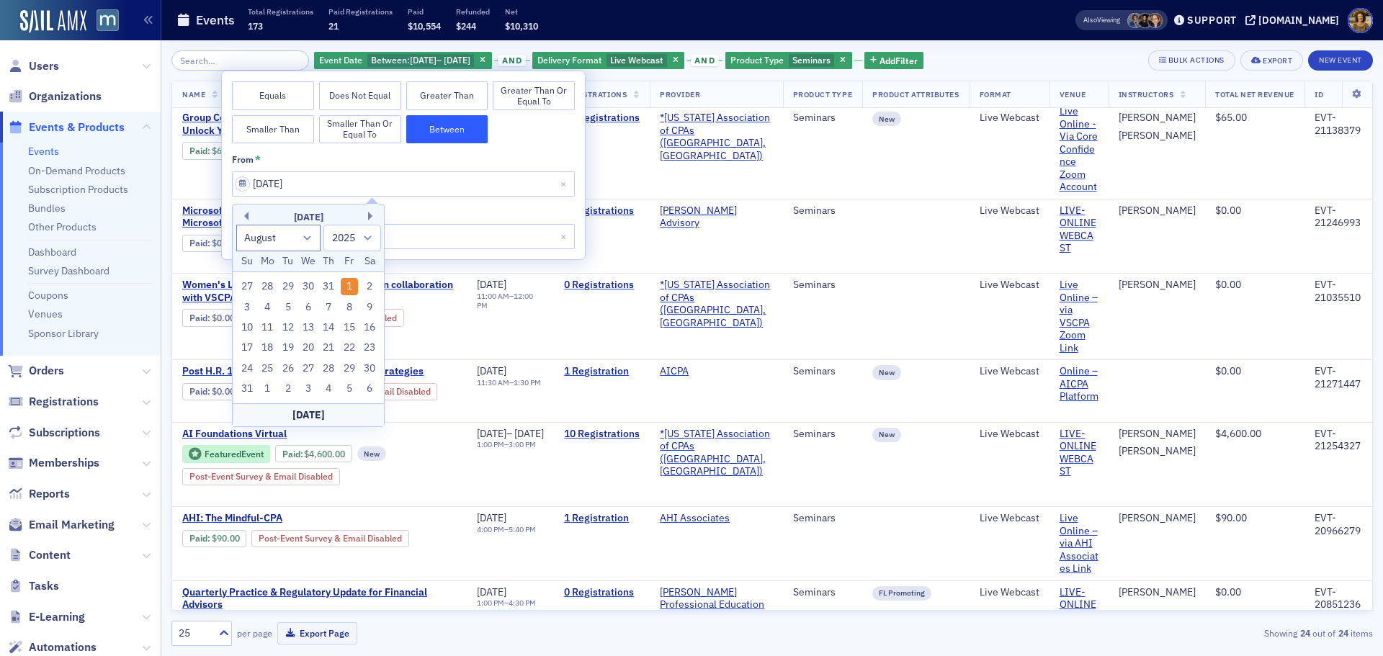
drag, startPoint x: 262, startPoint y: 390, endPoint x: 258, endPoint y: 380, distance: 11.0
click at [260, 390] on div "1" at bounding box center [267, 388] width 17 height 17
type input "09/01/2025"
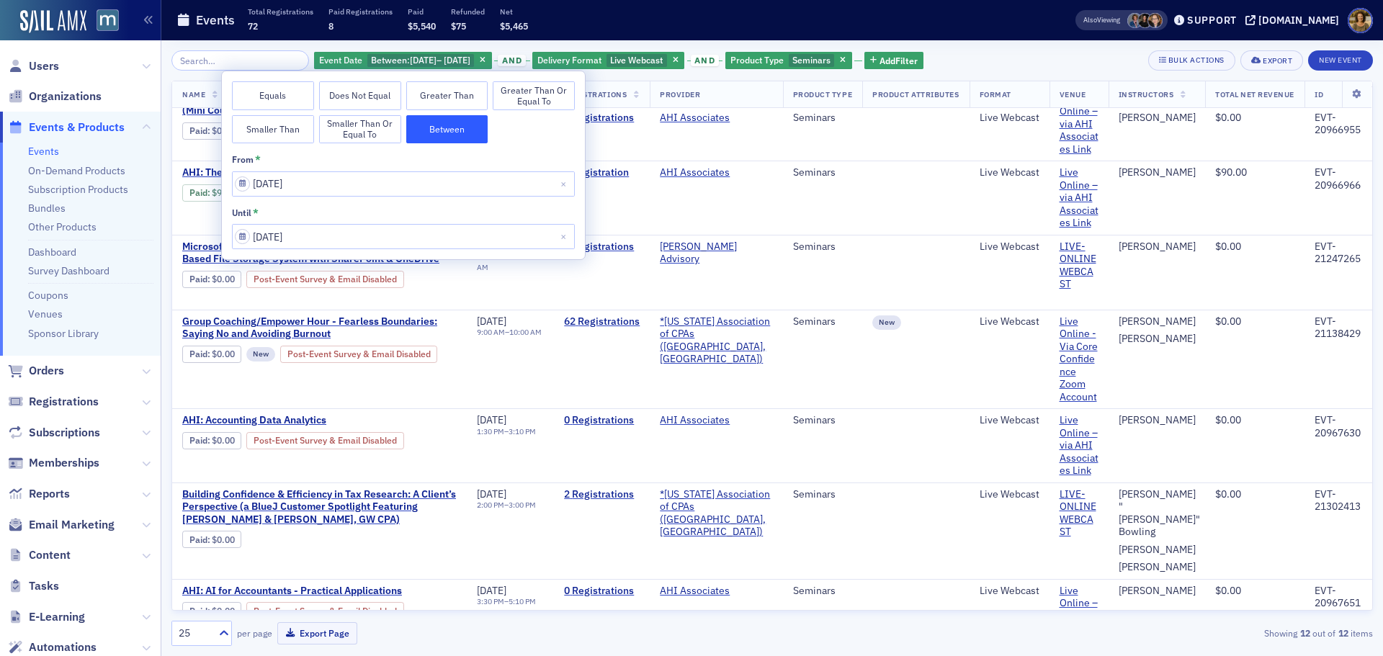
click at [980, 53] on div "Event Date Between : 9/1/2025 – 9/30/2025 and Delivery Format Live Webcast and …" at bounding box center [771, 60] width 1201 height 20
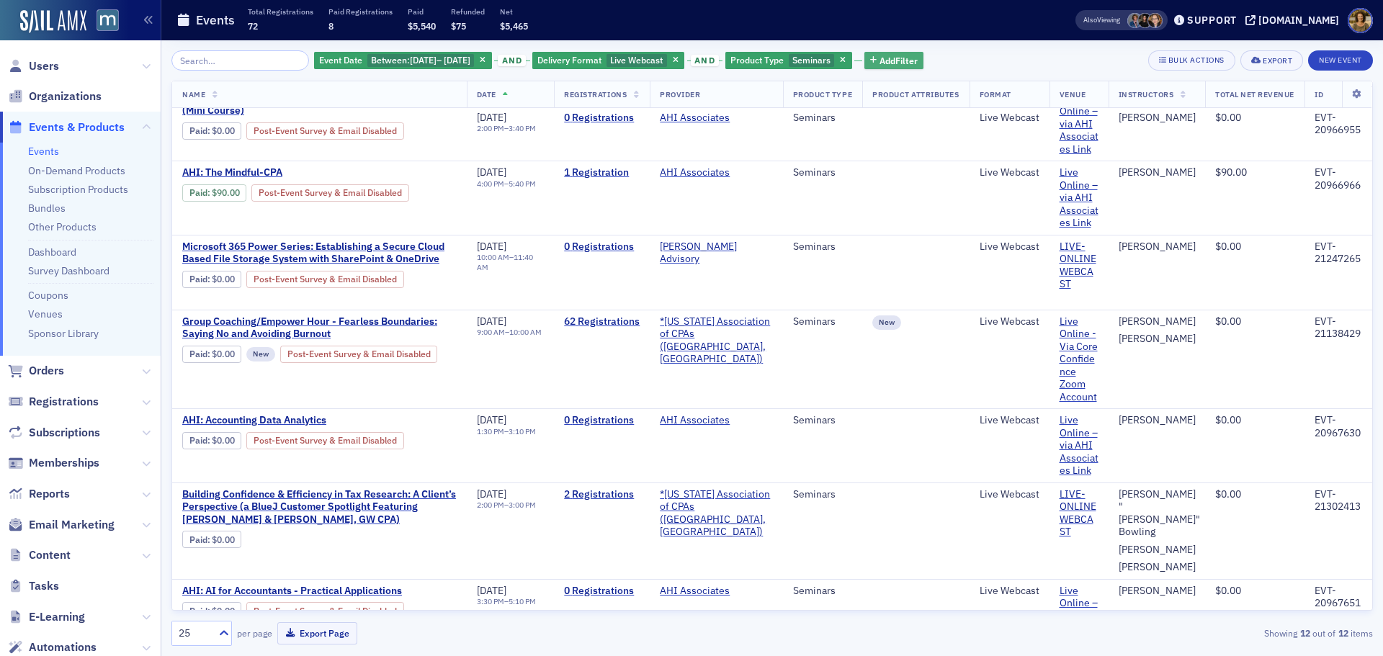
click at [679, 58] on icon "button" at bounding box center [676, 61] width 6 height 8
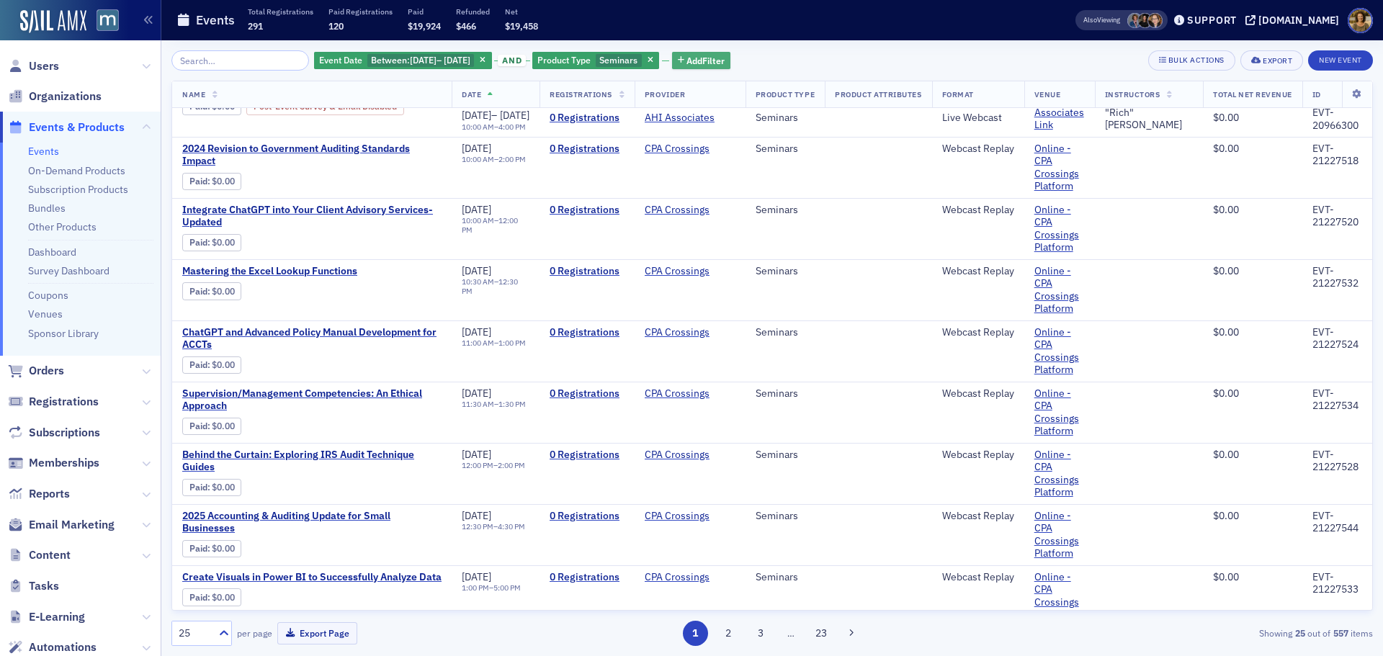
click at [716, 55] on span "Add Filter" at bounding box center [705, 60] width 38 height 13
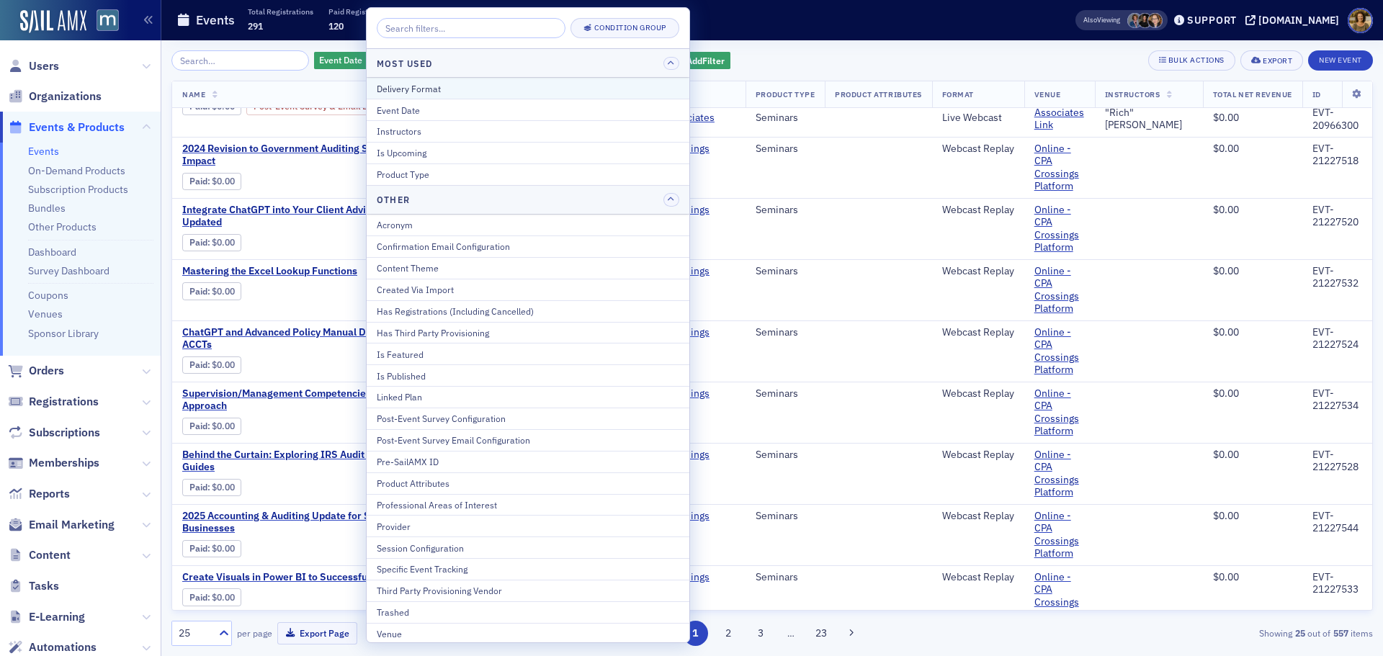
click at [481, 95] on button "Delivery Format" at bounding box center [528, 88] width 323 height 21
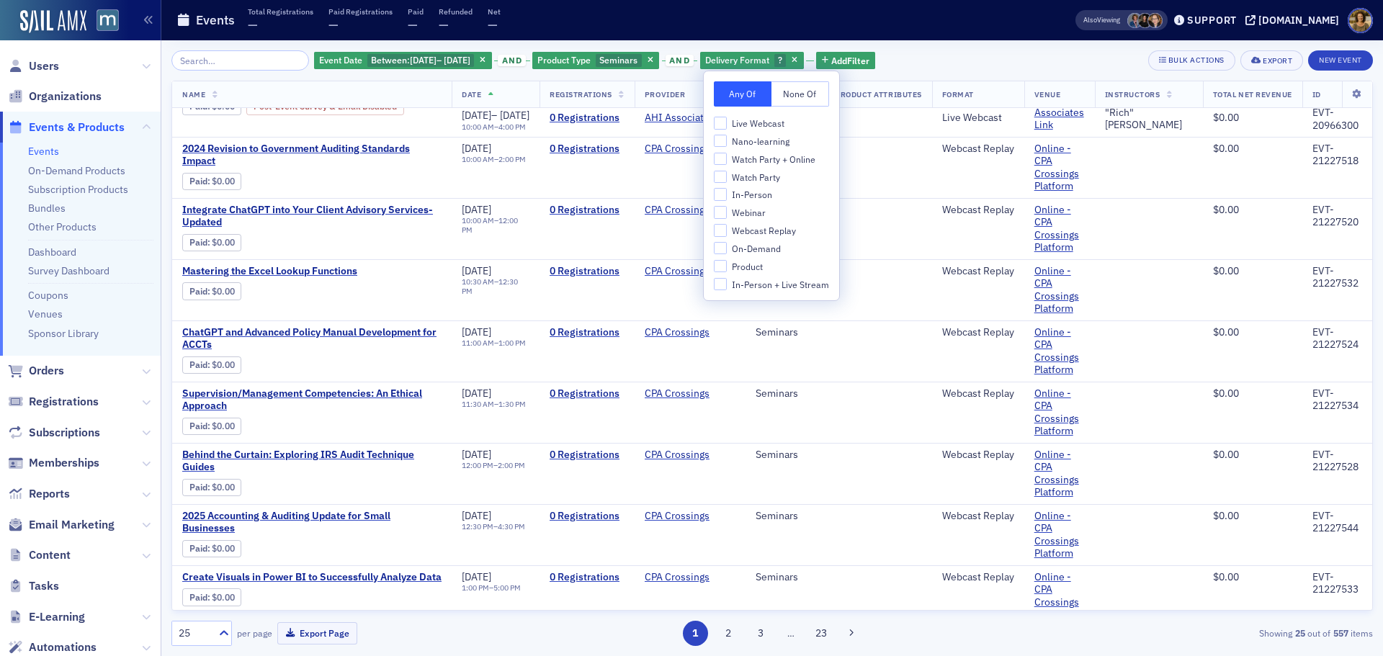
click at [792, 94] on button "None Of" at bounding box center [800, 93] width 58 height 25
click at [730, 230] on label "Webcast Replay" at bounding box center [771, 230] width 115 height 13
click at [727, 230] on input "Webcast Replay" at bounding box center [720, 230] width 13 height 13
checkbox input "true"
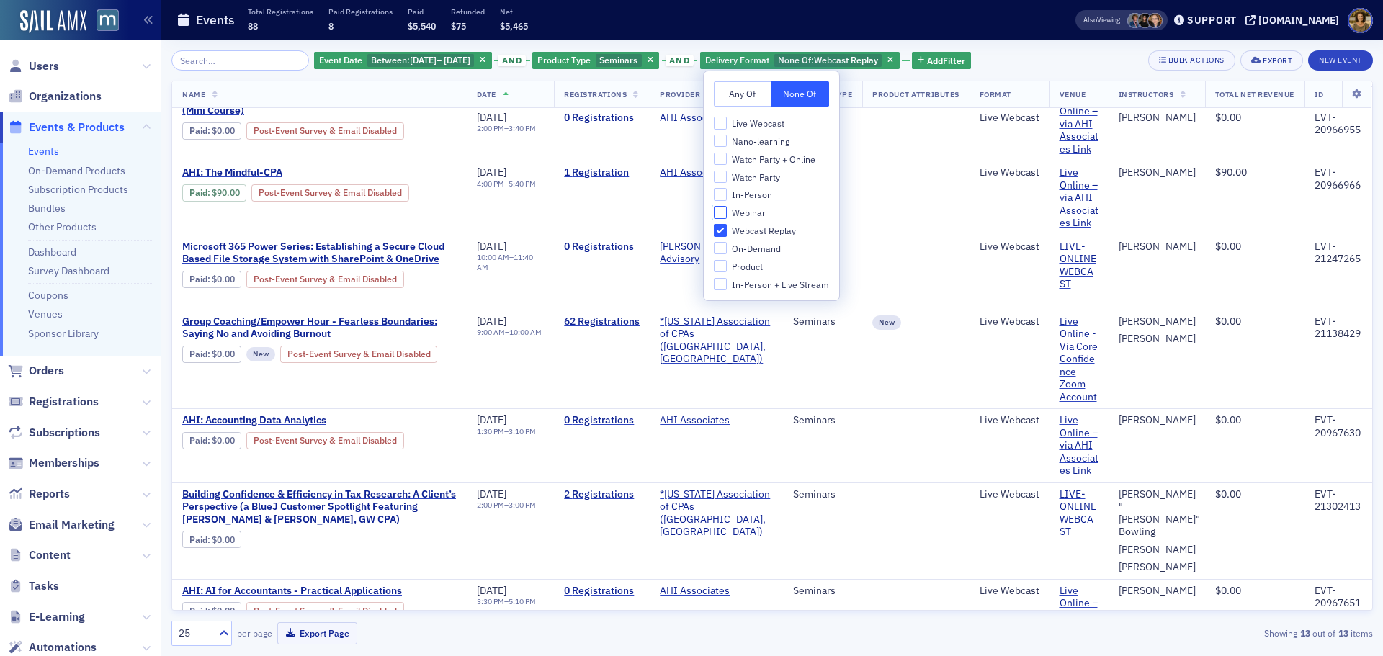
drag, startPoint x: 720, startPoint y: 213, endPoint x: 733, endPoint y: 210, distance: 12.6
click at [722, 212] on input "Webinar" at bounding box center [720, 212] width 13 height 13
checkbox input "true"
click at [913, 30] on div "Events Total Registrations 88 Paid Registrations 8 Paid $5,540 Refunded $75 Net…" at bounding box center [603, 20] width 854 height 38
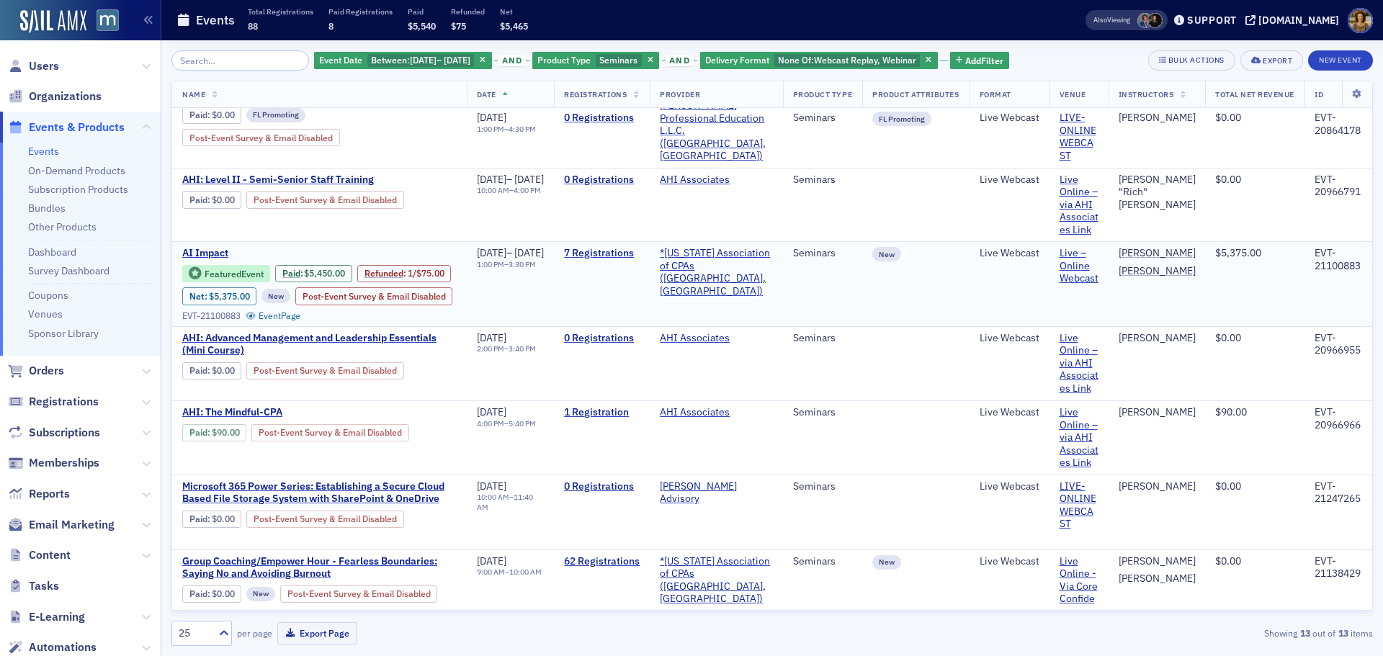
scroll to position [216, 0]
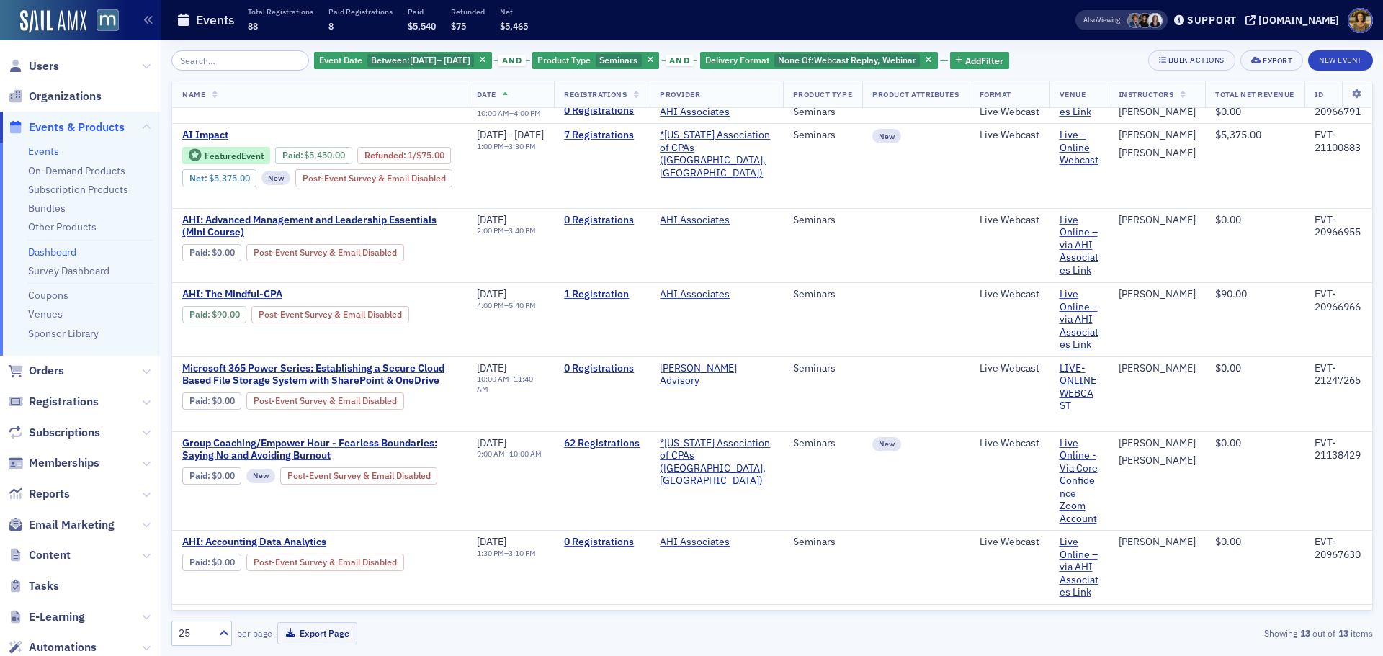
click at [48, 248] on link "Dashboard" at bounding box center [52, 252] width 48 height 13
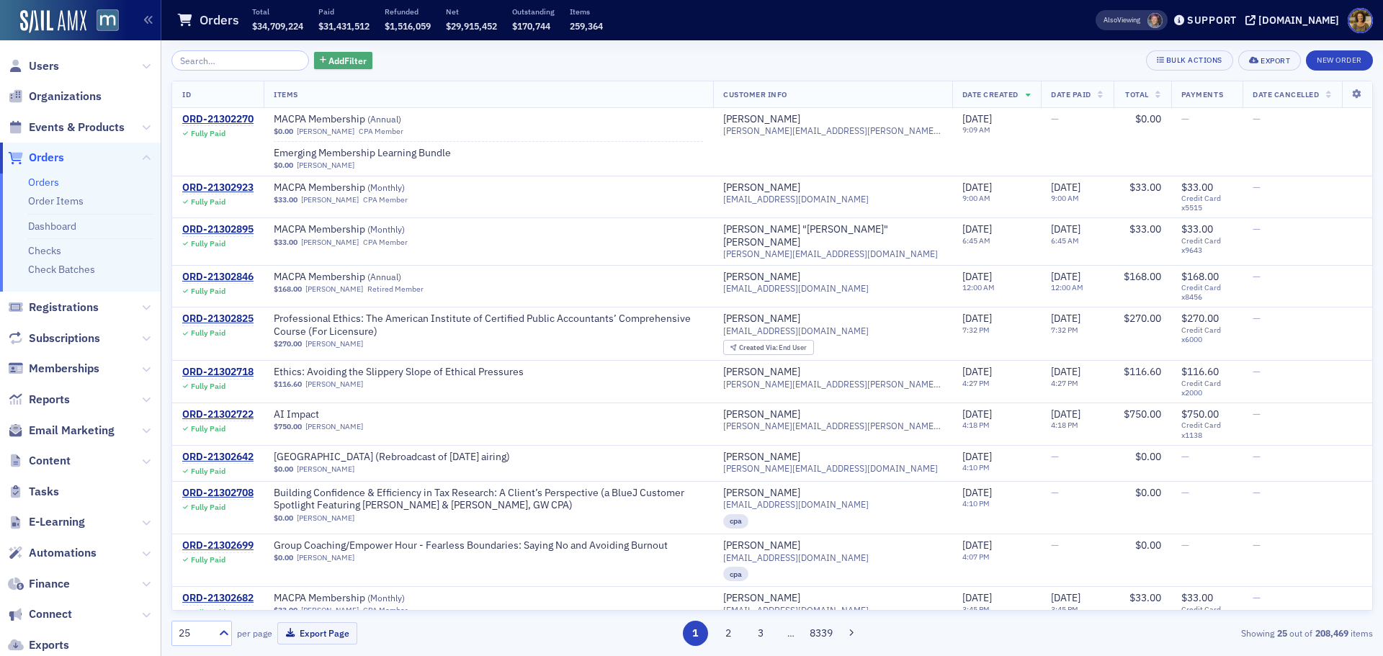
click at [328, 63] on span "Add Filter" at bounding box center [347, 60] width 38 height 13
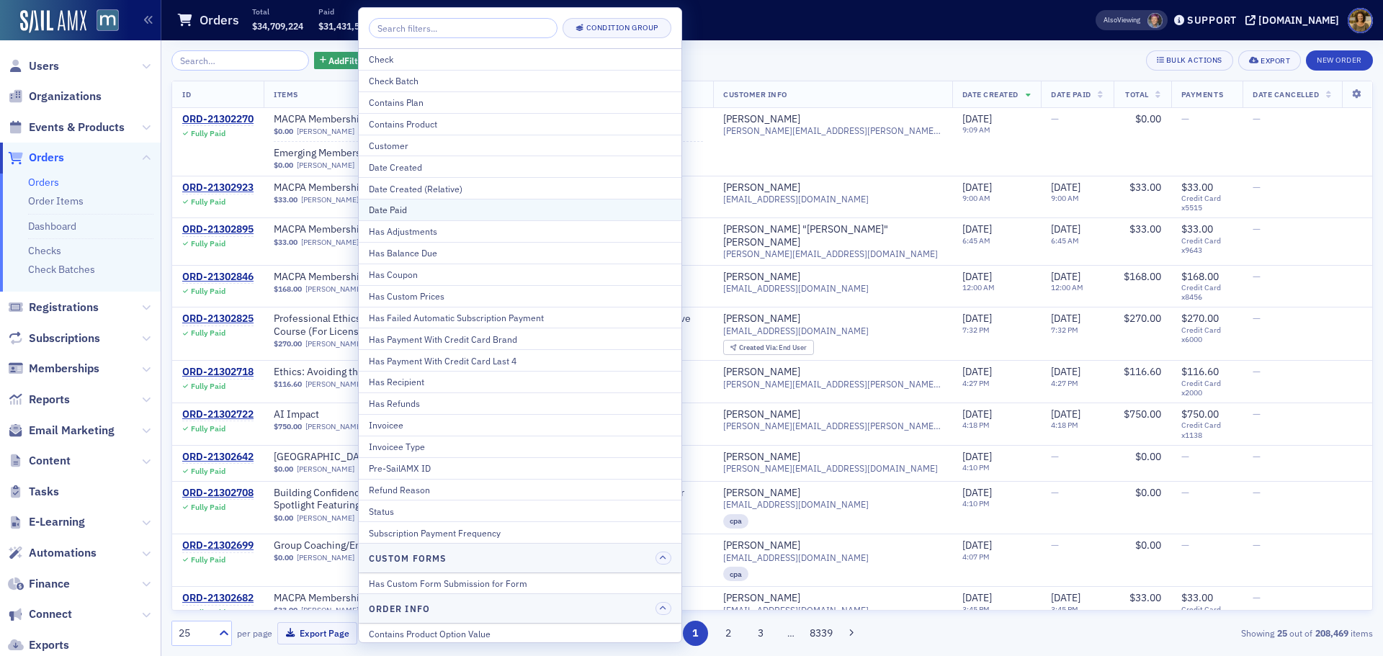
click at [398, 205] on div "Date Paid" at bounding box center [520, 209] width 303 height 13
select select "8"
select select "2025"
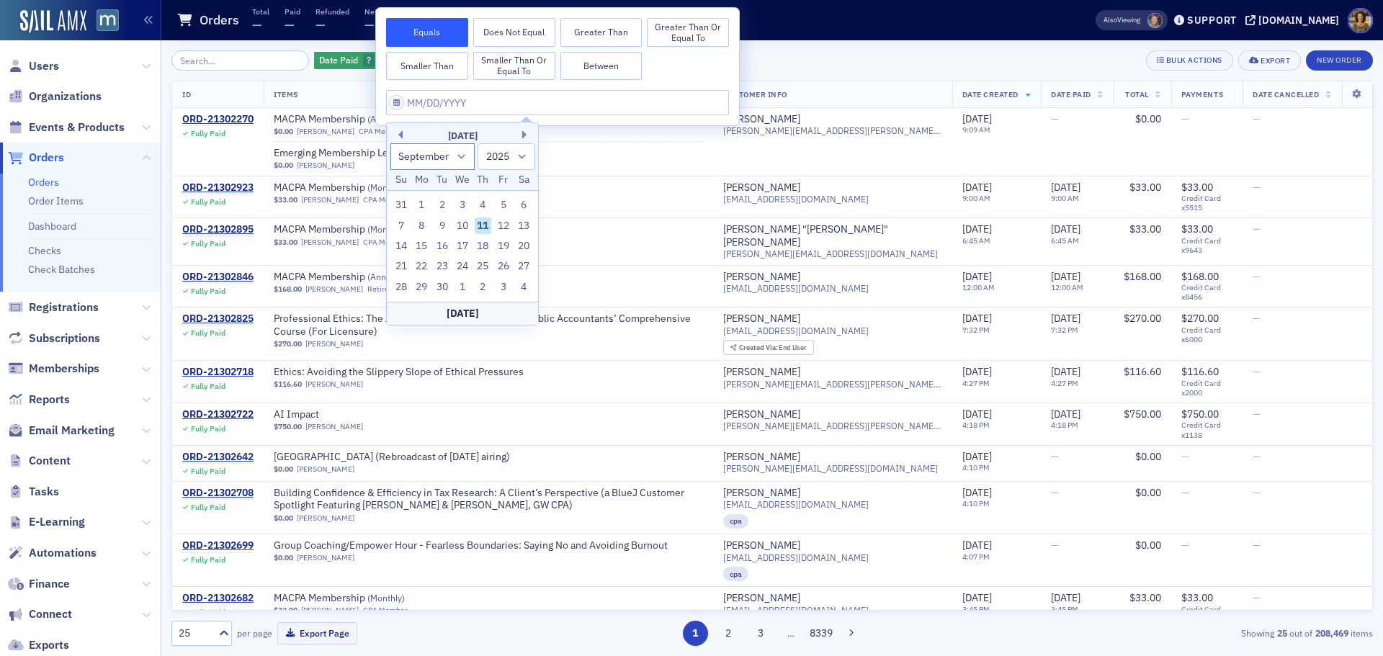
click at [393, 133] on div "[DATE]" at bounding box center [462, 136] width 151 height 14
click at [395, 133] on button "Previous Month" at bounding box center [398, 134] width 9 height 9
select select "7"
click at [501, 203] on div "1" at bounding box center [503, 205] width 17 height 17
type input "[DATE]"
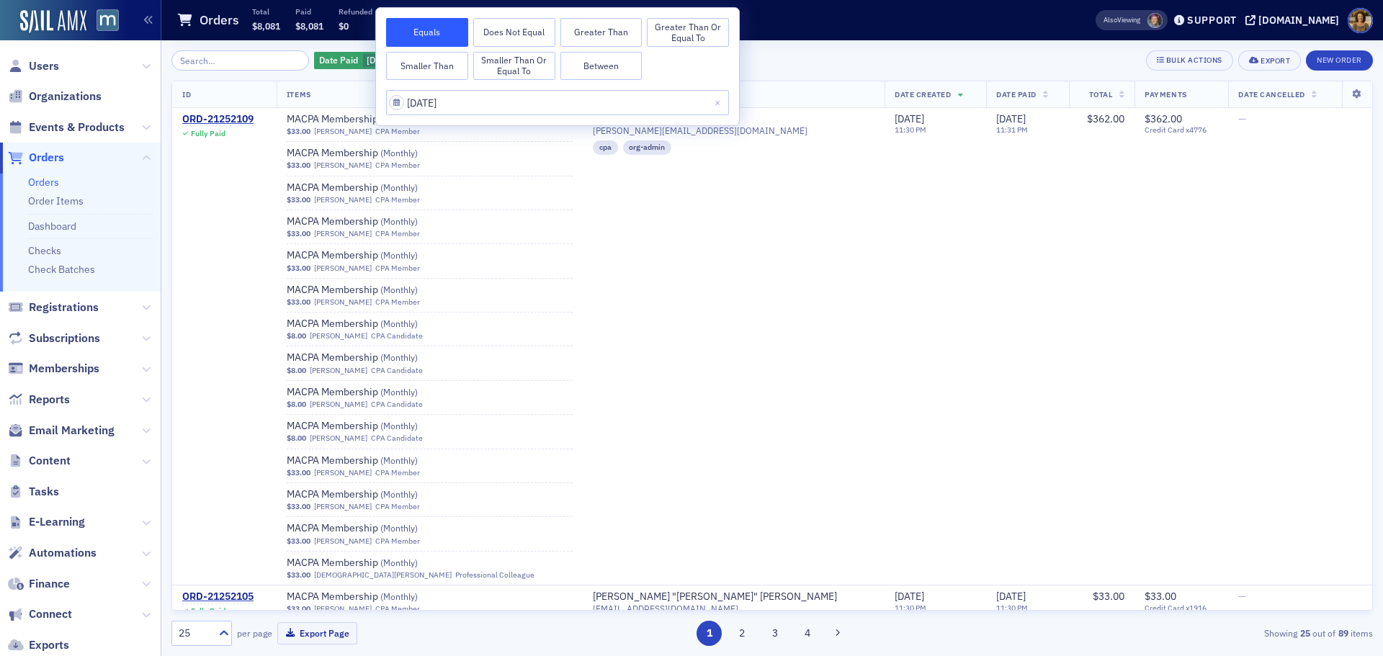
click at [596, 73] on button "Between" at bounding box center [601, 66] width 82 height 29
select select "7"
select select "2025"
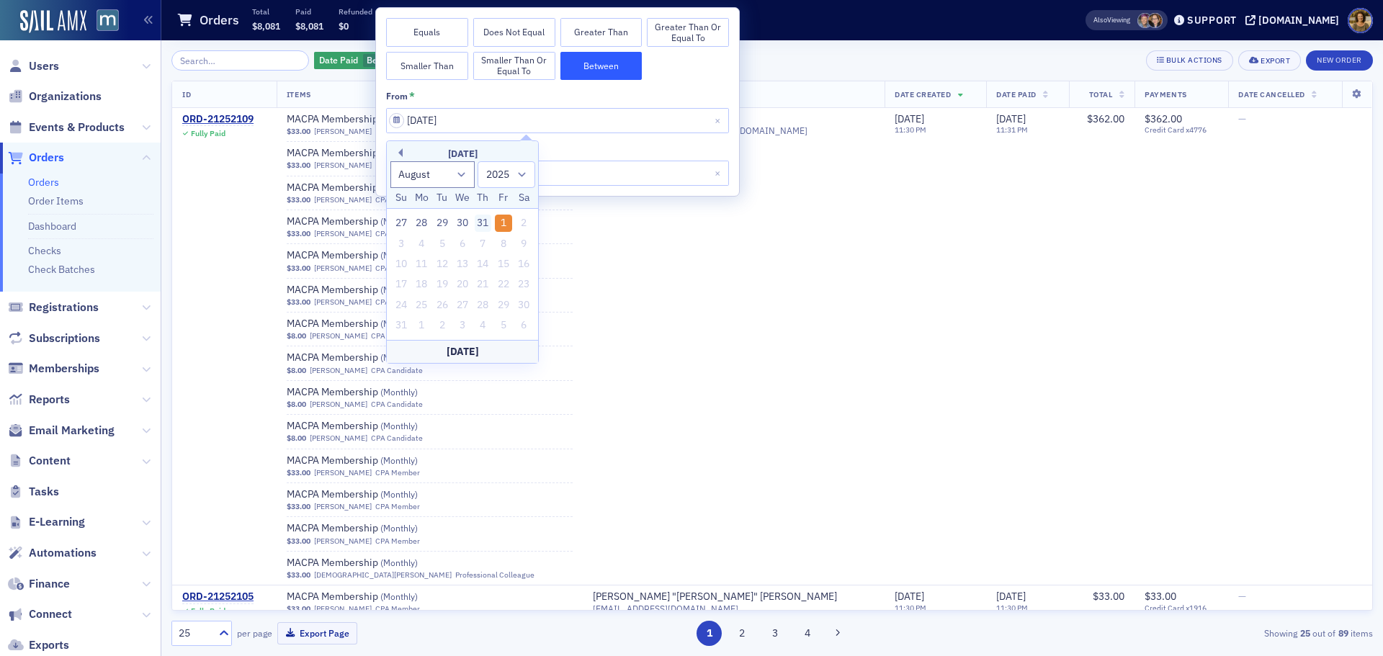
click at [479, 220] on div "31" at bounding box center [483, 223] width 17 height 17
type input "07/31/2025"
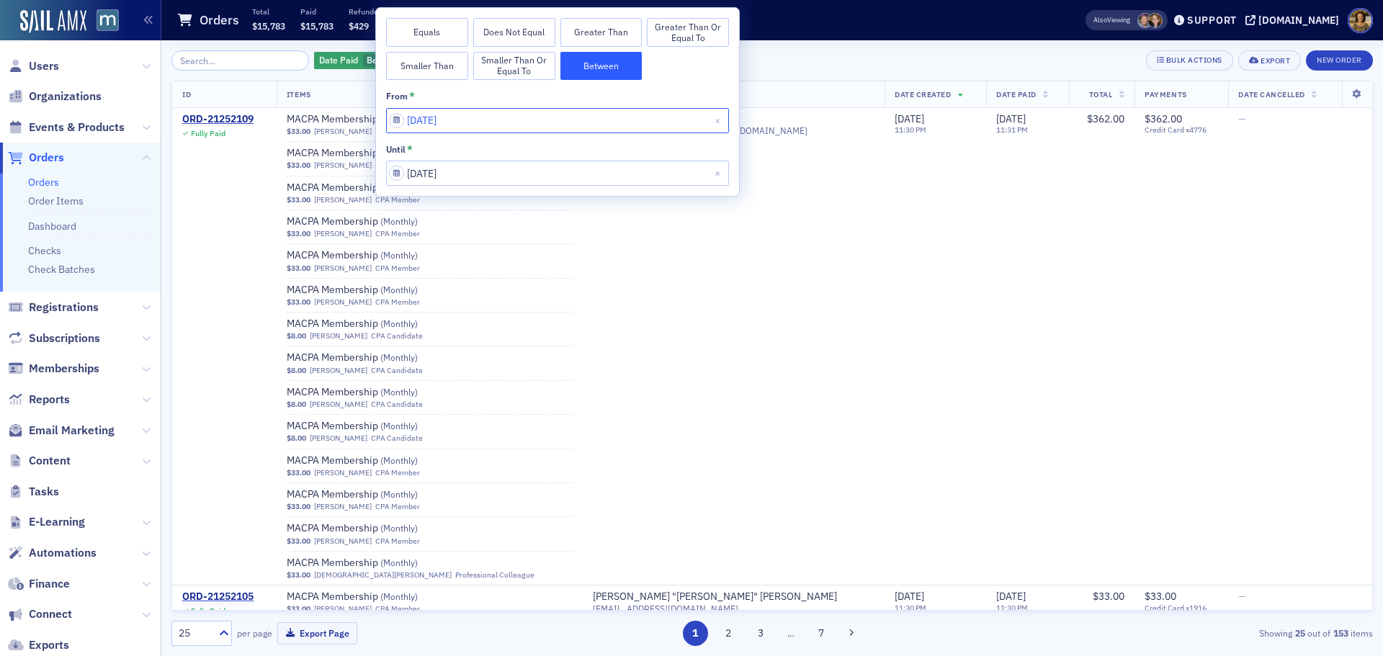
select select "6"
select select "2025"
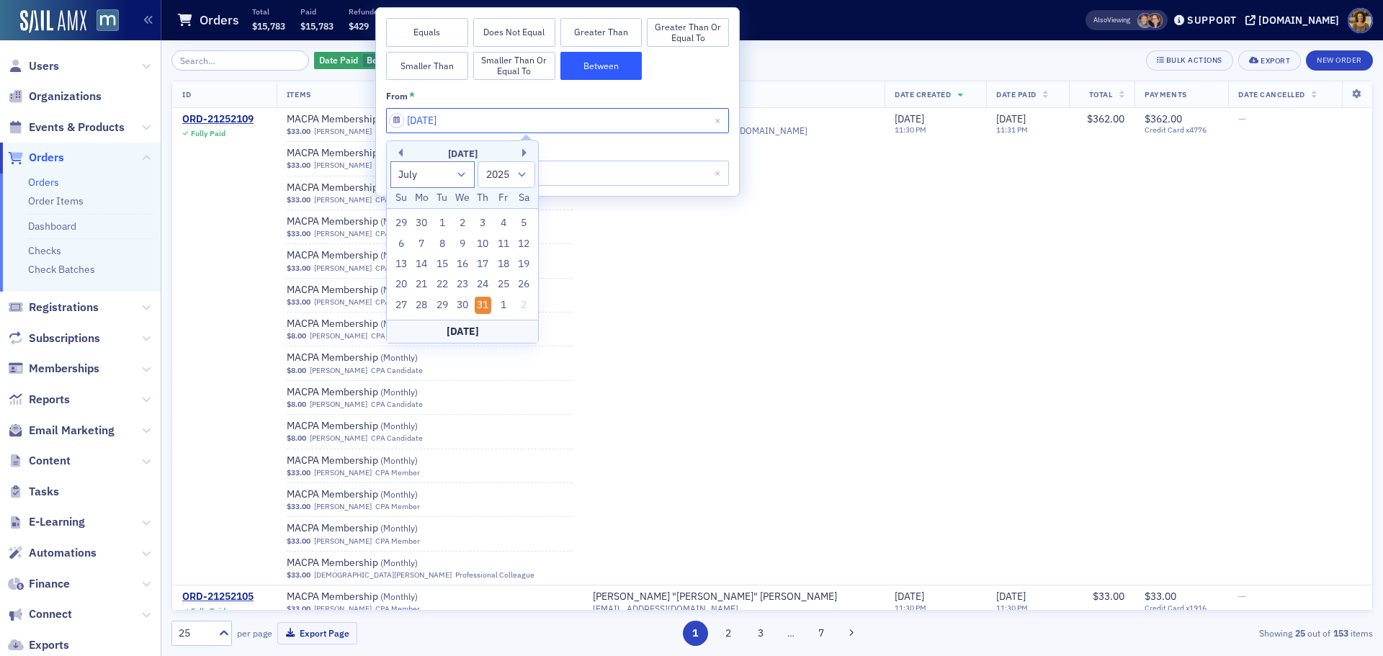
click at [478, 127] on input "07/31/2025" at bounding box center [557, 120] width 343 height 25
click at [502, 308] on div "1" at bounding box center [503, 305] width 17 height 17
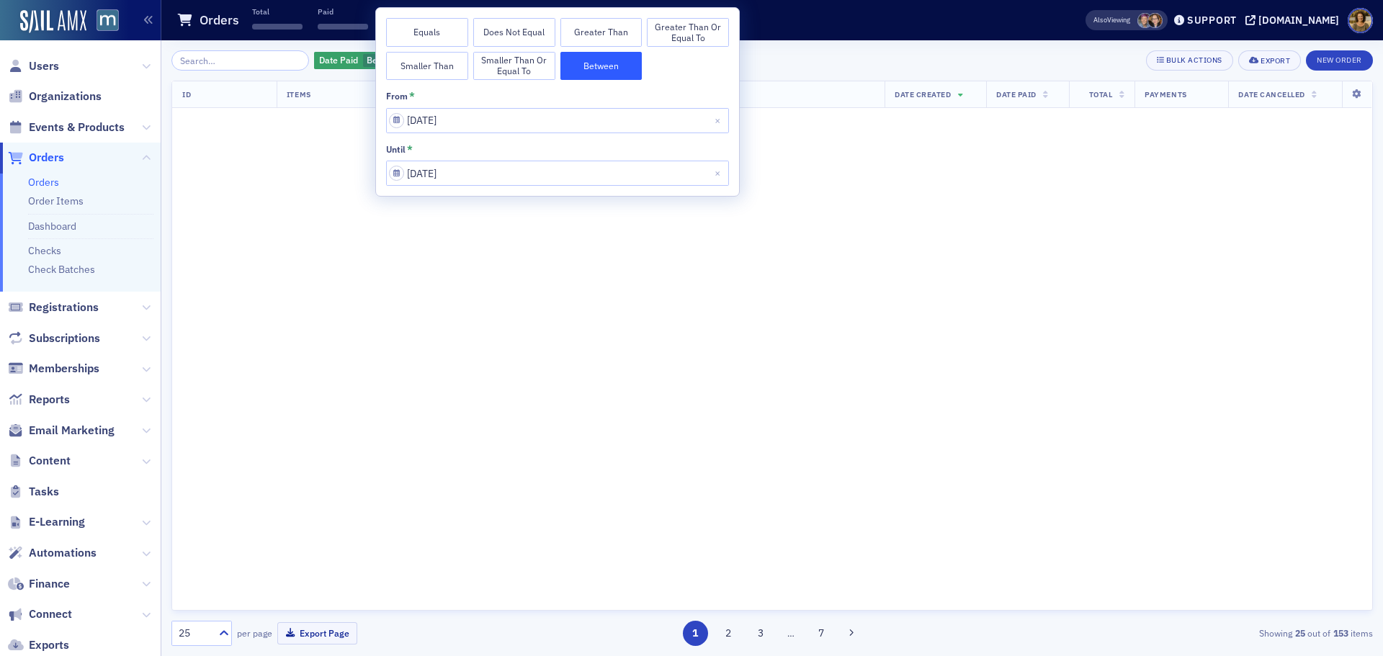
type input "[DATE]"
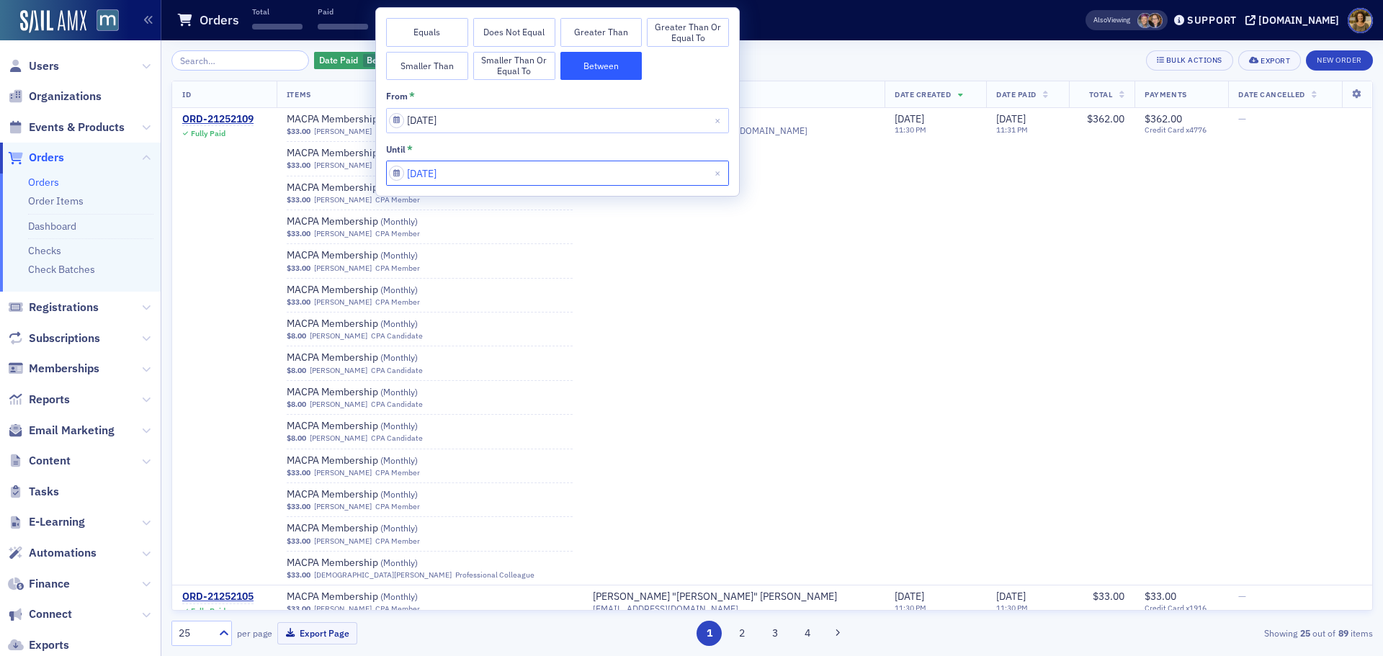
select select "7"
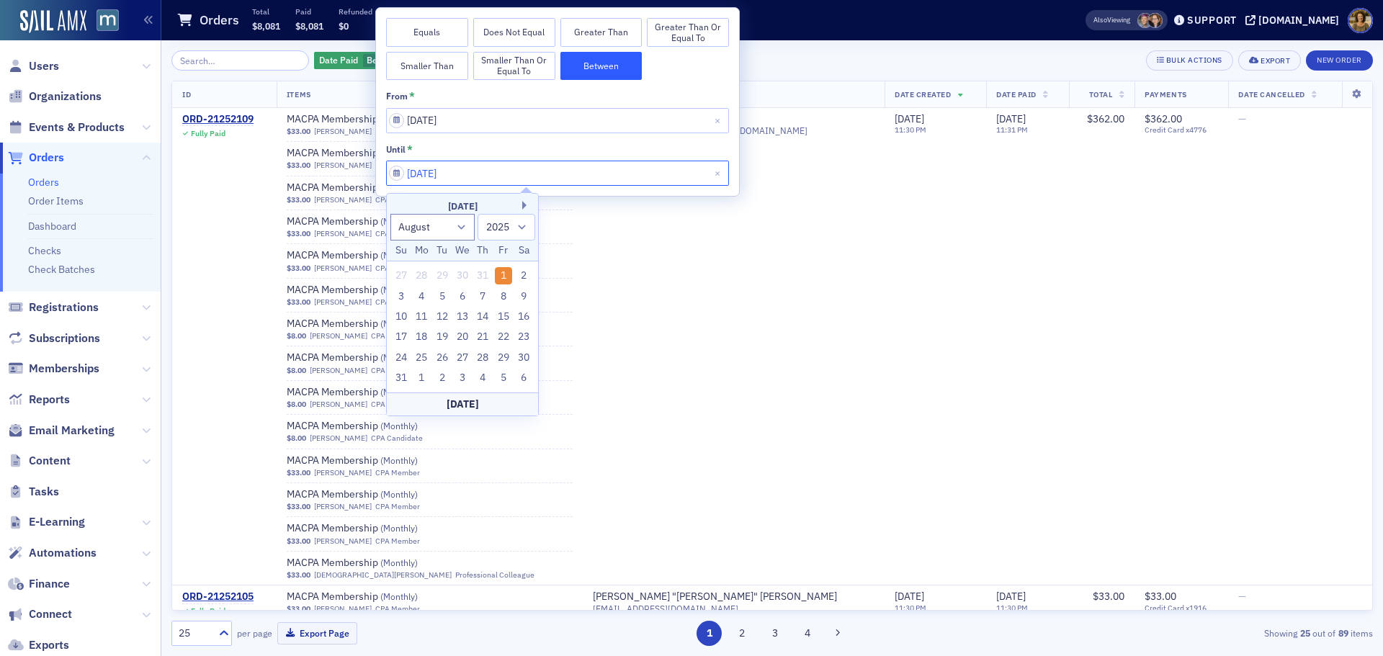
click at [471, 169] on input "08/01/2025" at bounding box center [557, 173] width 343 height 25
drag, startPoint x: 406, startPoint y: 377, endPoint x: 415, endPoint y: 370, distance: 10.8
click at [407, 377] on div "31" at bounding box center [401, 378] width 17 height 17
type input "08/31/2025"
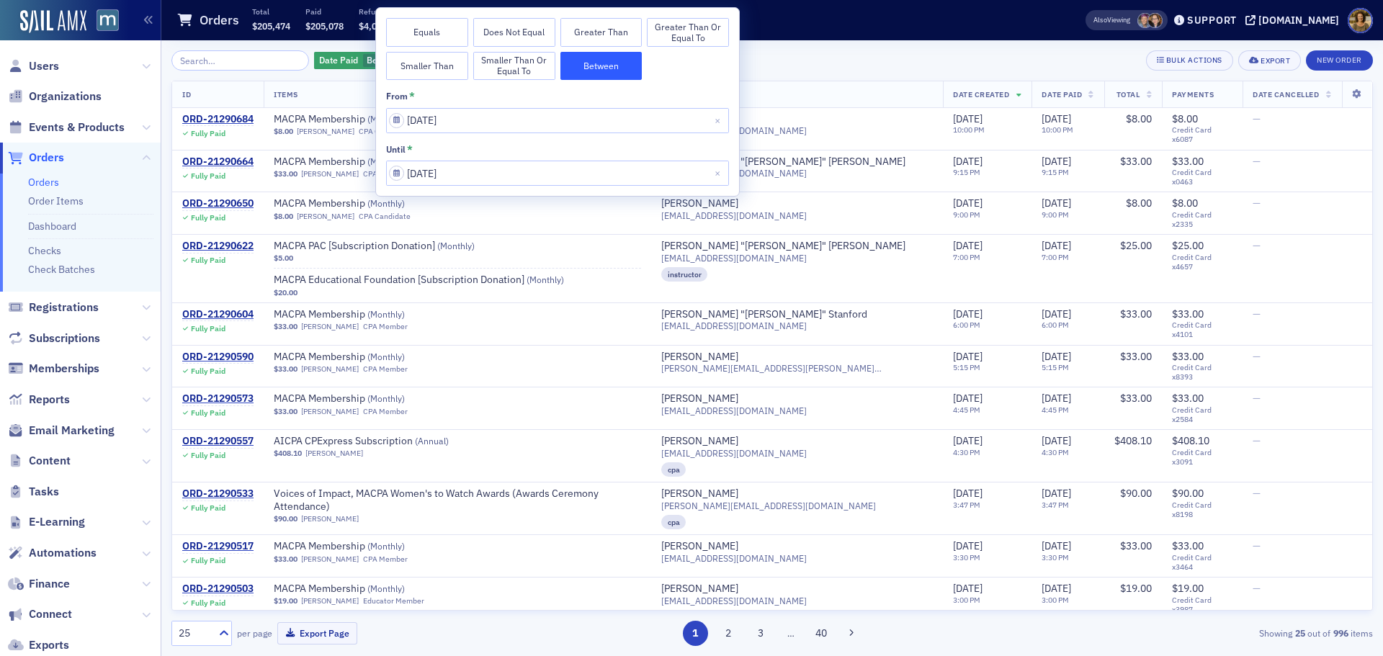
click at [817, 59] on div "Date Paid Between : 8/1/2025 – 8/31/2025 Add Filter Bulk Actions Export New Ord…" at bounding box center [771, 60] width 1201 height 20
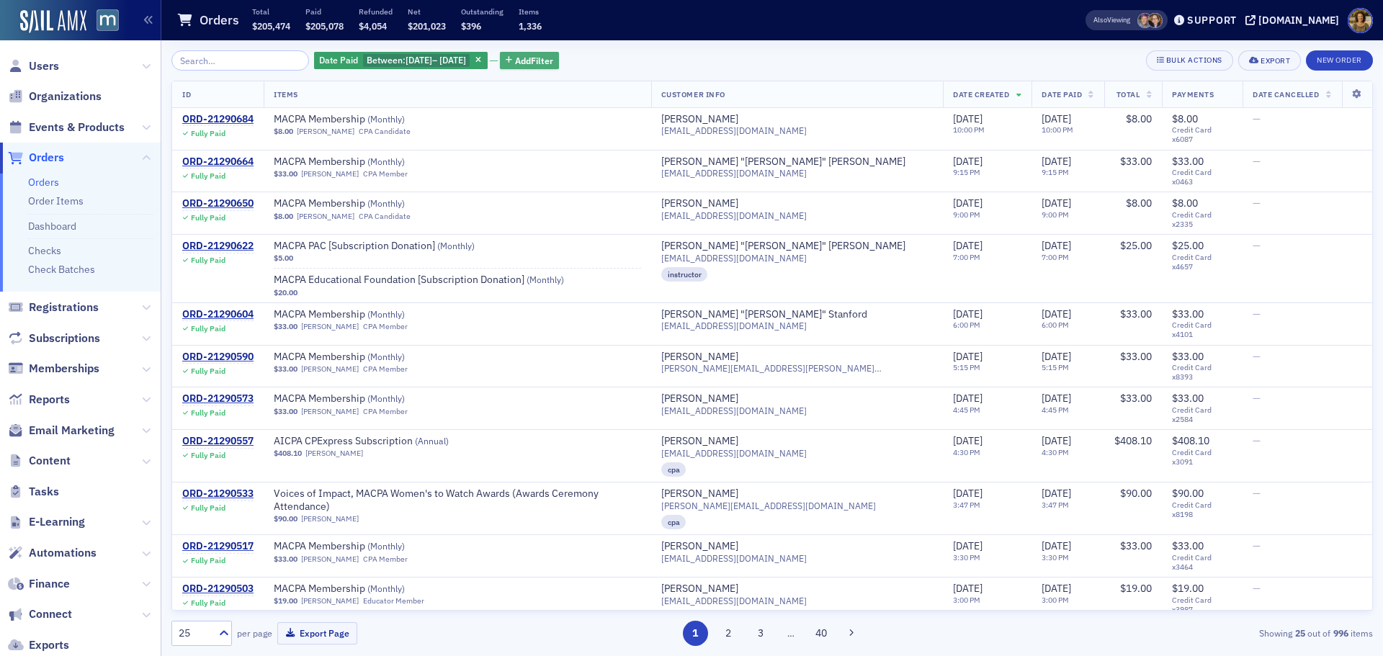
click at [532, 66] on span "Add Filter" at bounding box center [534, 60] width 38 height 13
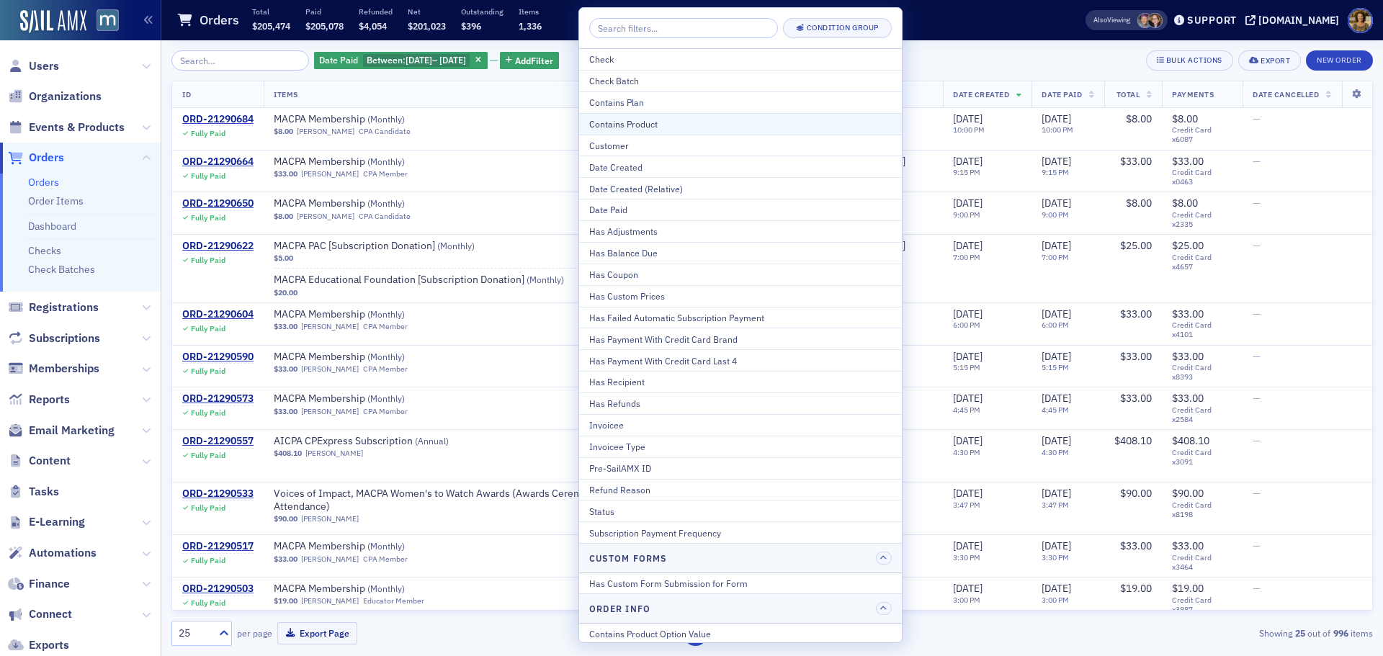
click at [617, 113] on button "Contains Product" at bounding box center [740, 124] width 323 height 22
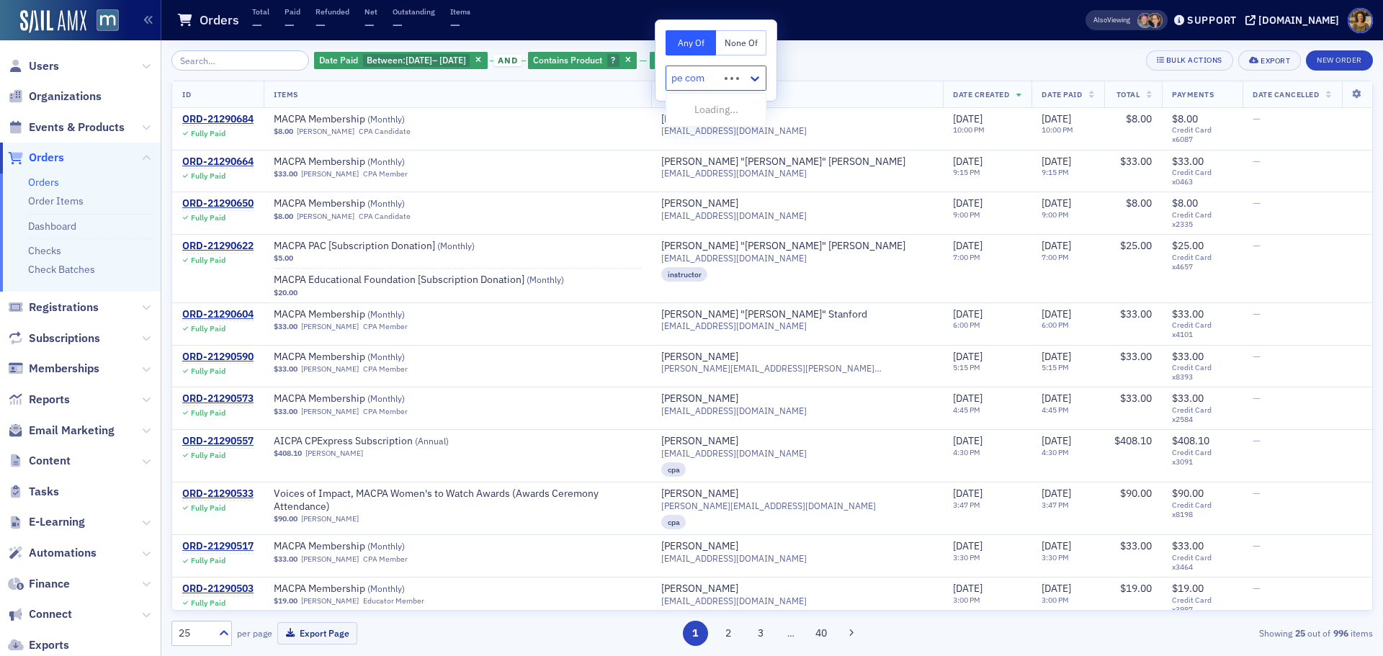
type input "pe comp"
drag, startPoint x: 713, startPoint y: 79, endPoint x: 669, endPoint y: 84, distance: 44.2
click at [669, 84] on div "Select..." at bounding box center [706, 78] width 81 height 21
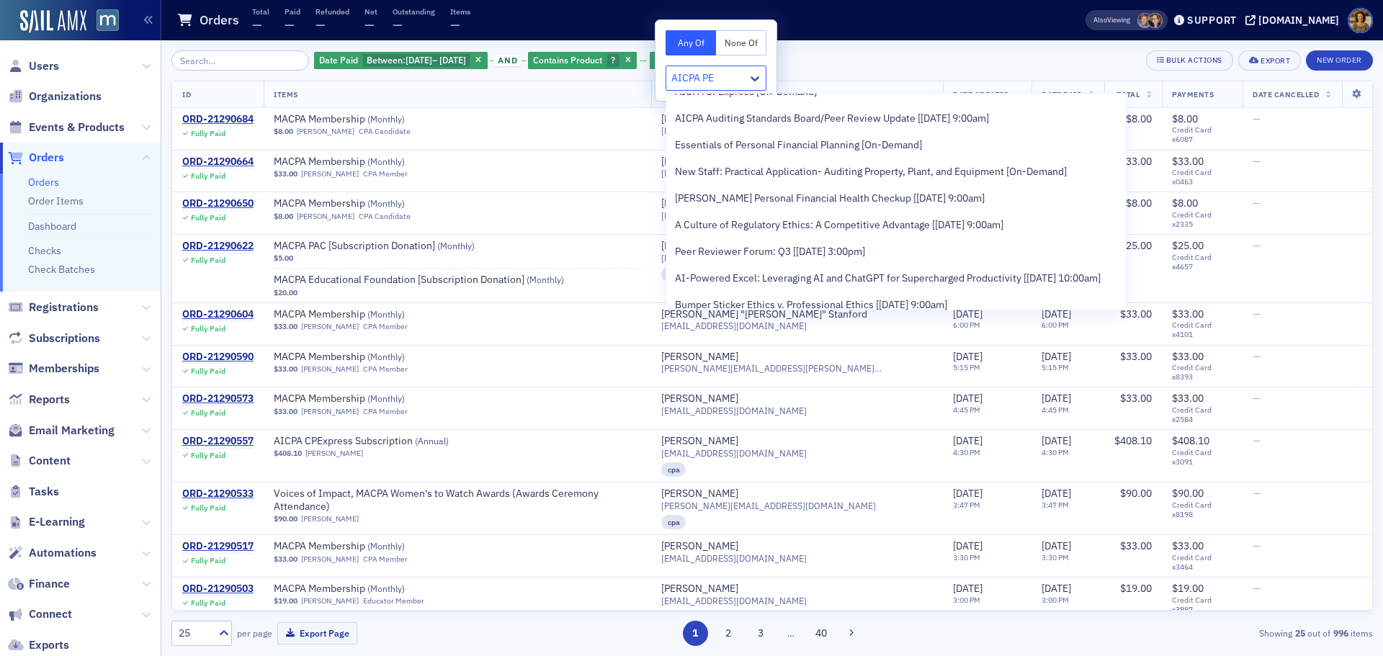
scroll to position [216, 0]
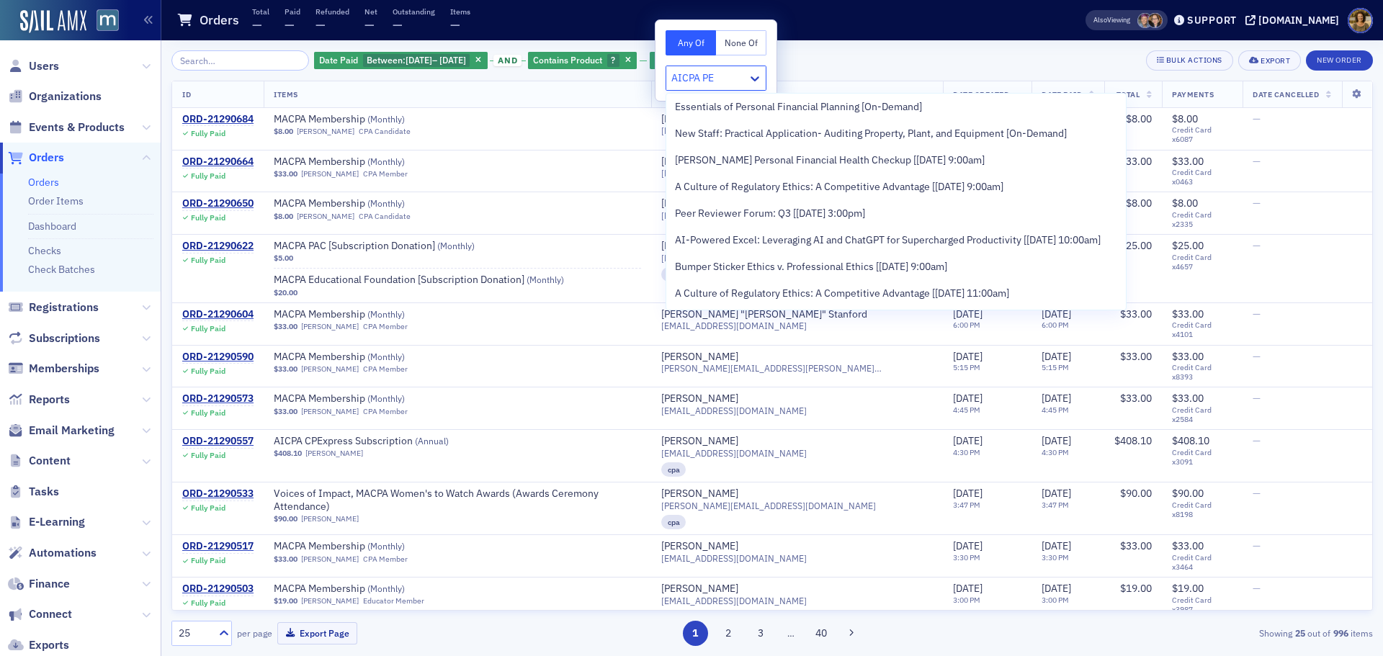
type input "AICPA PE"
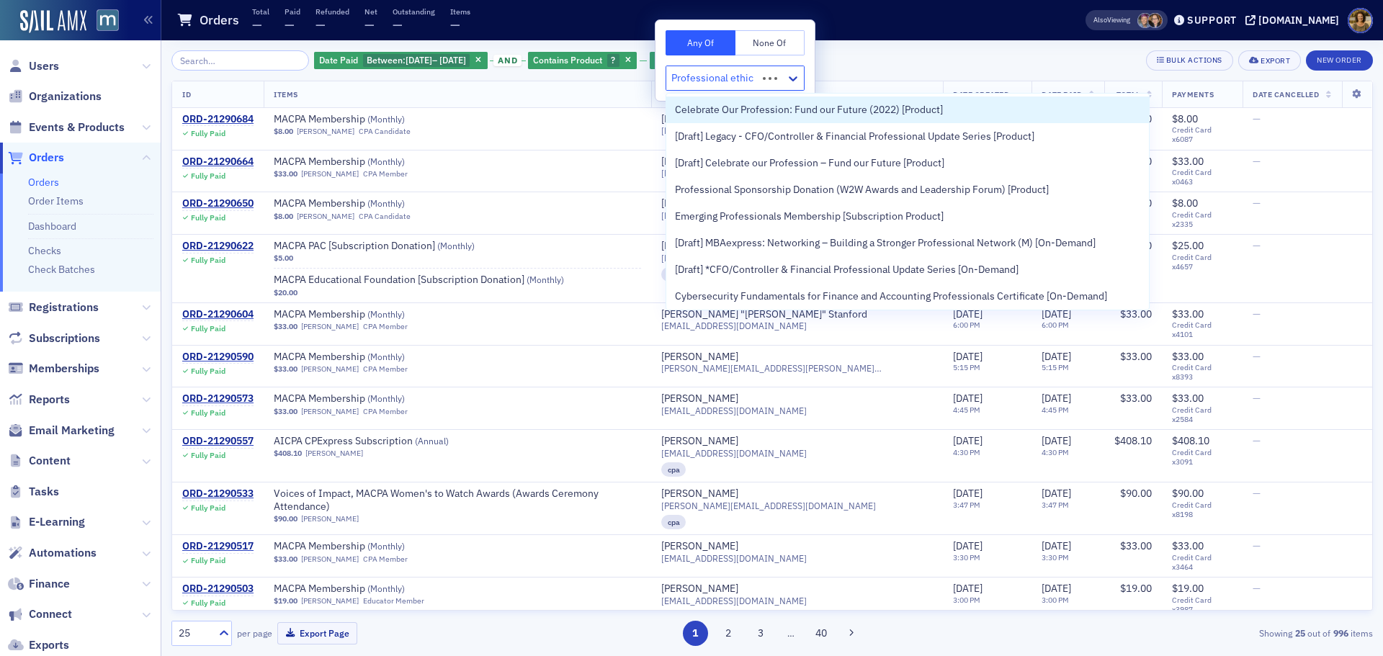
type input "Professional ethics"
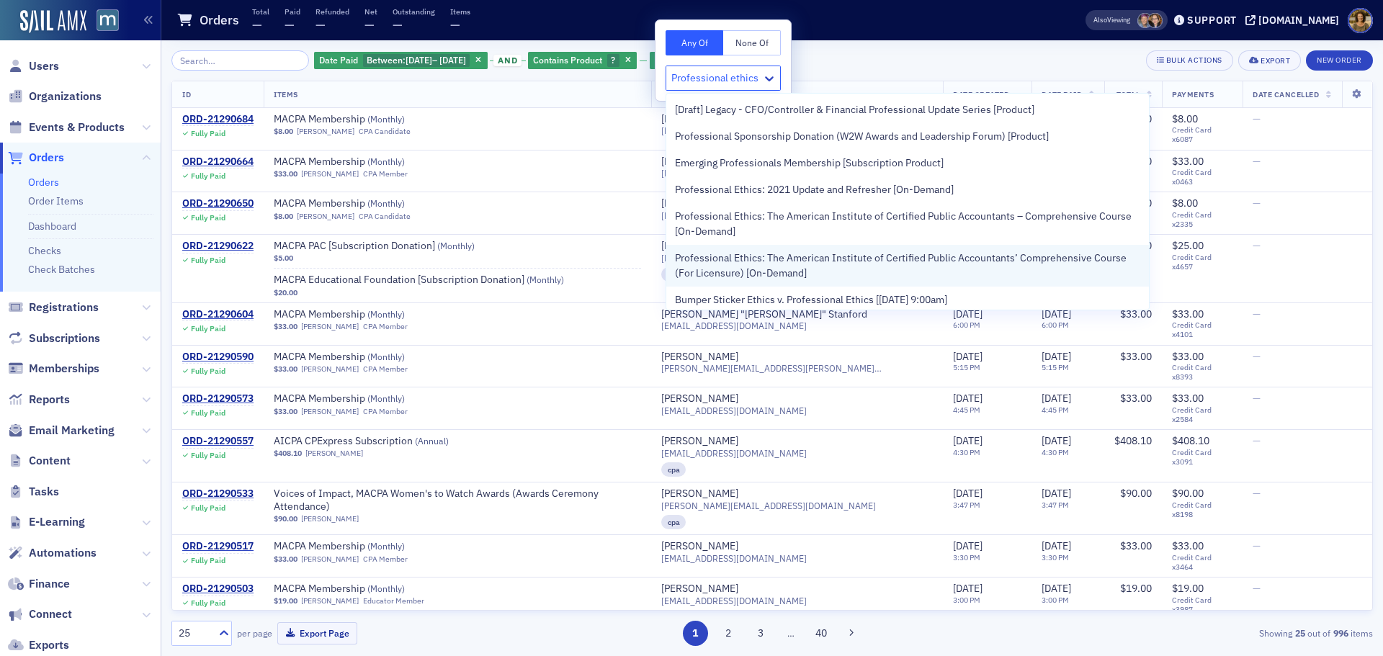
click at [724, 259] on span "Professional Ethics: The American Institute of Certified Public Accountants’ Co…" at bounding box center [907, 266] width 465 height 30
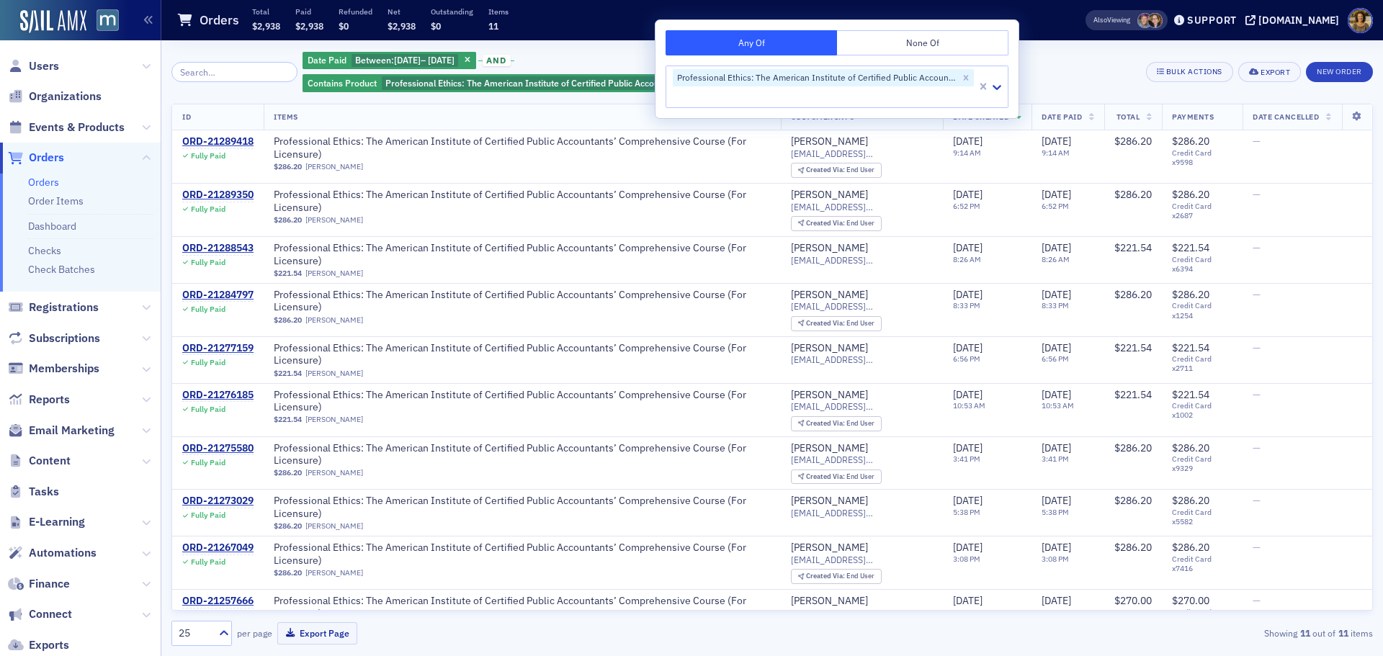
click at [1087, 54] on div "Date Paid Between : 8/1/2025 – 8/31/2025 and Contains Product Professional Ethi…" at bounding box center [719, 71] width 833 height 43
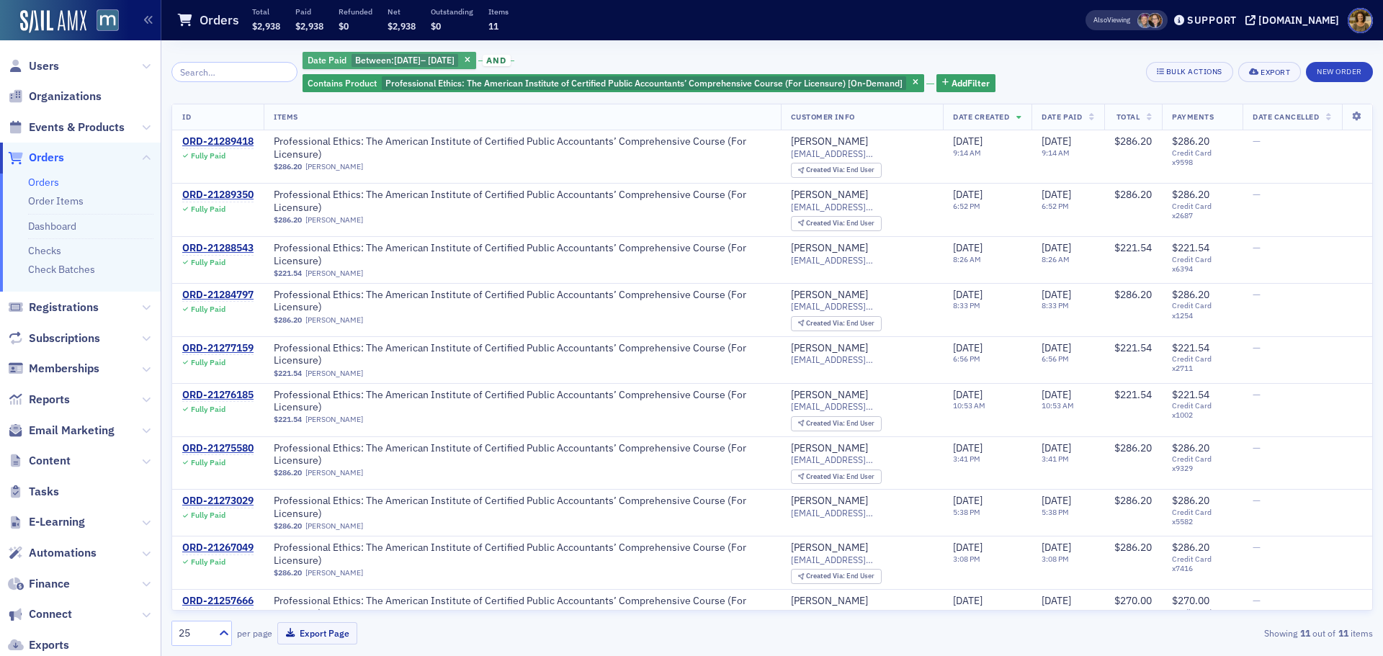
click at [407, 58] on span "8/1/2025" at bounding box center [407, 60] width 27 height 12
select select "7"
select select "2025"
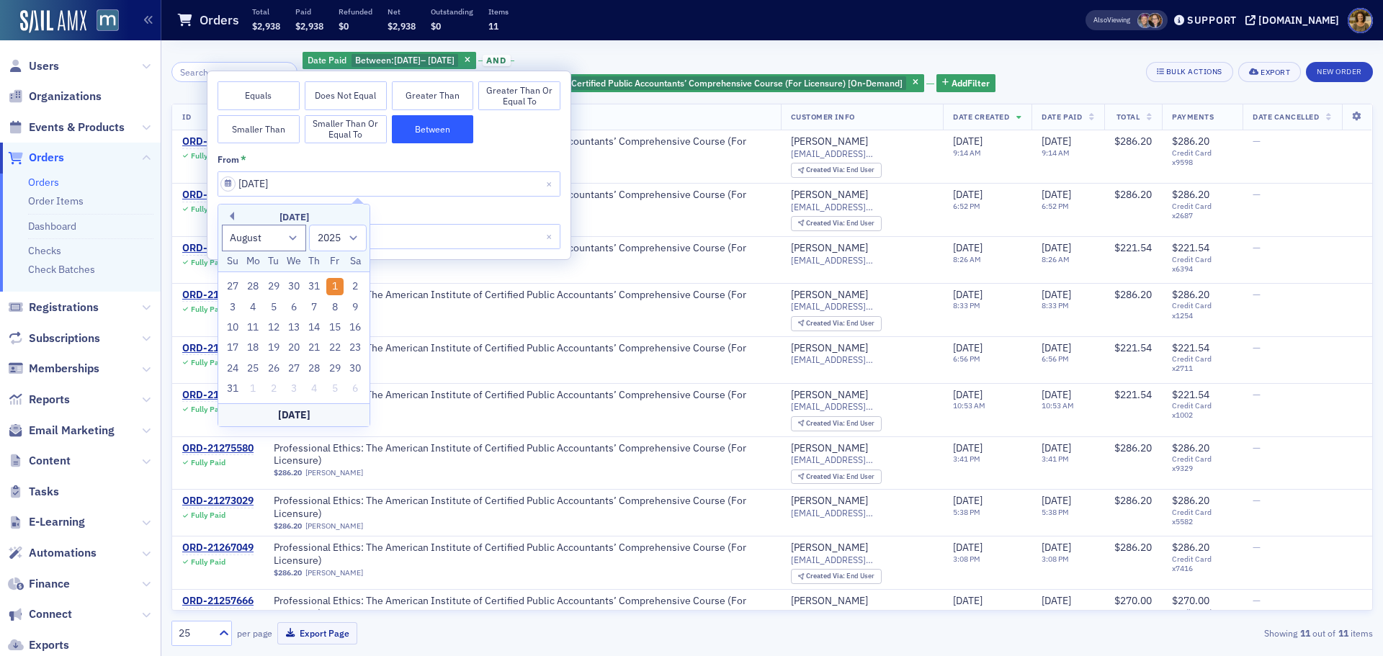
click at [236, 212] on div "August 2025" at bounding box center [293, 217] width 151 height 14
click at [229, 217] on button "Previous Month" at bounding box center [229, 216] width 9 height 9
select select "6"
click at [269, 283] on div "1" at bounding box center [273, 286] width 17 height 17
type input "07/01/2025"
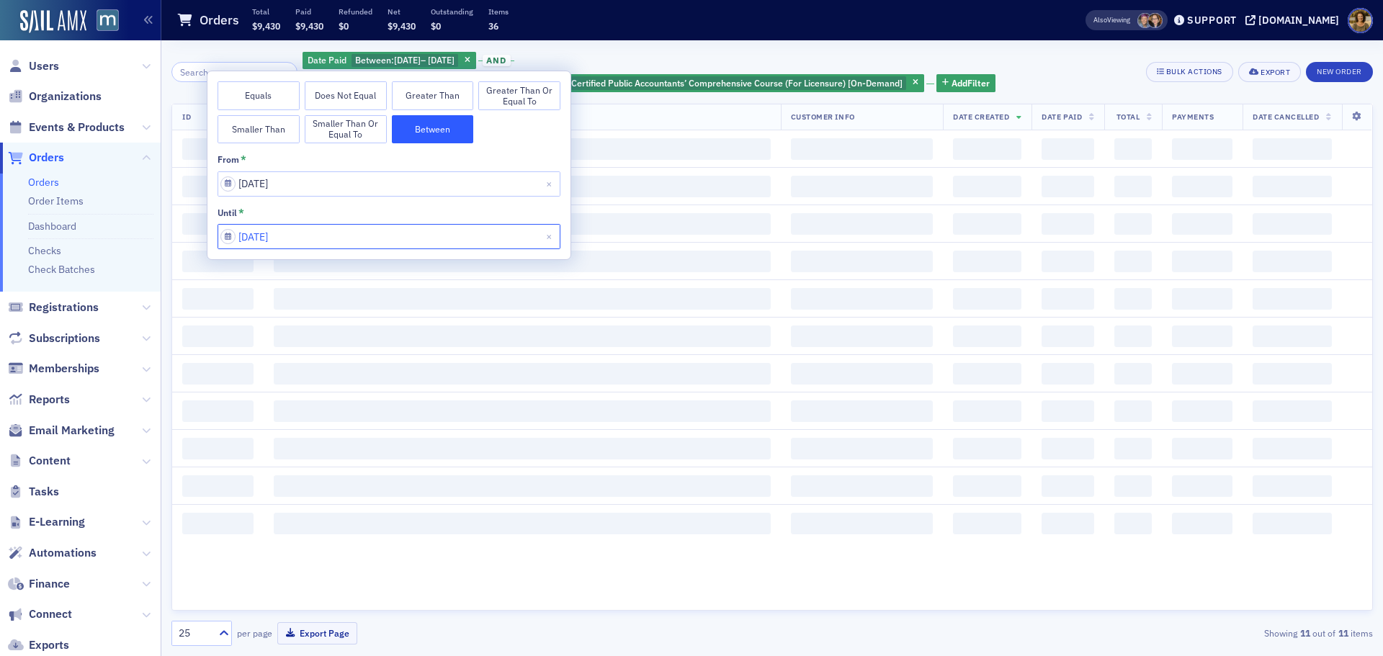
click at [419, 234] on input "08/31/2025" at bounding box center [389, 236] width 343 height 25
select select "7"
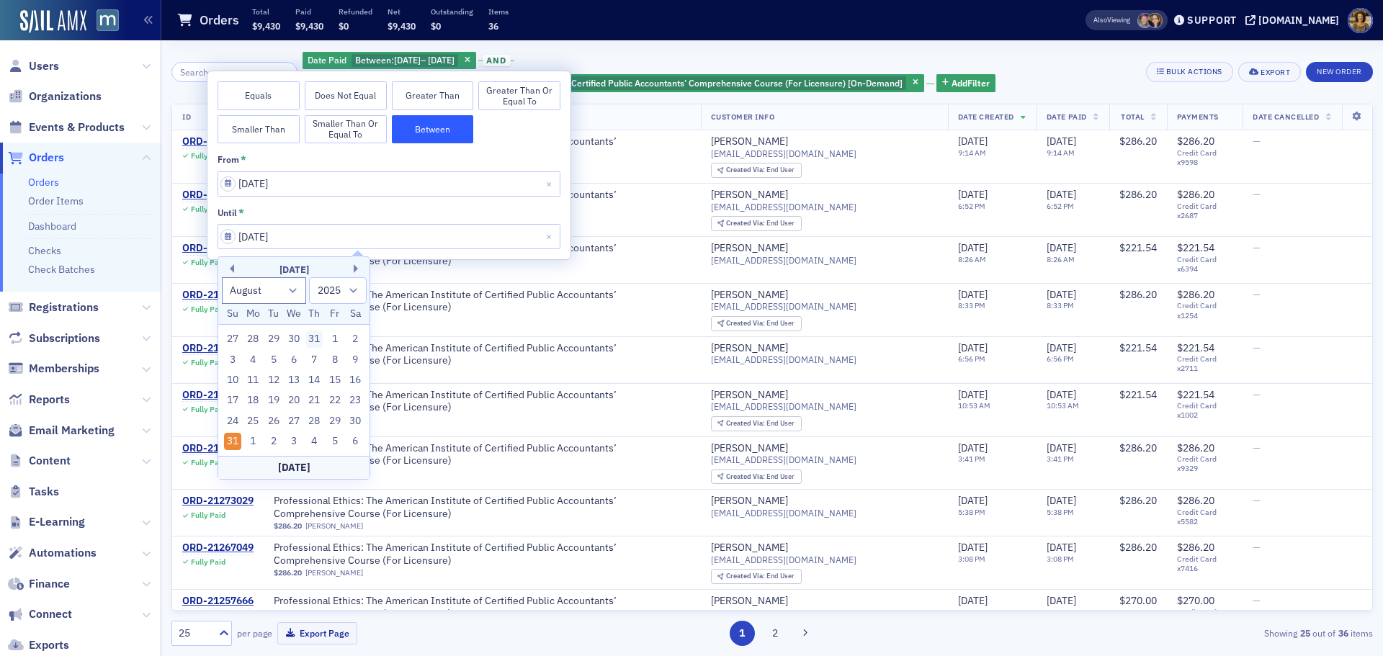
click at [314, 335] on div "31" at bounding box center [314, 339] width 17 height 17
type input "07/31/2025"
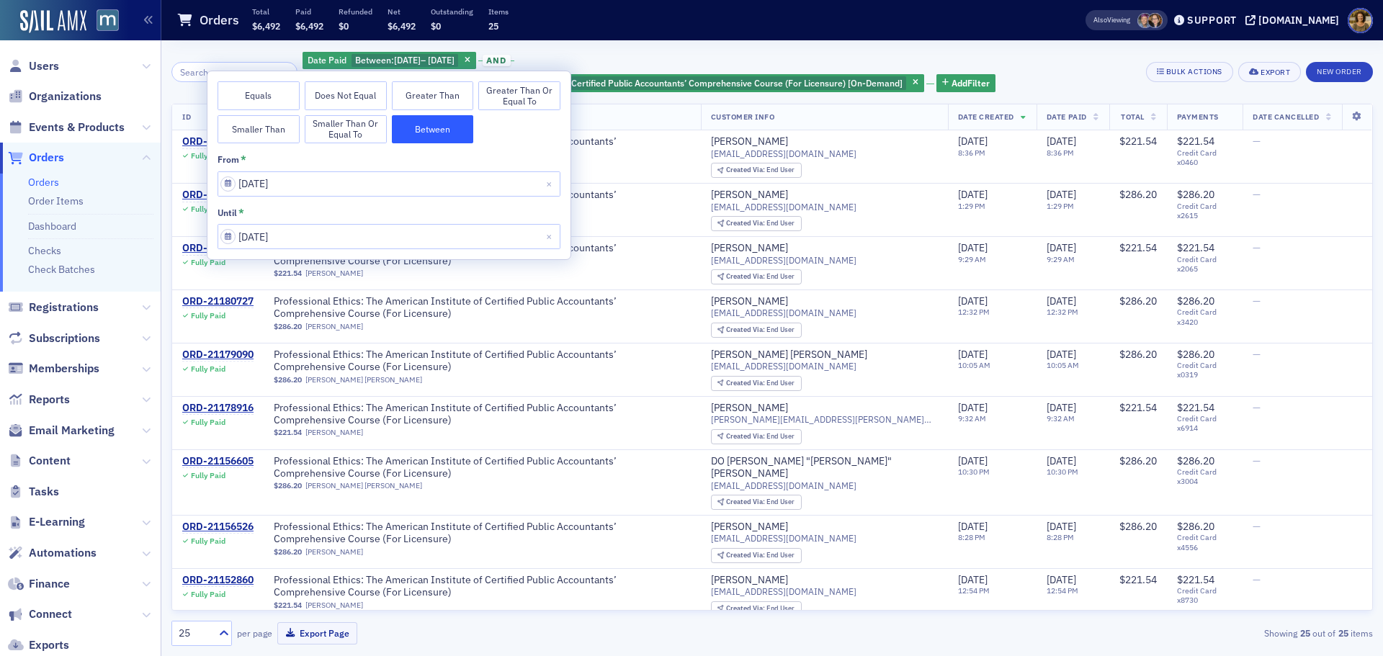
drag, startPoint x: 723, startPoint y: 21, endPoint x: 716, endPoint y: 22, distance: 7.2
click at [723, 21] on div "Orders Total $6,492 Paid $6,492 Refunded $0 Net $6,492 Outstanding $0 Items 25" at bounding box center [608, 20] width 864 height 38
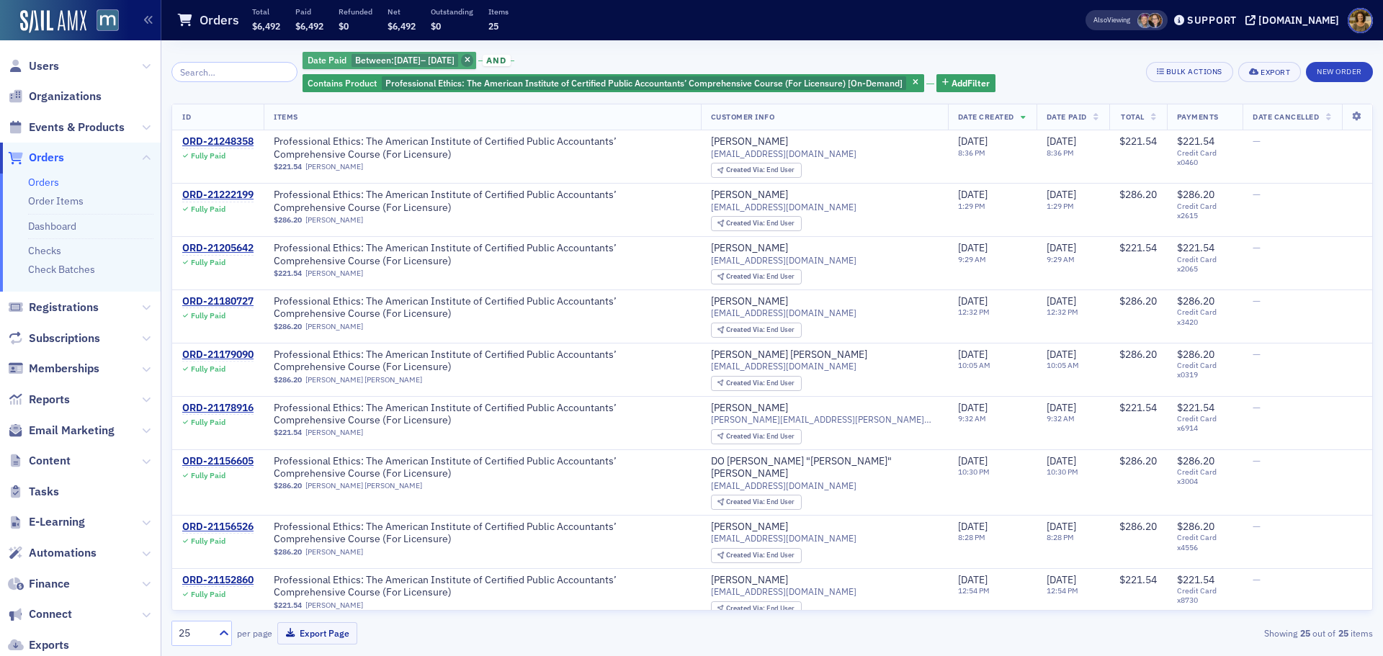
click at [470, 59] on icon "button" at bounding box center [468, 61] width 6 height 8
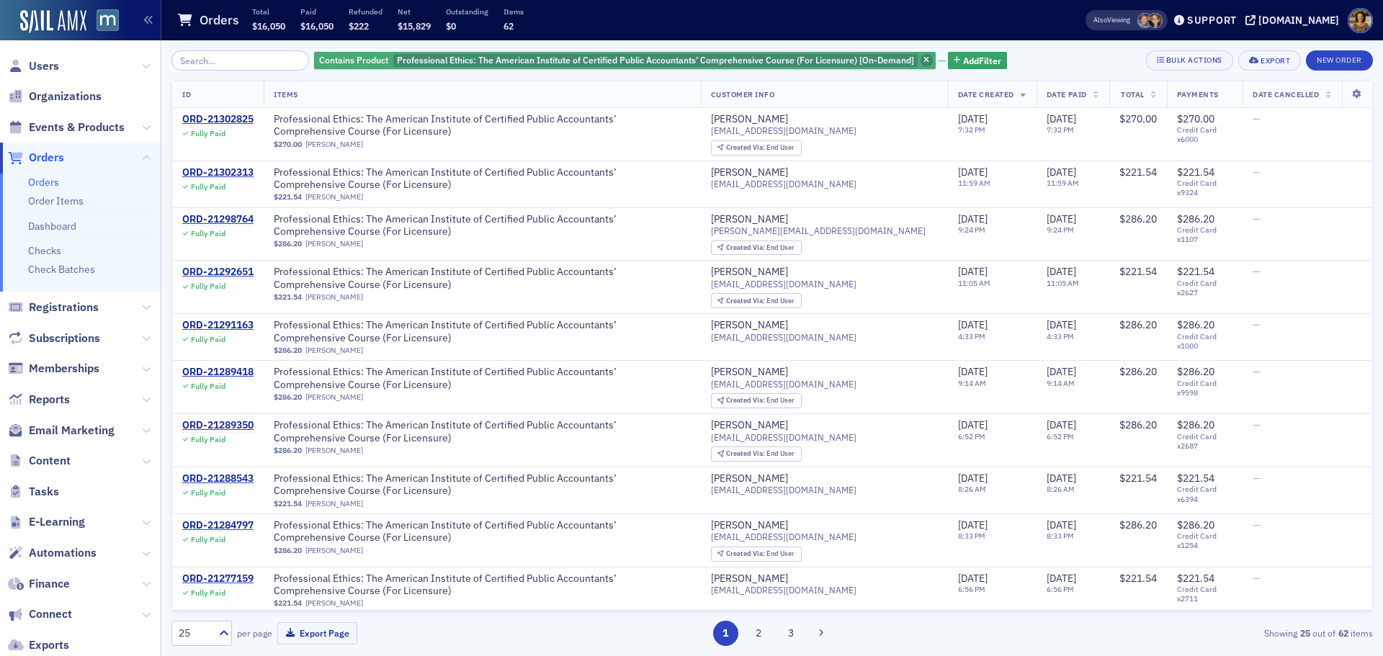
click at [923, 57] on icon "button" at bounding box center [926, 61] width 6 height 8
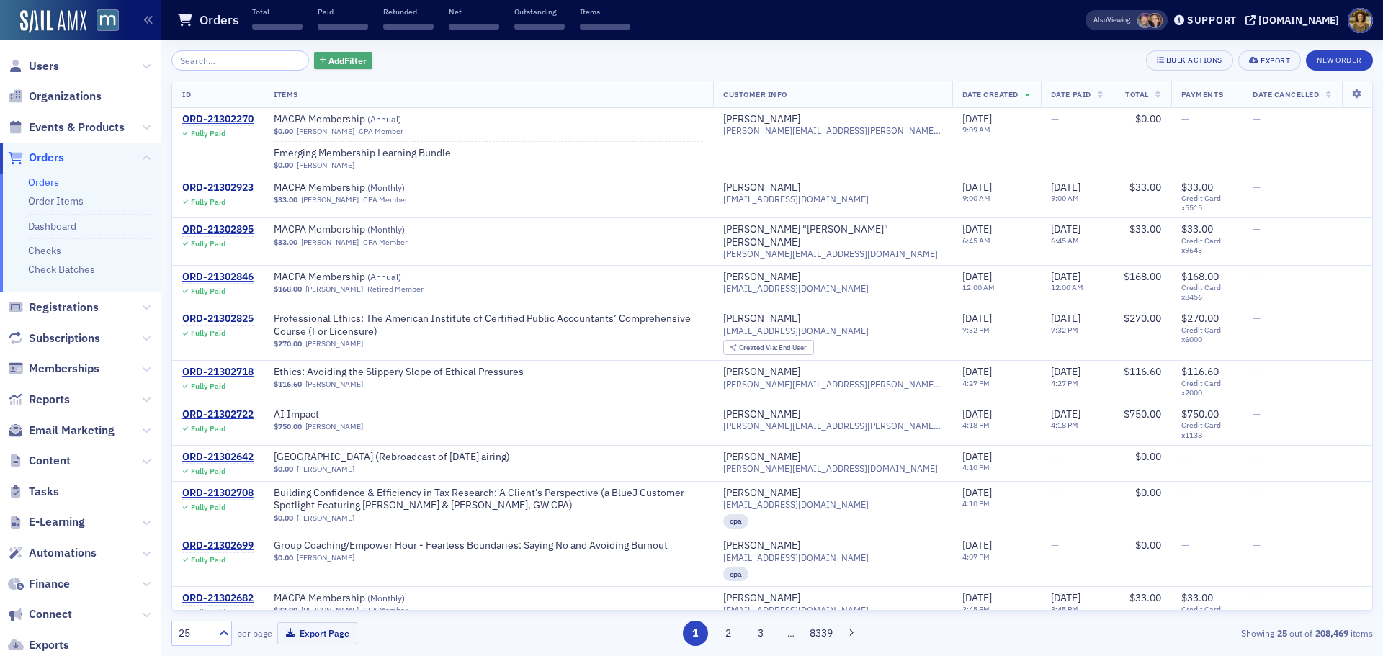
click at [332, 63] on span "Add Filter" at bounding box center [347, 60] width 38 height 13
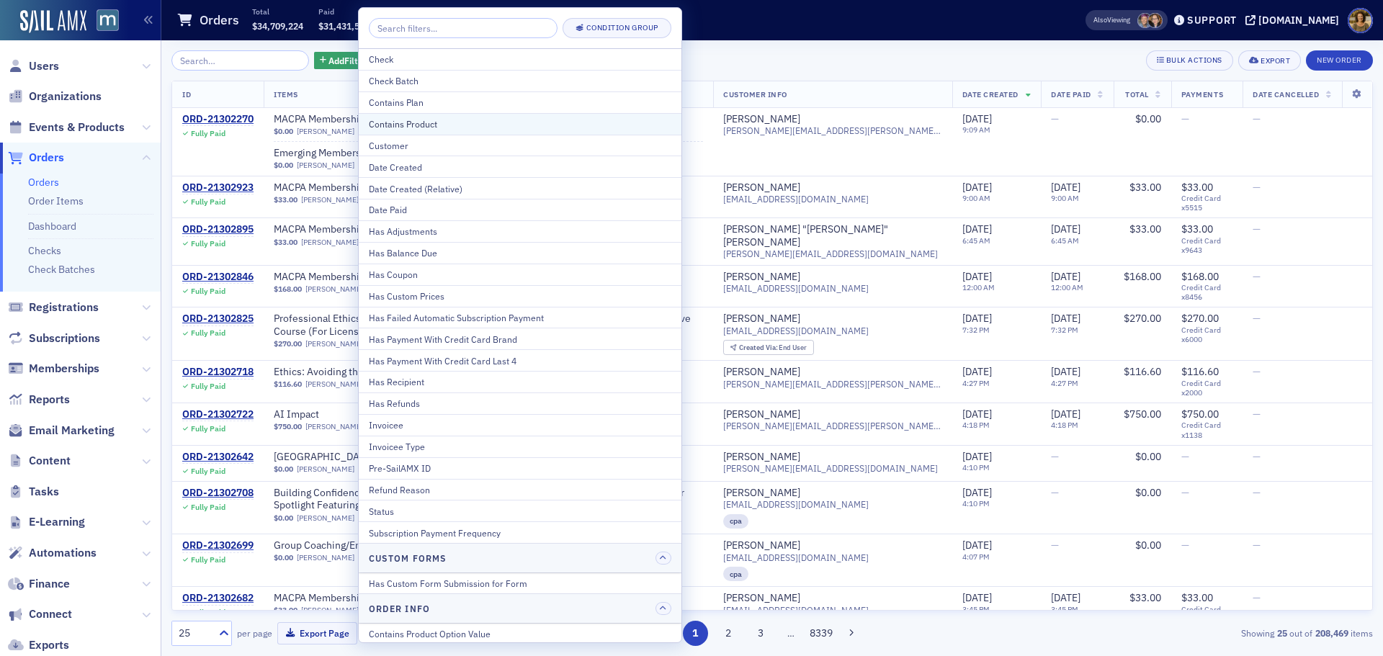
click at [411, 120] on div "Contains Product" at bounding box center [520, 123] width 303 height 13
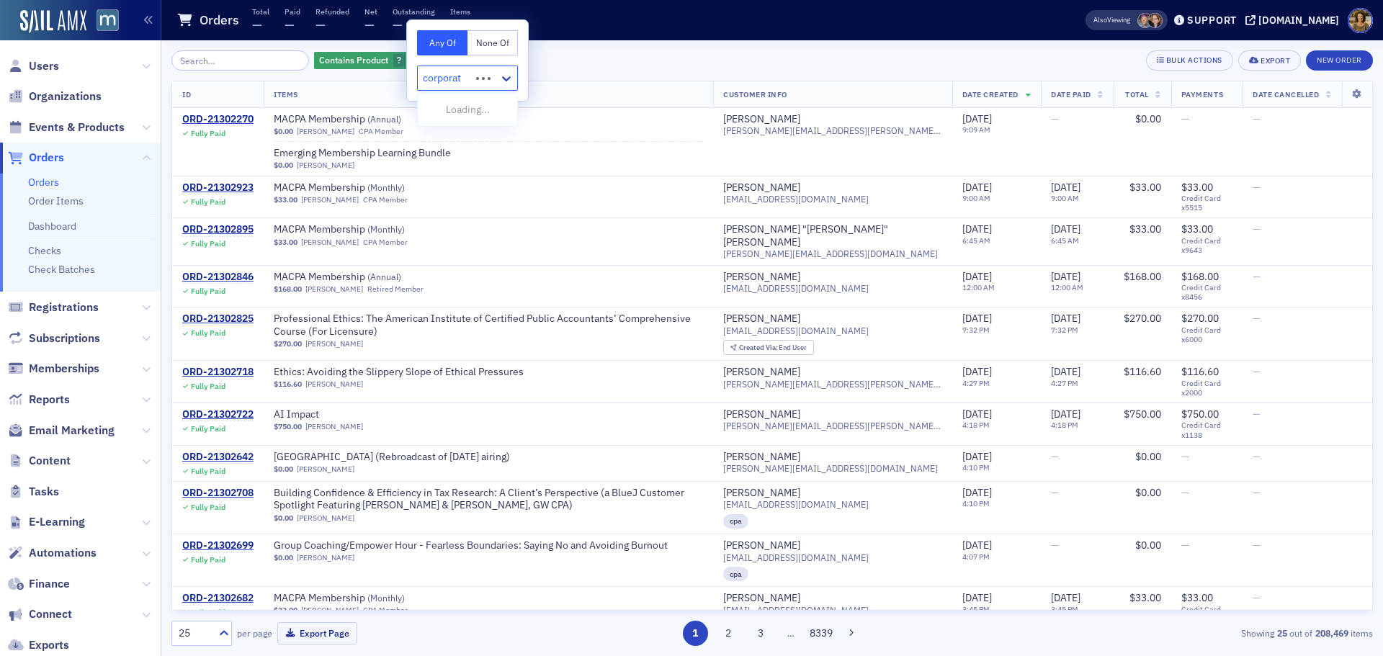
type input "corporate"
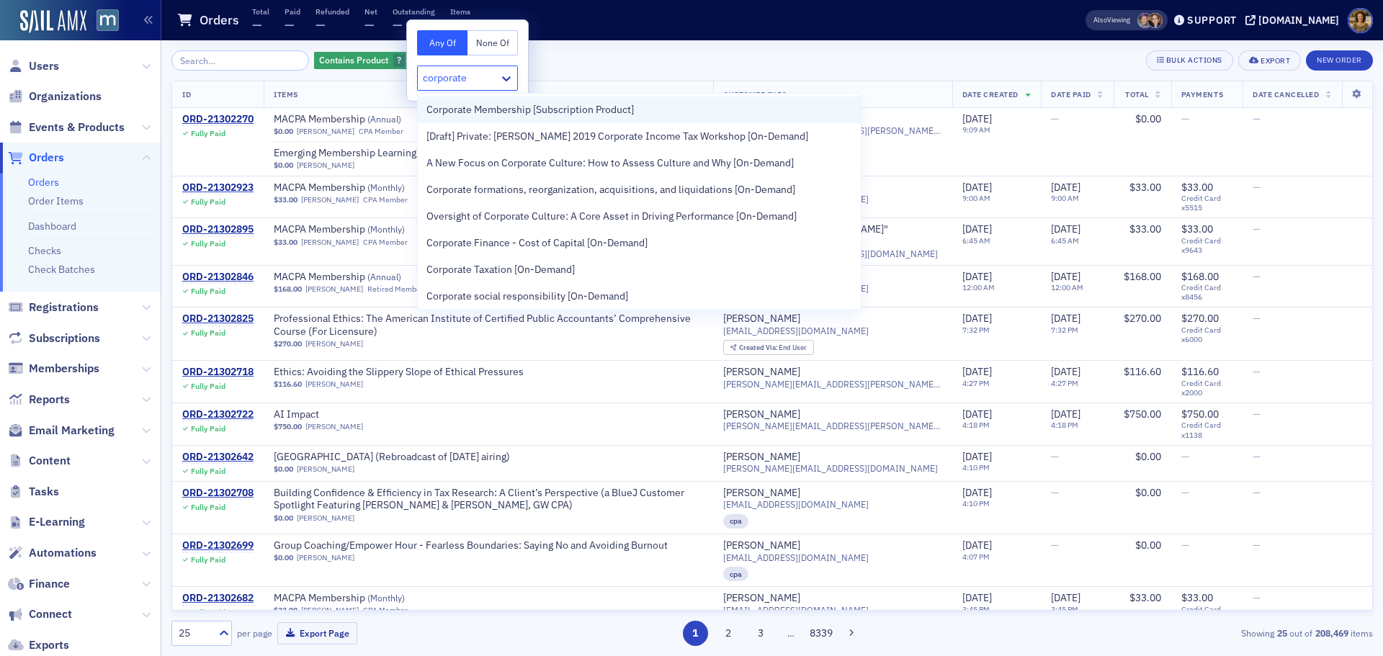
click at [547, 115] on span "Corporate Membership [Subscription Product]" at bounding box center [529, 109] width 207 height 15
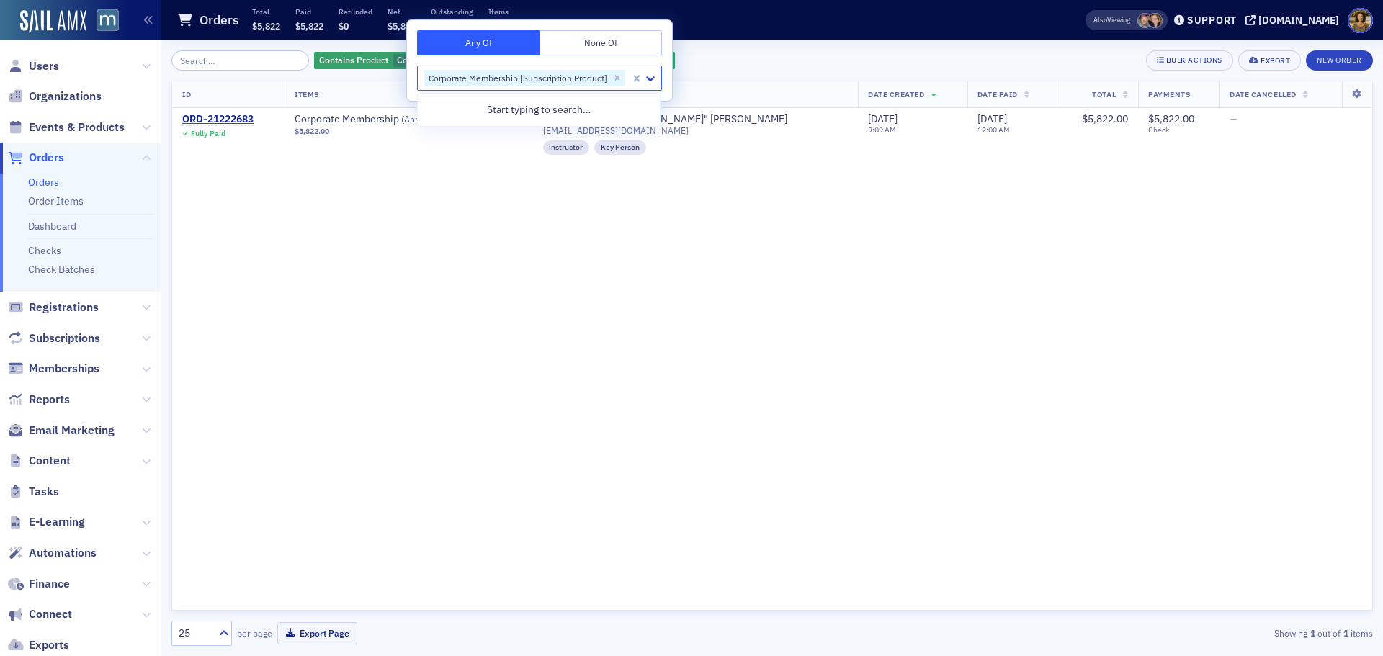
click at [711, 47] on div "Contains Product Corporate Membership [Subscription Product] Add Filter Bulk Ac…" at bounding box center [771, 348] width 1201 height 616
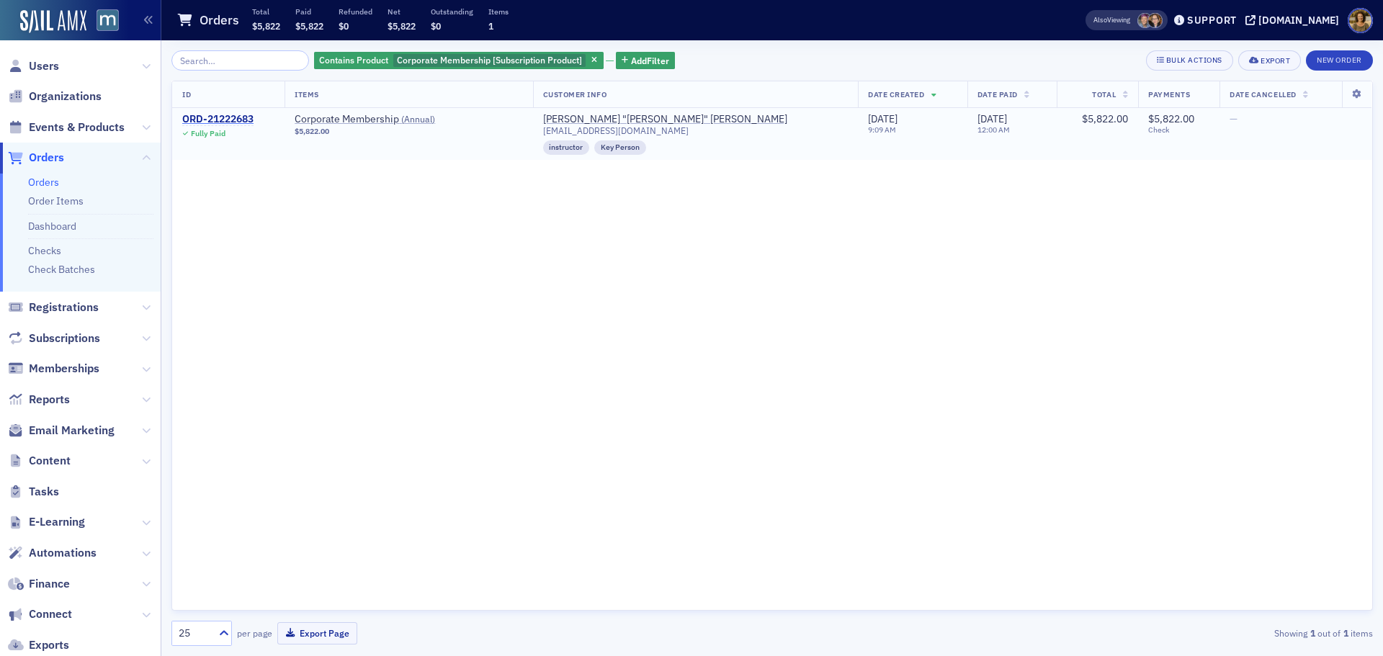
click at [214, 120] on div "ORD-21222683" at bounding box center [217, 119] width 71 height 13
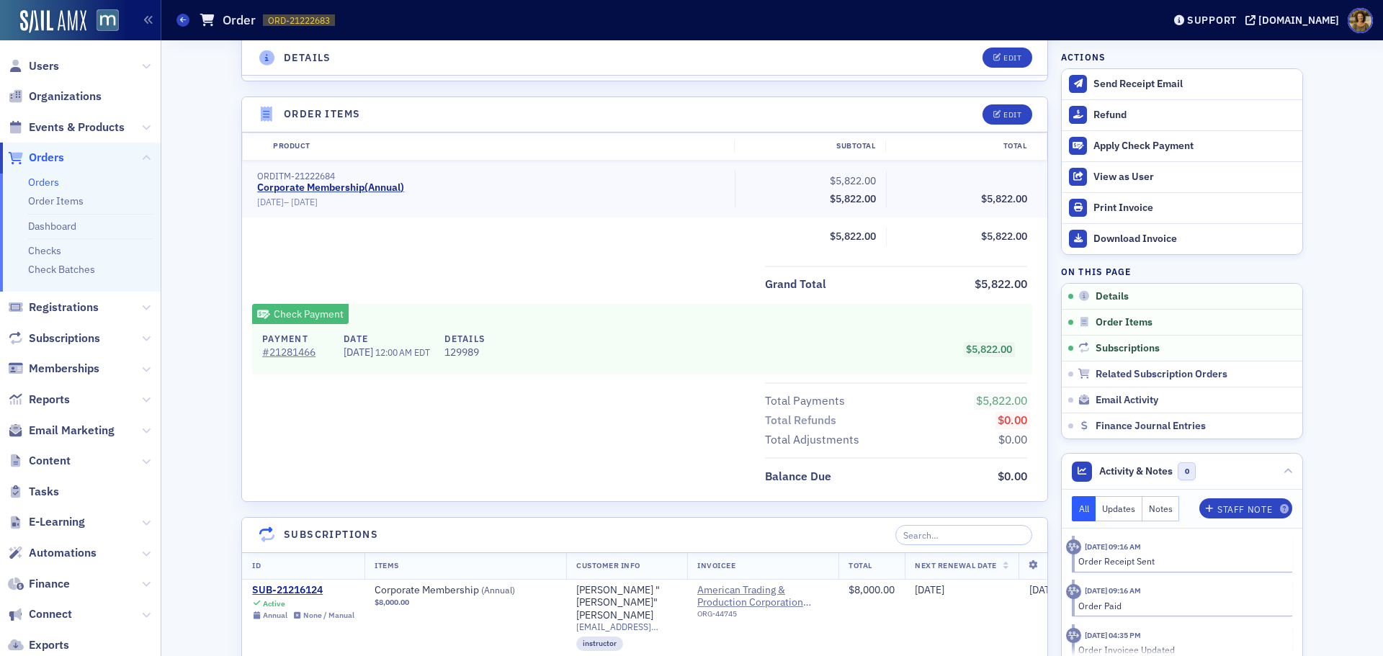
scroll to position [432, 0]
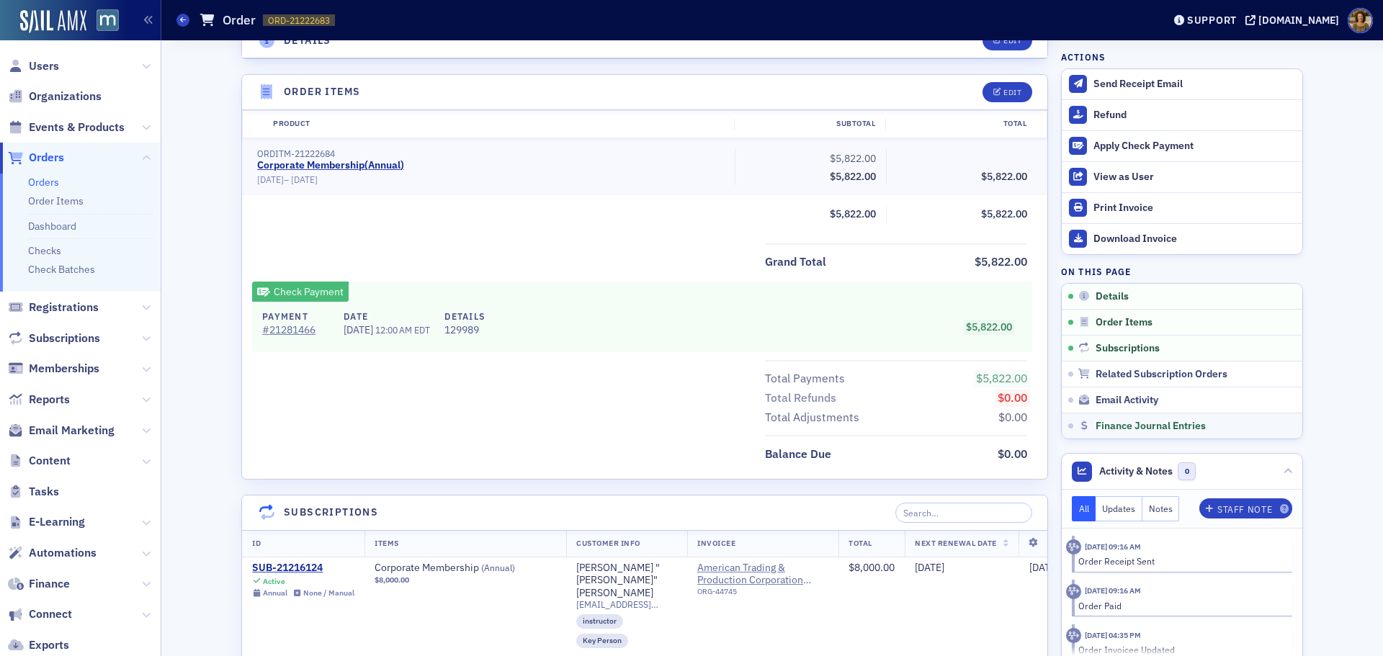
click at [1104, 433] on link "Finance Journal Entries" at bounding box center [1182, 426] width 241 height 26
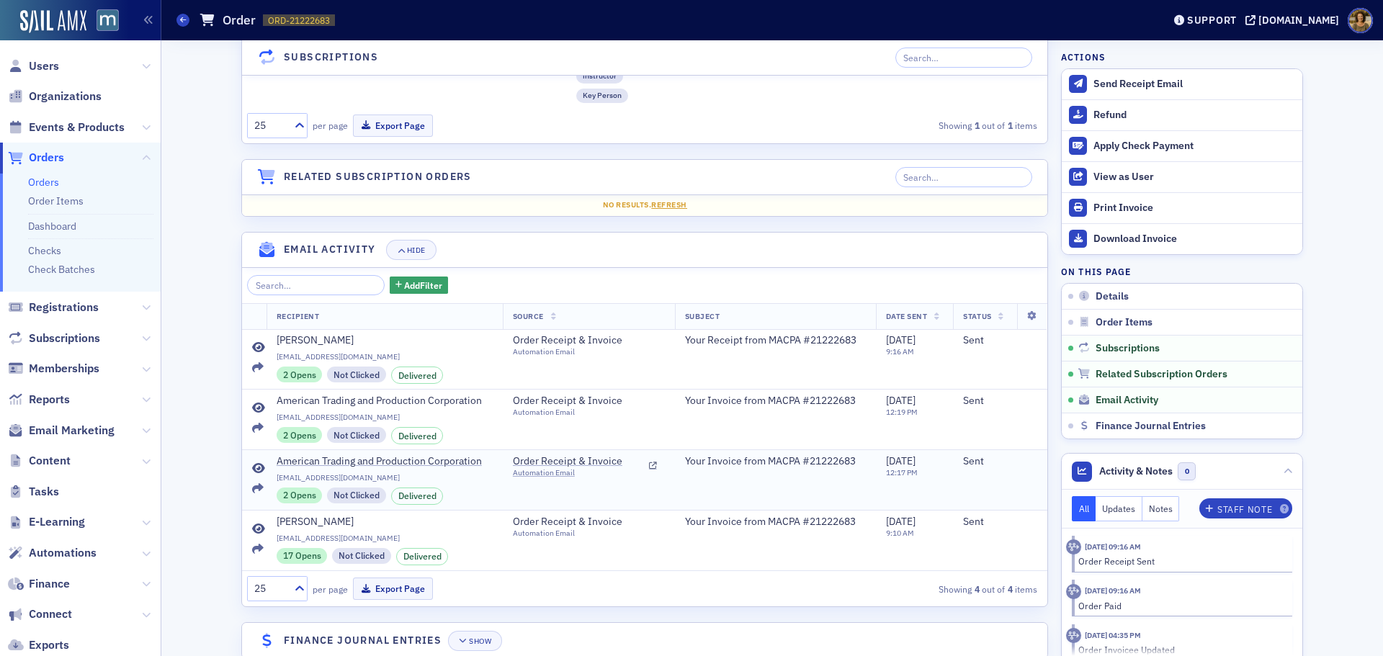
scroll to position [991, 0]
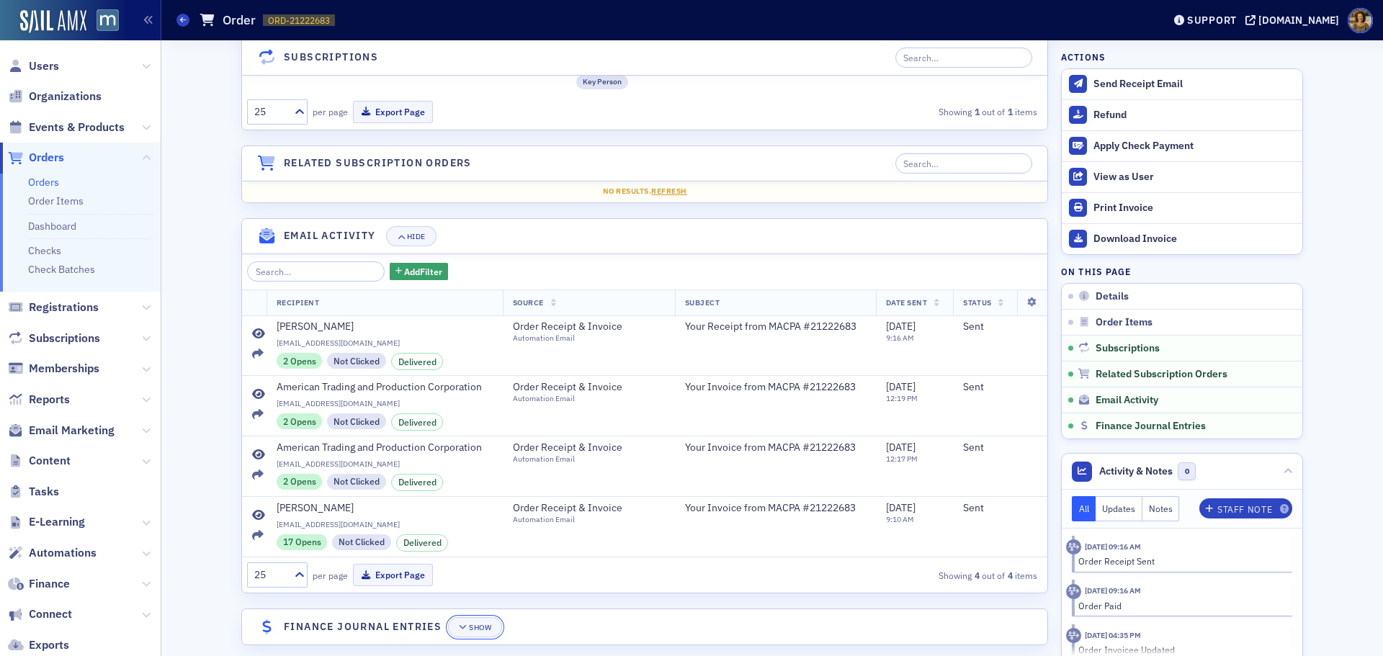
drag, startPoint x: 483, startPoint y: 605, endPoint x: 525, endPoint y: 554, distance: 66.0
click at [483, 617] on button "Show" at bounding box center [475, 627] width 54 height 20
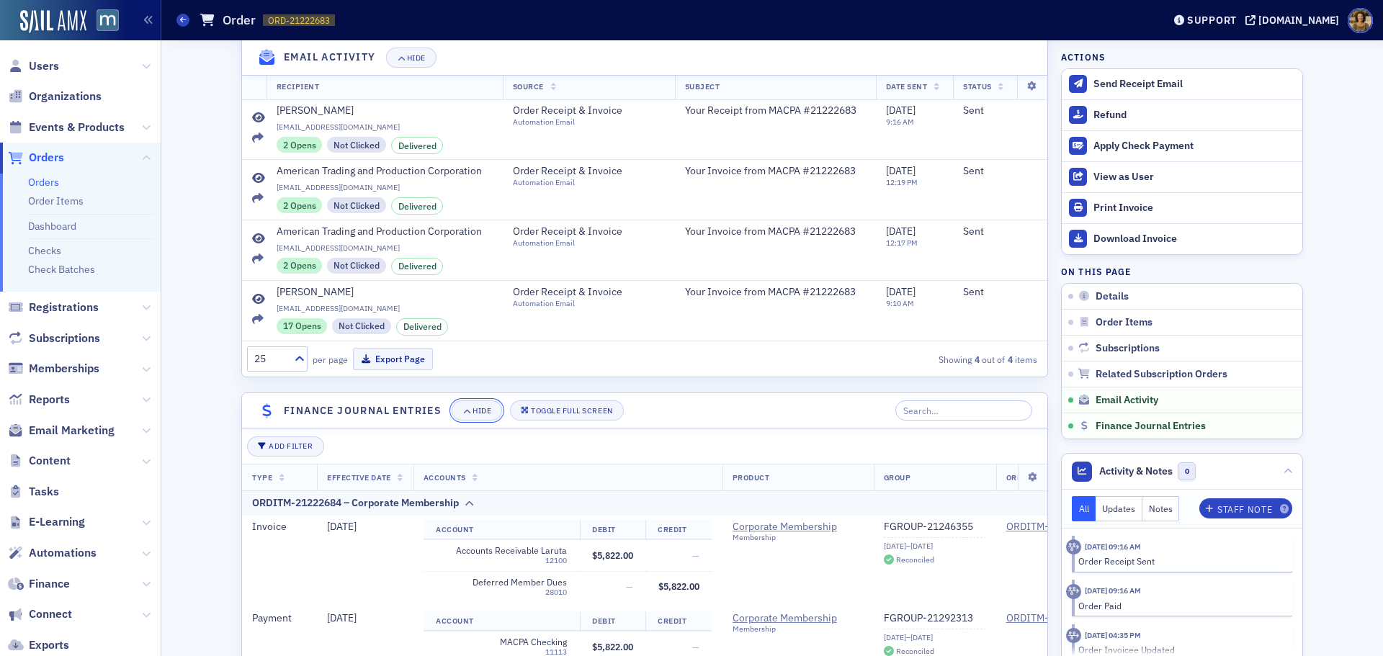
scroll to position [0, 153]
drag, startPoint x: 177, startPoint y: 22, endPoint x: 184, endPoint y: 24, distance: 7.5
click at [177, 23] on span at bounding box center [182, 20] width 13 height 13
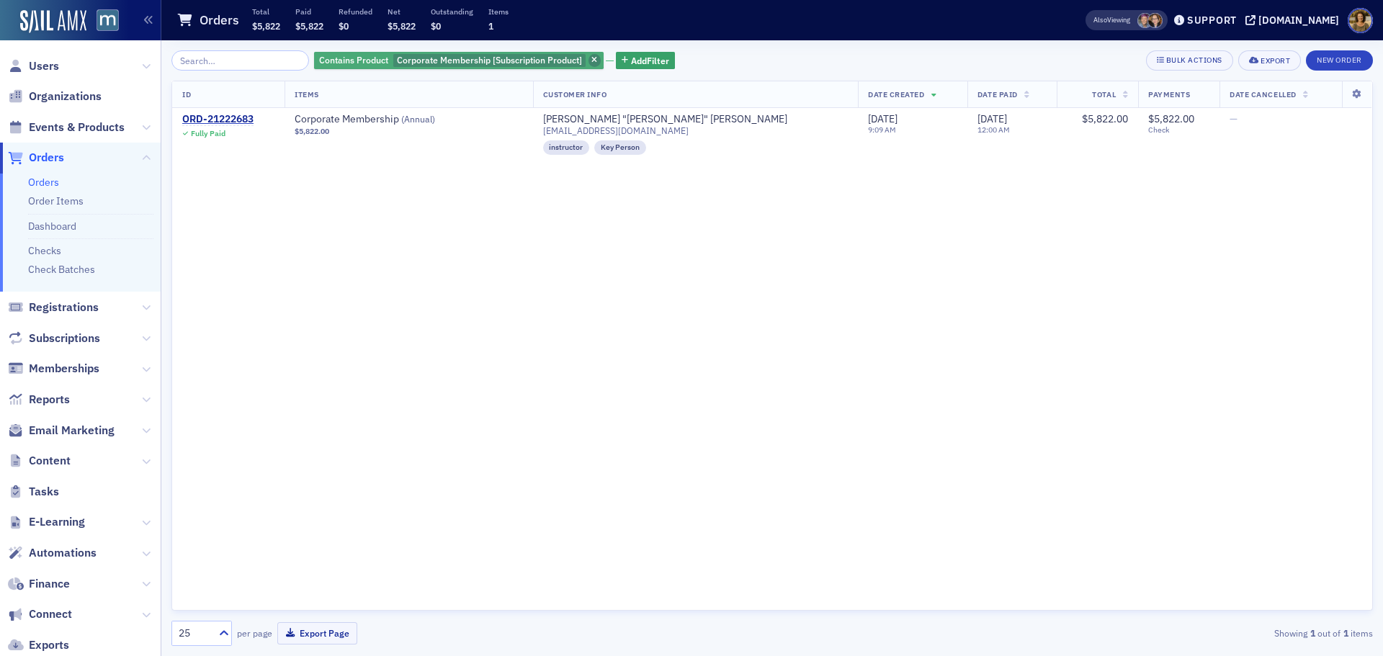
click at [591, 61] on icon "button" at bounding box center [594, 61] width 6 height 8
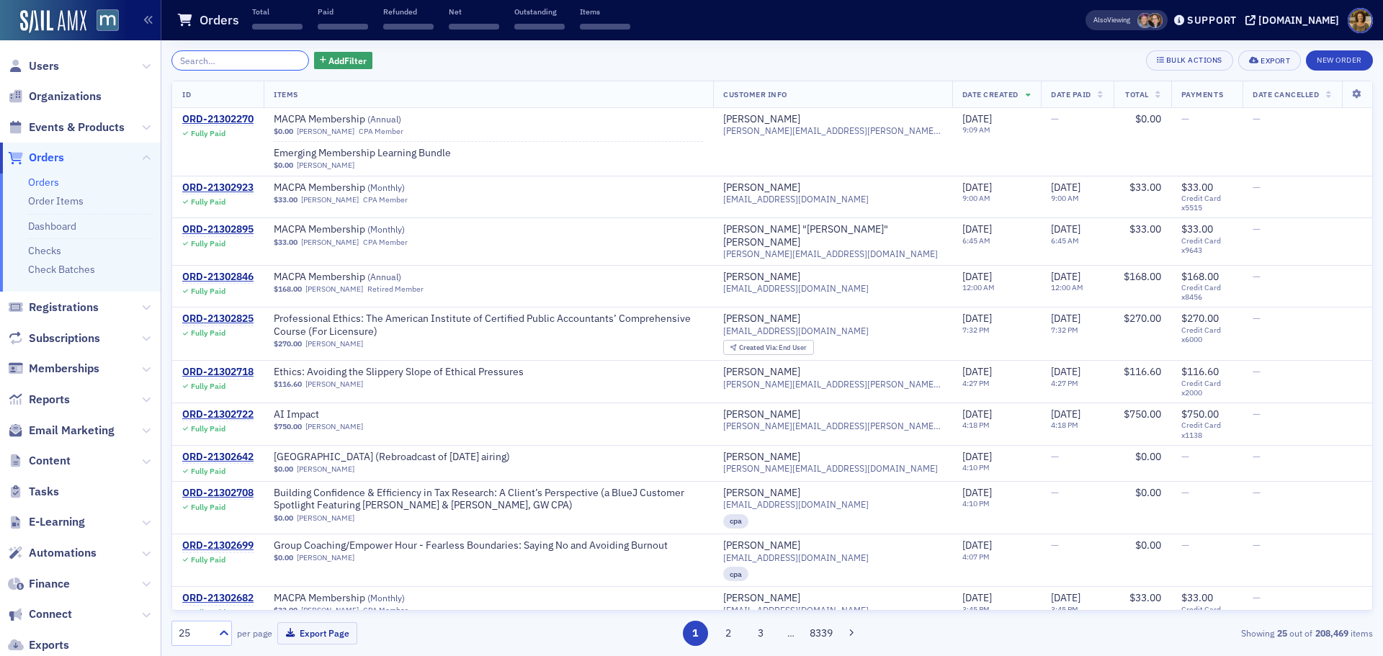
click at [268, 56] on input "search" at bounding box center [240, 60] width 138 height 20
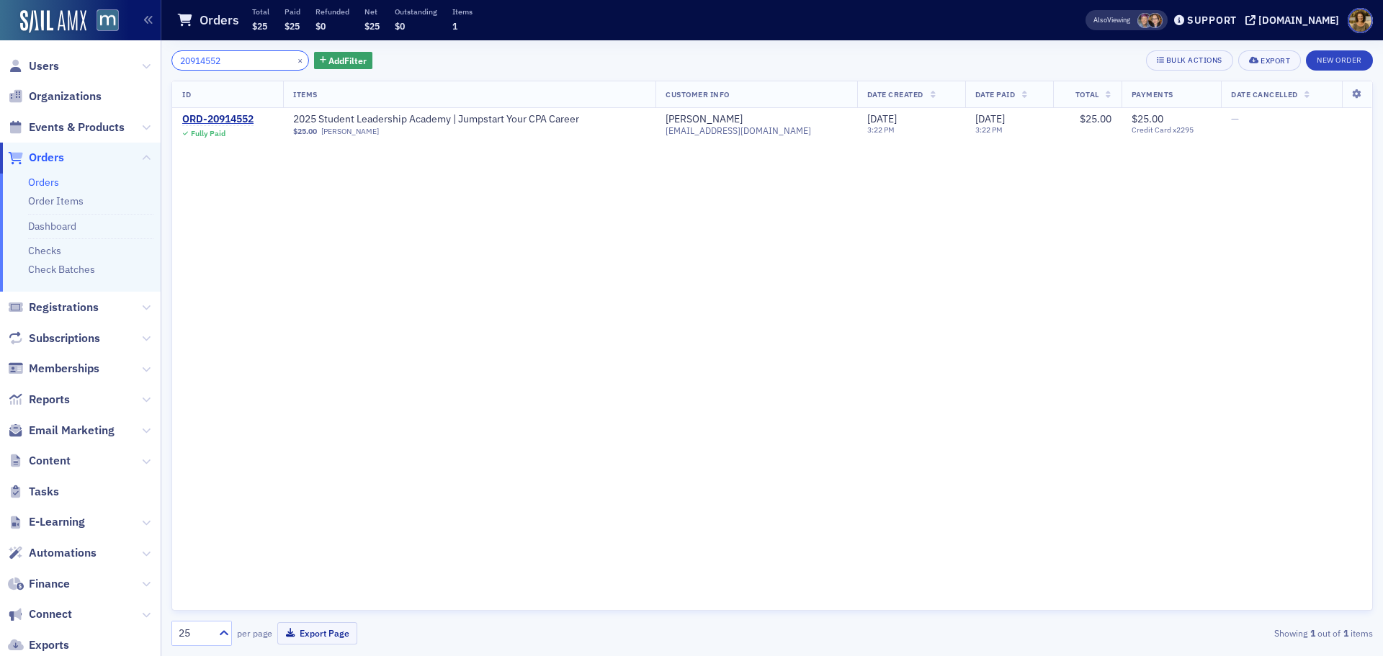
type input "20914552"
click at [294, 64] on button "×" at bounding box center [300, 59] width 13 height 13
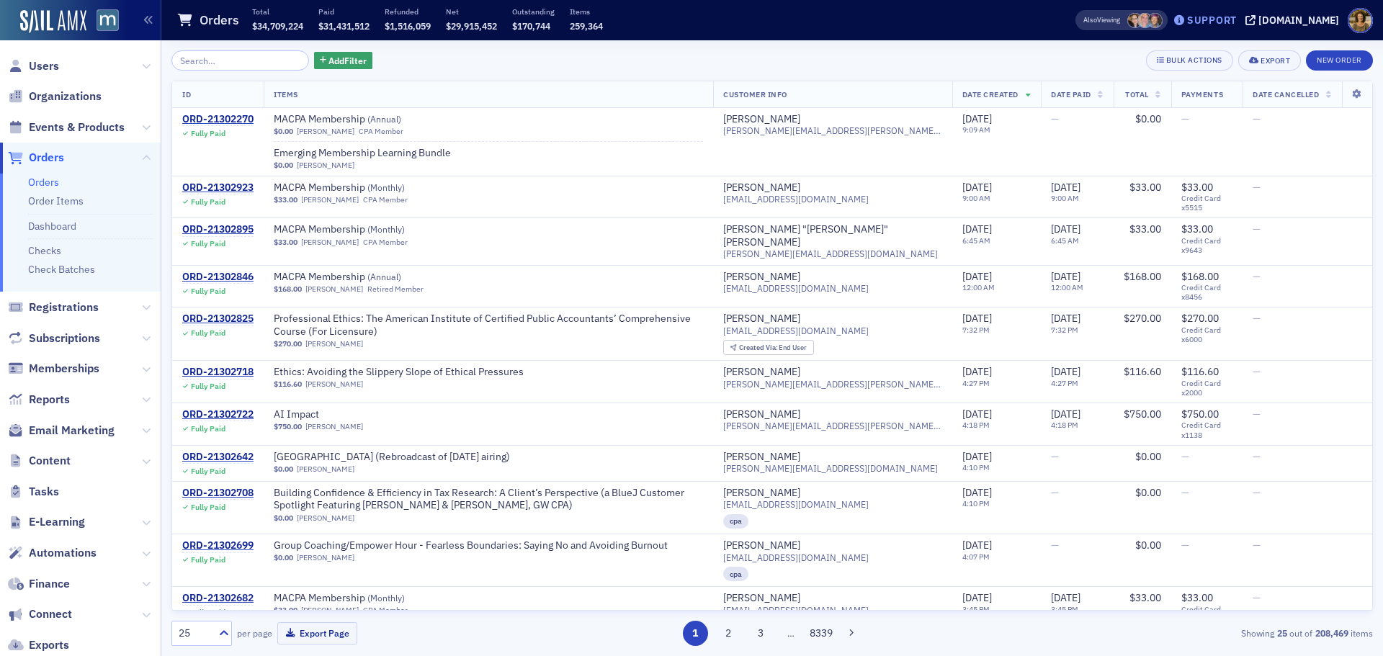
click at [1225, 17] on div "Support" at bounding box center [1212, 20] width 50 height 13
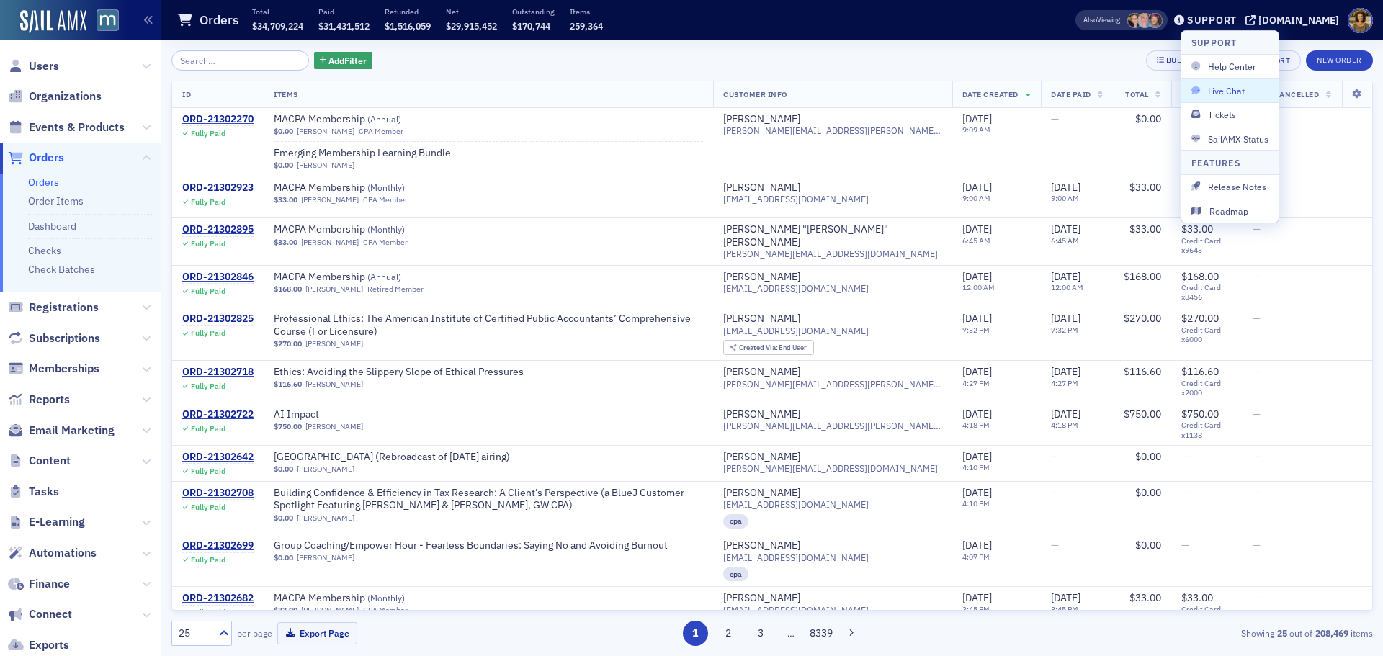
click at [1202, 82] on button "Live Chat" at bounding box center [1229, 91] width 97 height 24
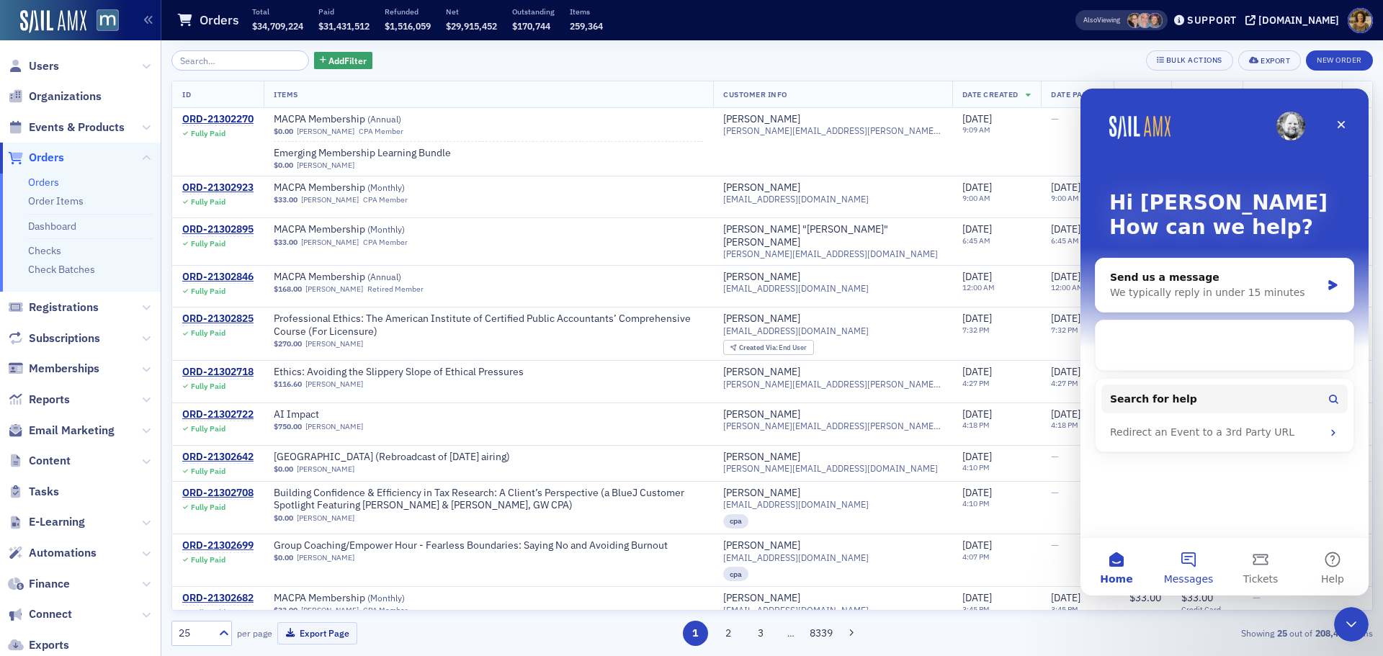
click at [1185, 571] on button "Messages" at bounding box center [1188, 567] width 72 height 58
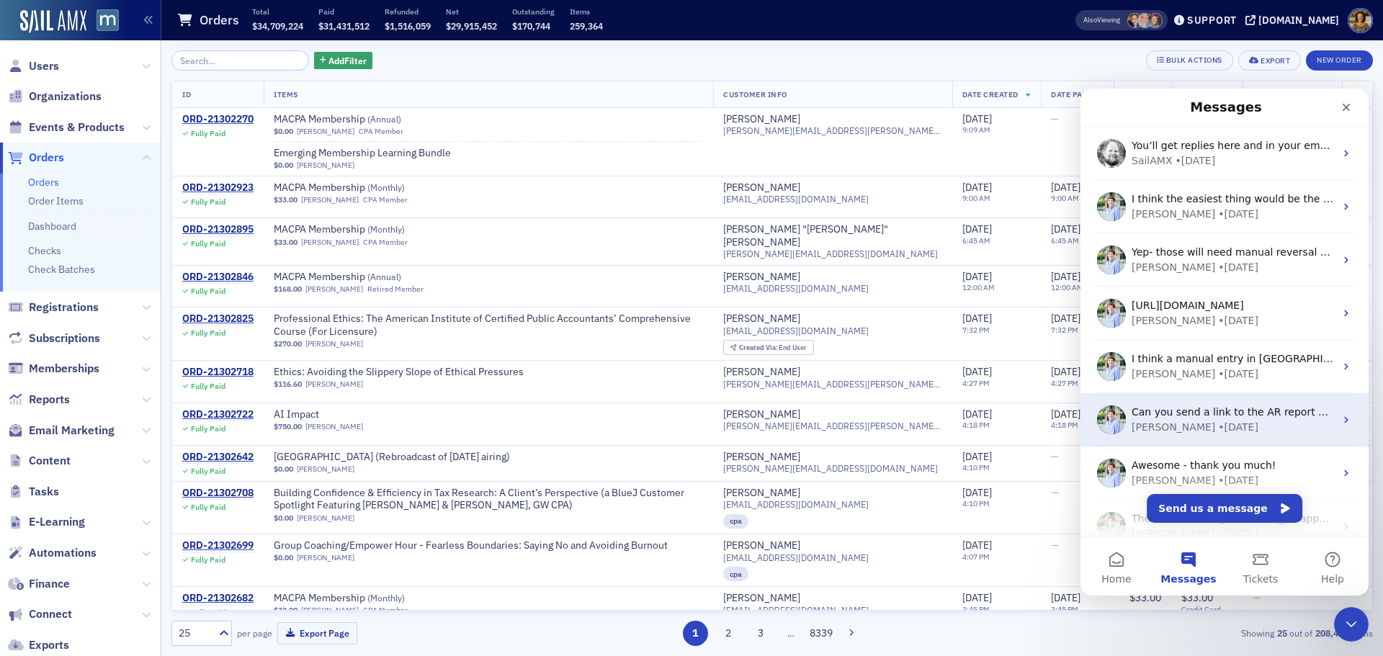
click at [1221, 426] on div "Luke • 7w ago" at bounding box center [1233, 427] width 203 height 15
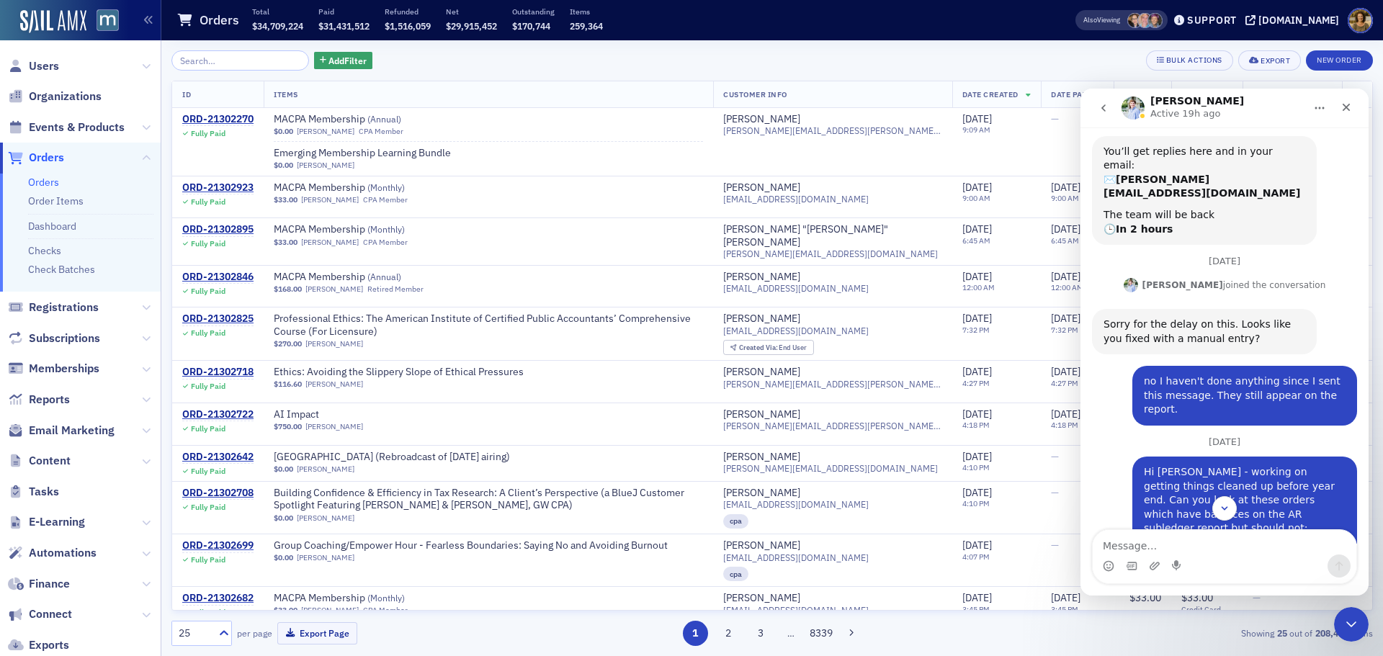
scroll to position [146, 0]
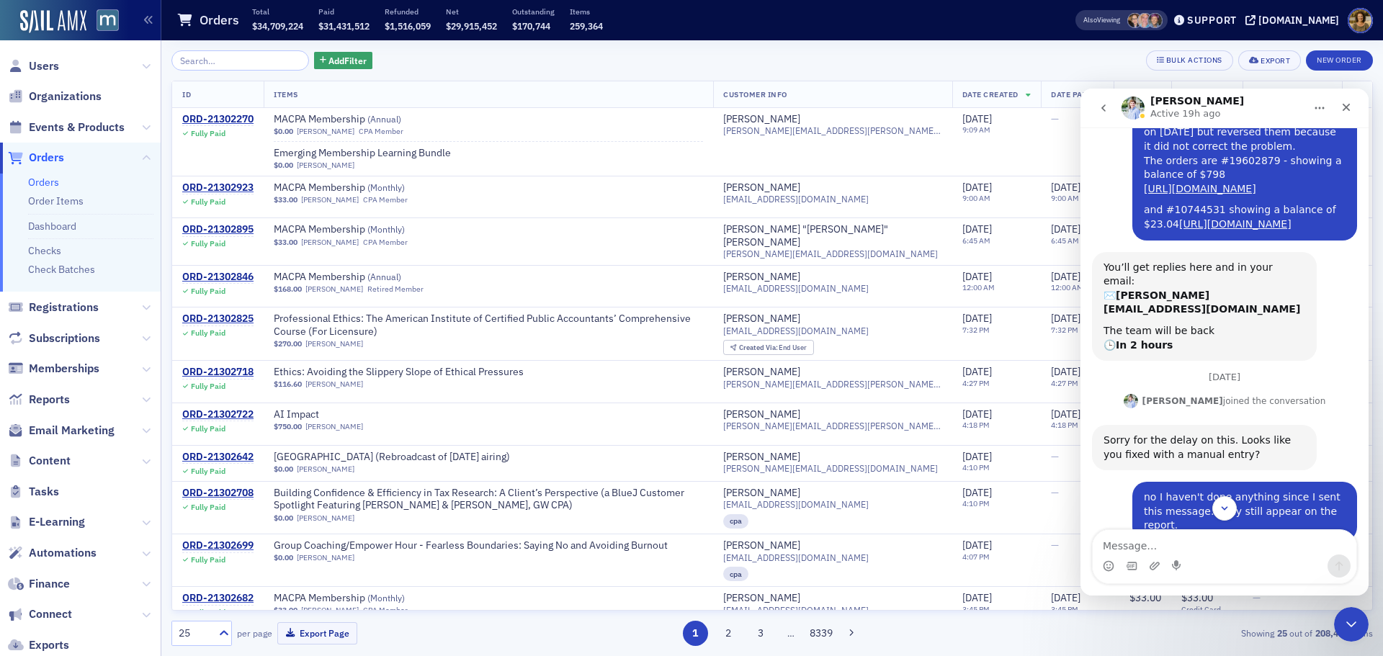
click at [1106, 116] on button "go back" at bounding box center [1103, 107] width 27 height 27
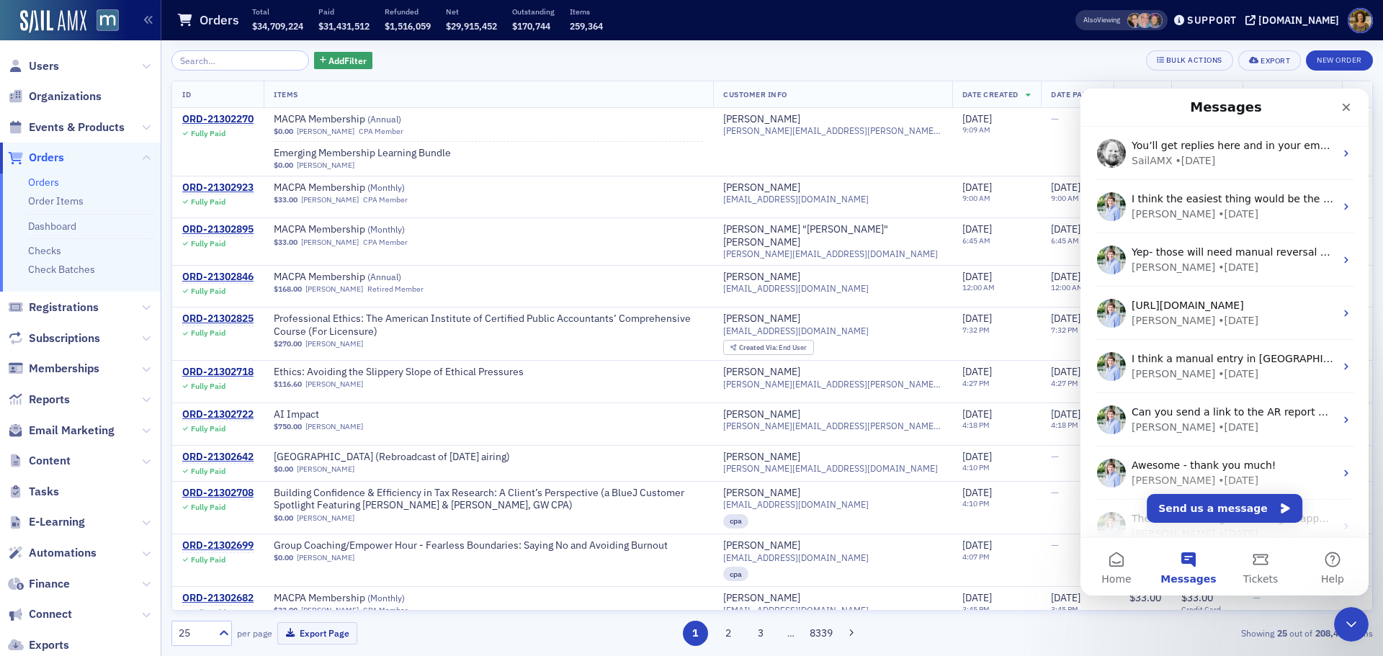
scroll to position [0, 0]
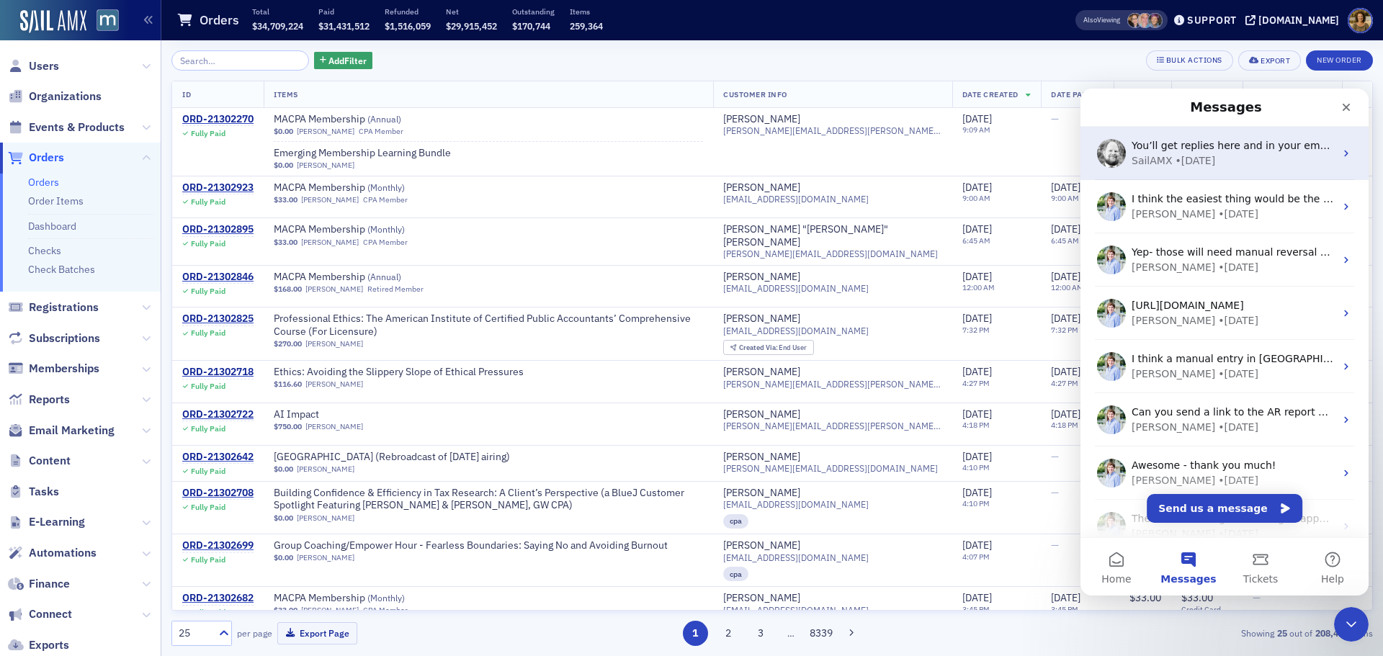
click at [1229, 160] on div "SailAMX • 4w ago" at bounding box center [1233, 160] width 203 height 15
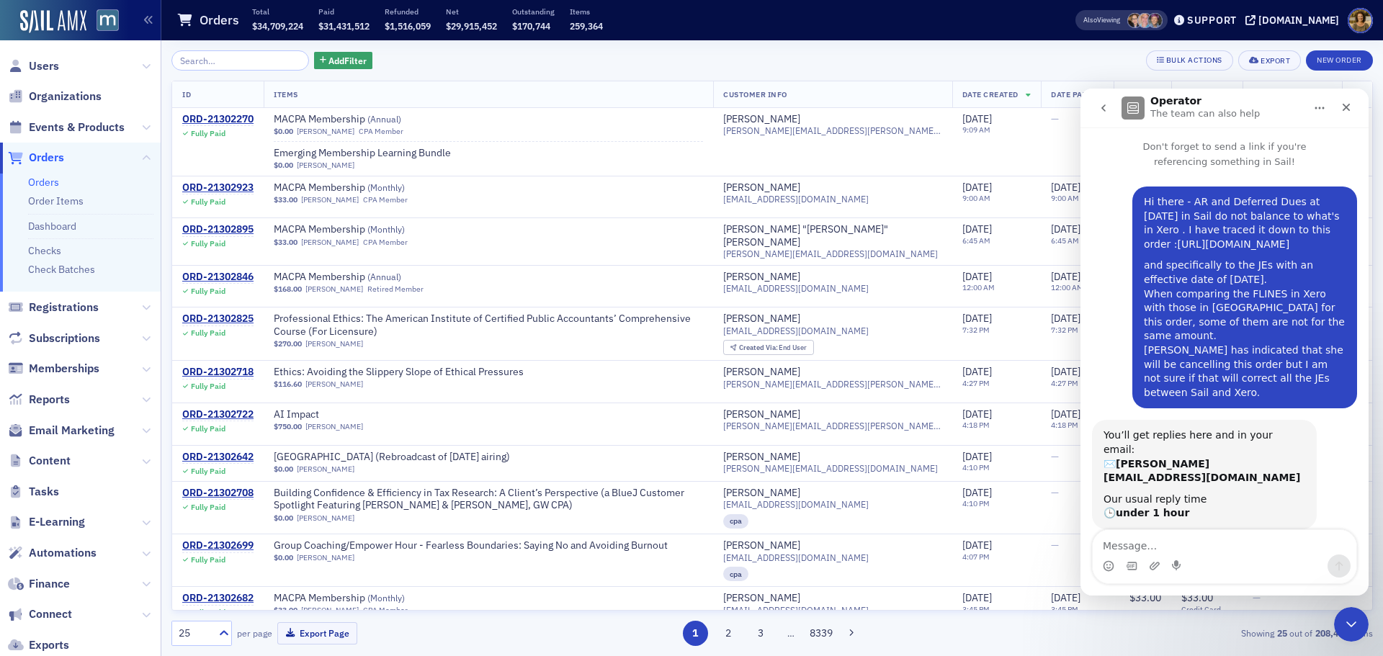
click at [1209, 250] on link "[URL][DOMAIN_NAME]" at bounding box center [1234, 244] width 112 height 12
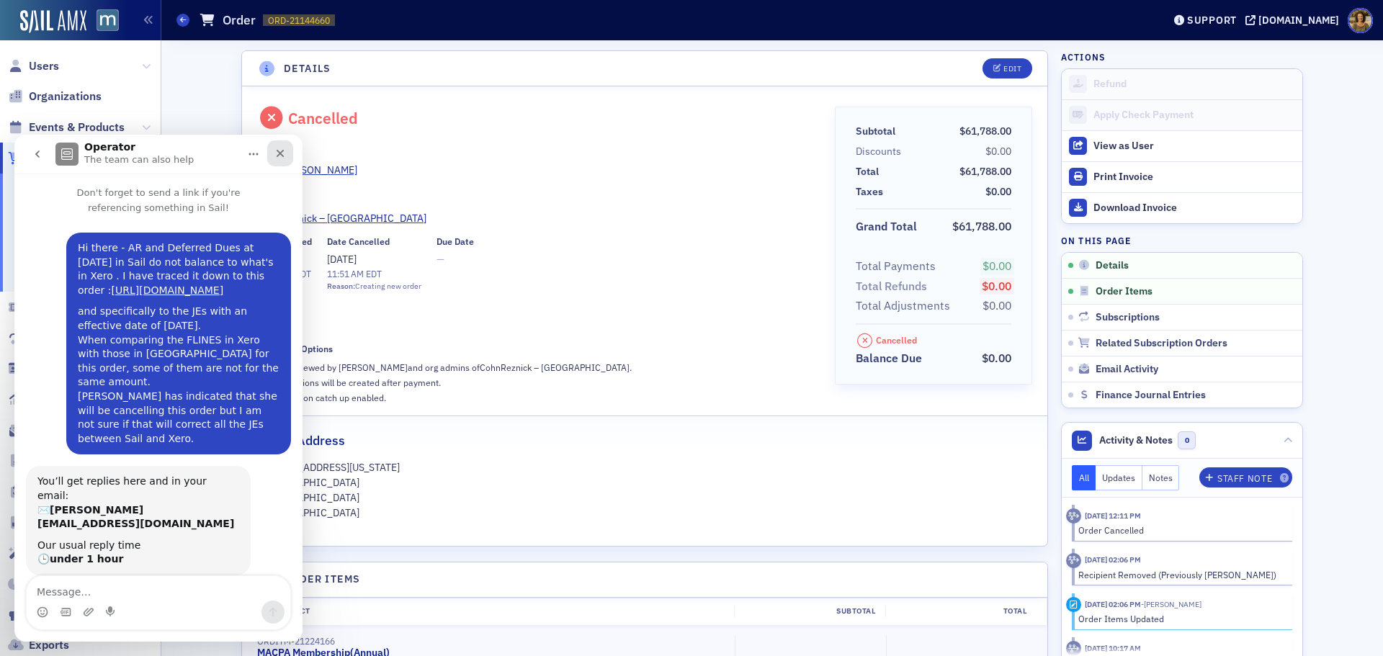
click at [274, 154] on div "Close" at bounding box center [280, 153] width 26 height 26
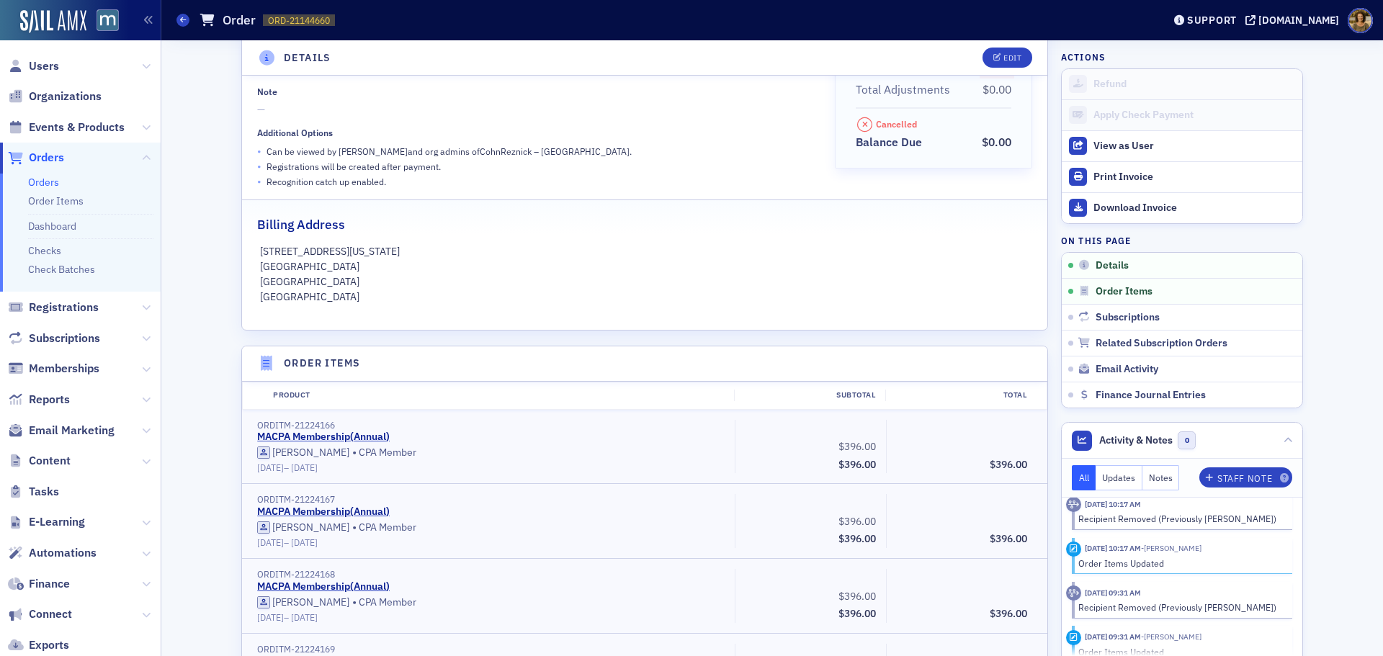
scroll to position [360, 0]
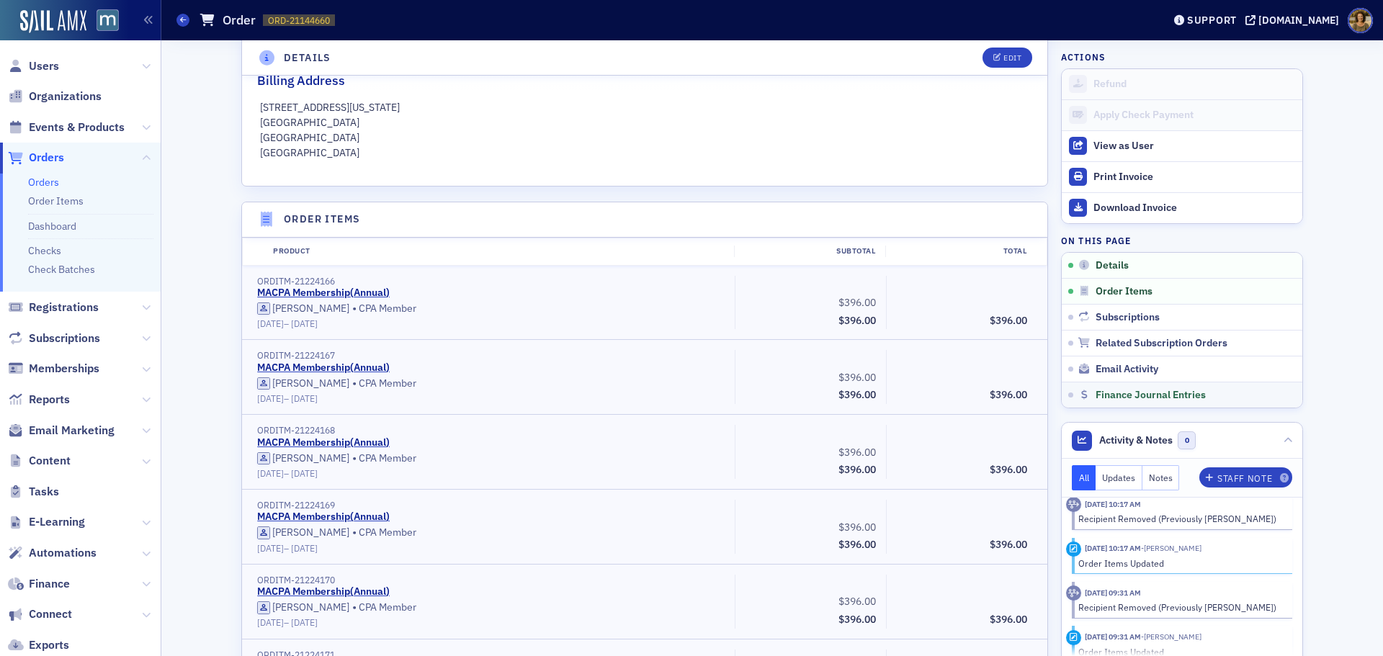
click at [1114, 386] on link "Finance Journal Entries" at bounding box center [1182, 395] width 241 height 26
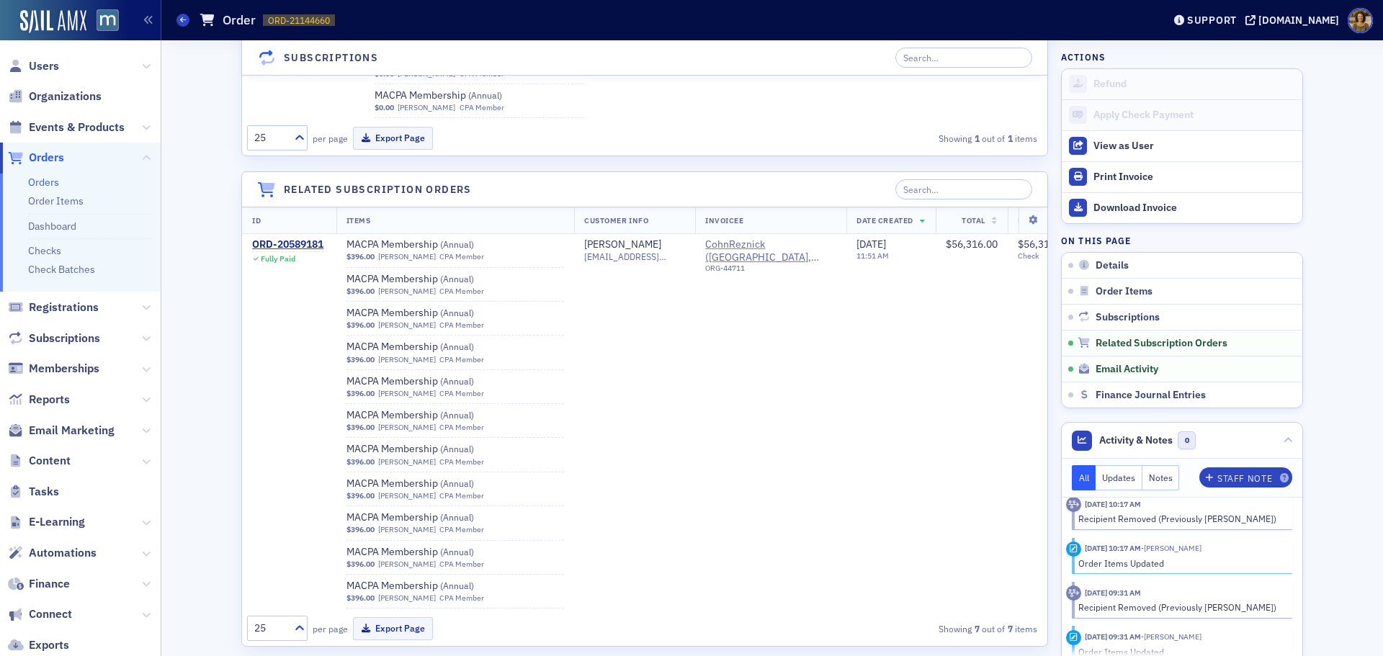
scroll to position [20385, 0]
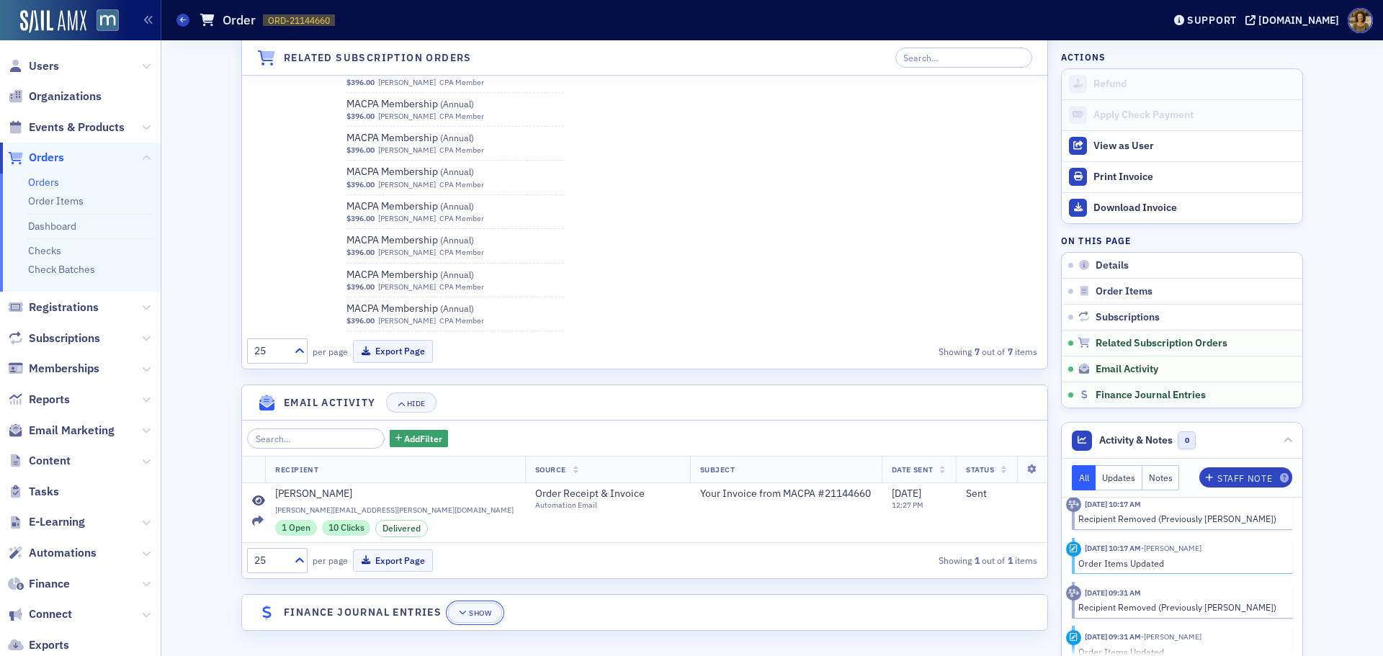
drag, startPoint x: 467, startPoint y: 612, endPoint x: 485, endPoint y: 588, distance: 29.8
click at [469, 612] on div "Show" at bounding box center [480, 613] width 22 height 8
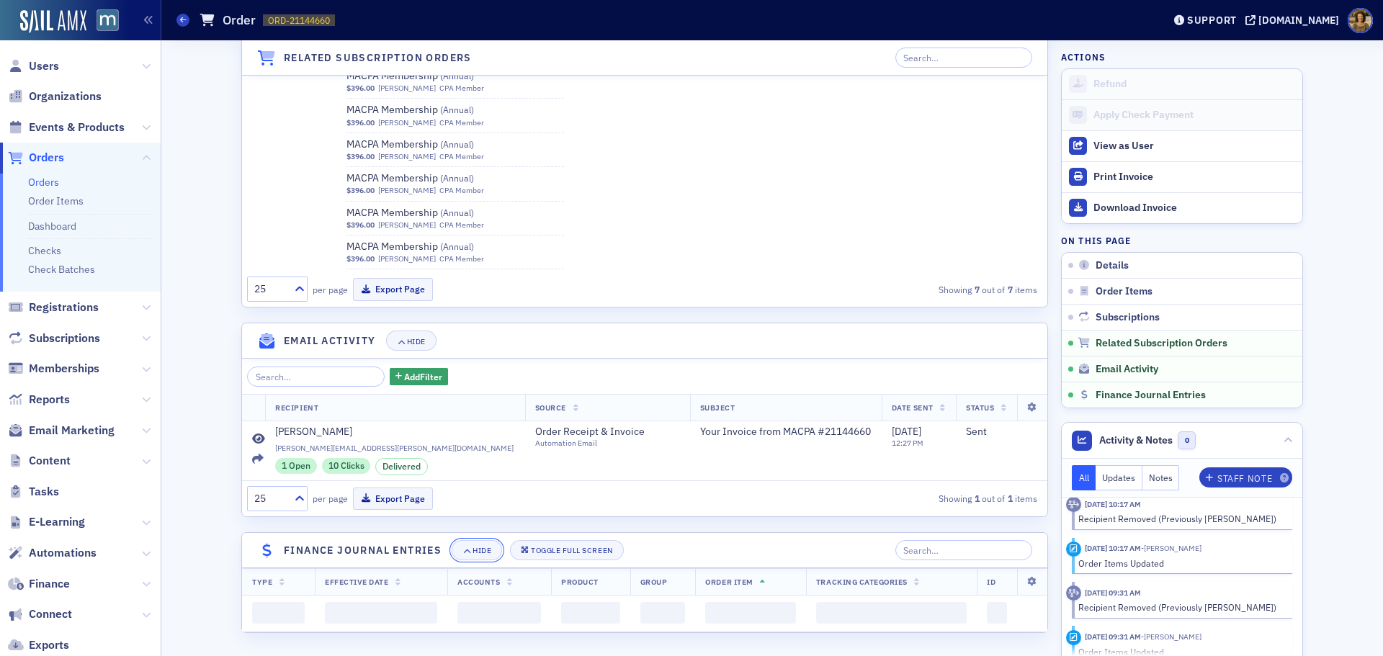
scroll to position [20449, 0]
click at [542, 545] on div "Toggle Full Screen" at bounding box center [571, 549] width 81 height 8
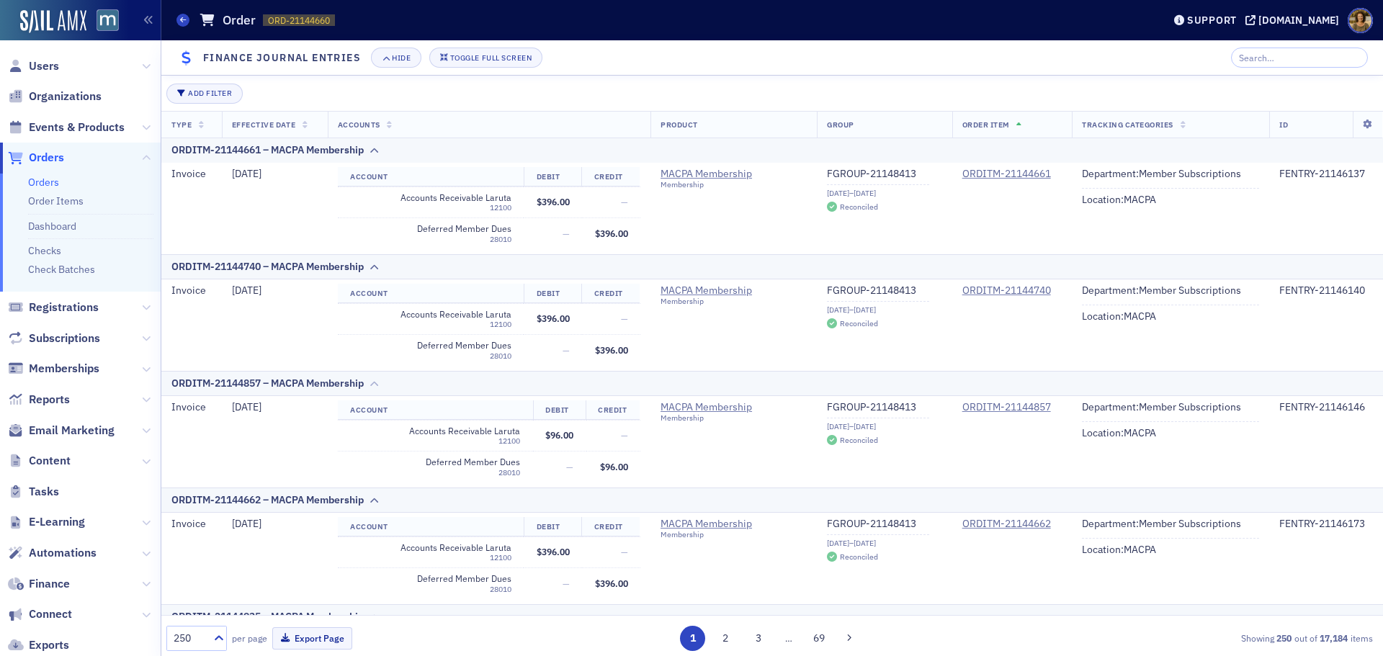
scroll to position [20333, 0]
click at [194, 640] on div "250" at bounding box center [190, 638] width 32 height 15
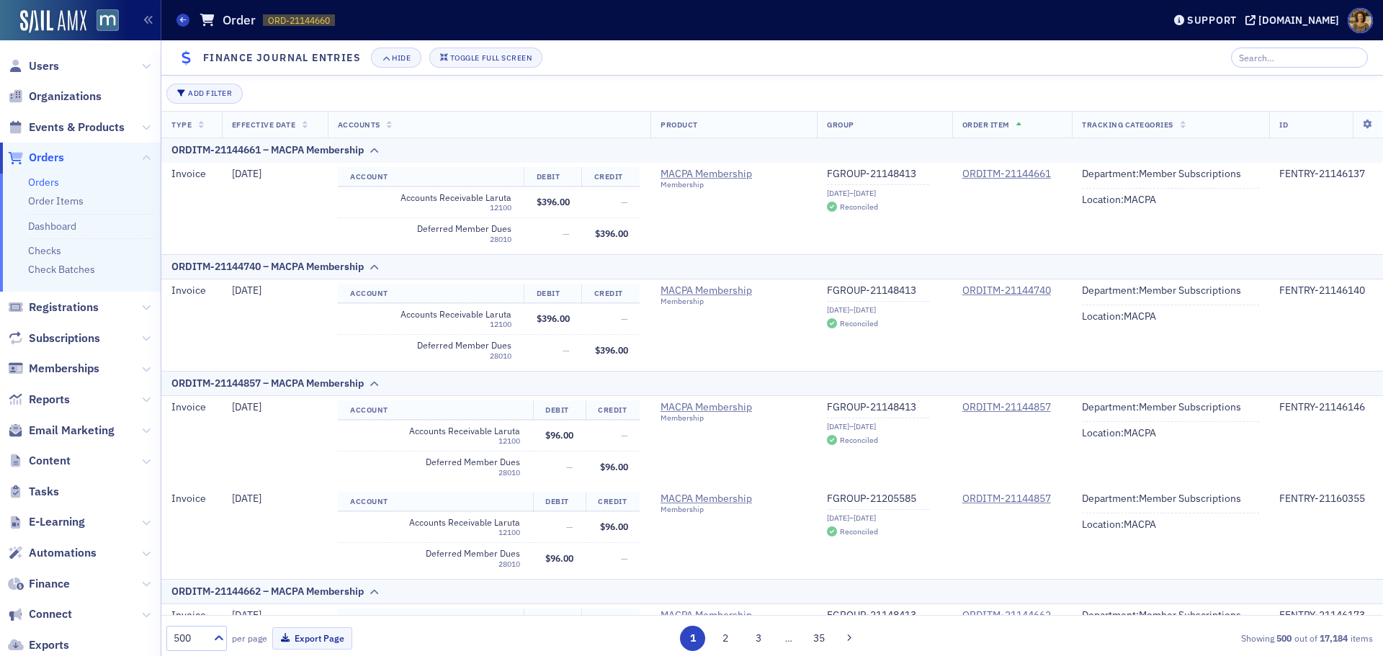
scroll to position [144, 0]
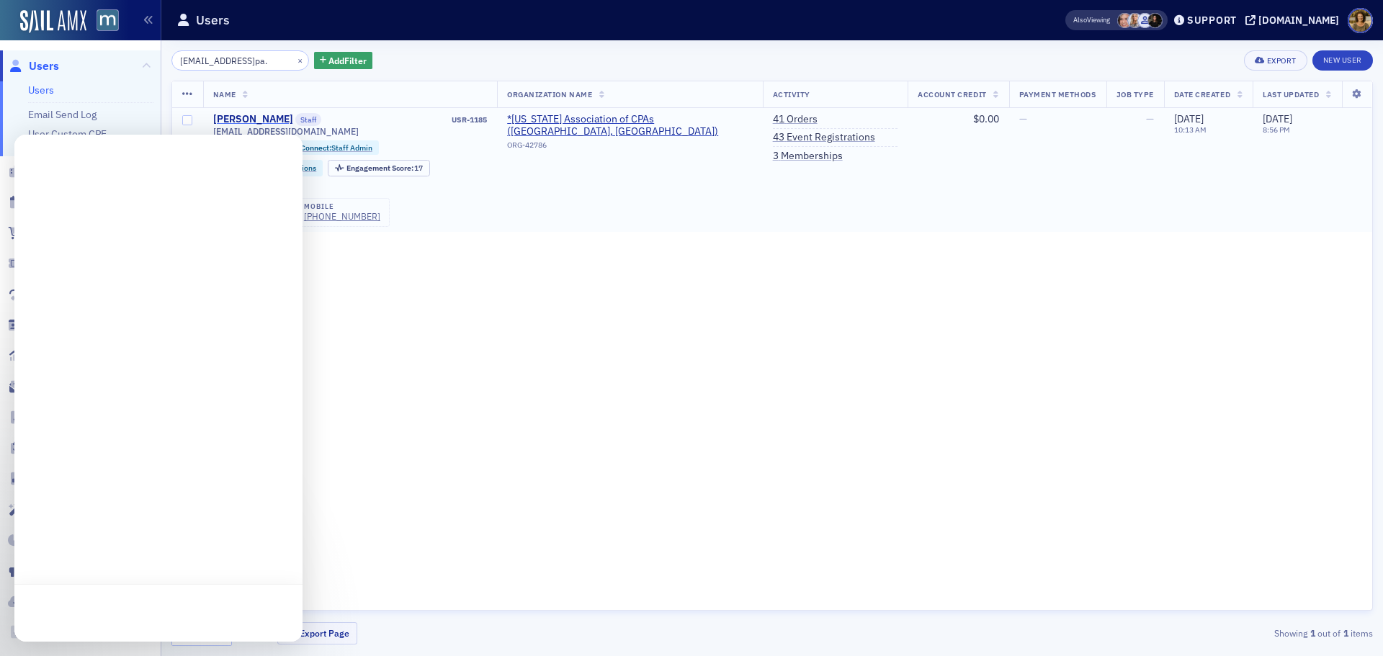
type input "[EMAIL_ADDRESS]pa."
click at [231, 117] on div "[PERSON_NAME]" at bounding box center [253, 119] width 80 height 13
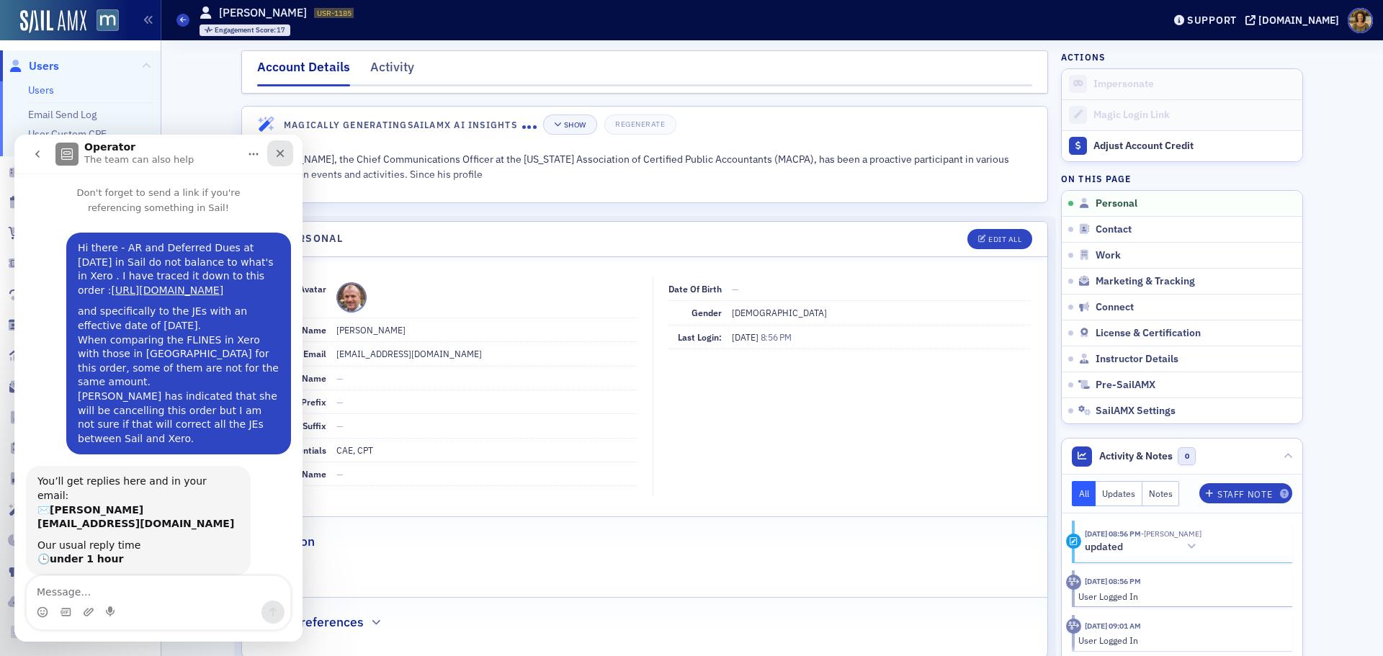
click at [274, 153] on icon "Close" at bounding box center [280, 154] width 12 height 12
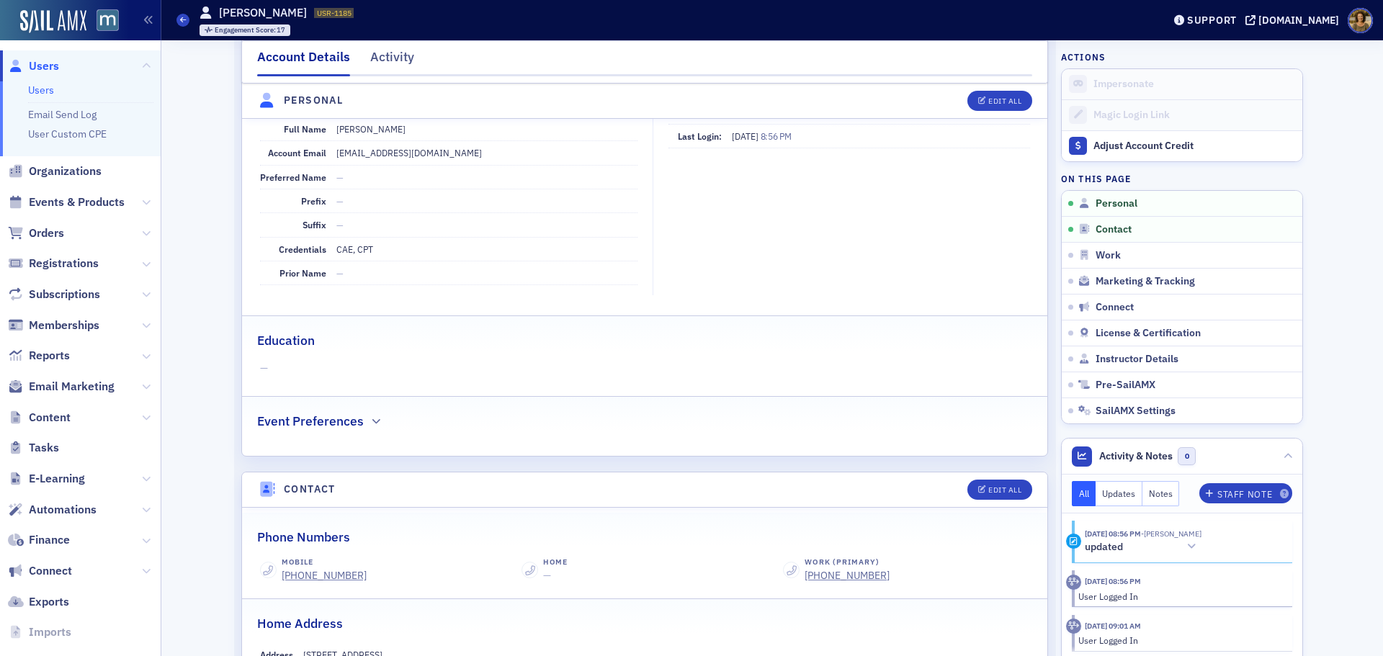
scroll to position [432, 0]
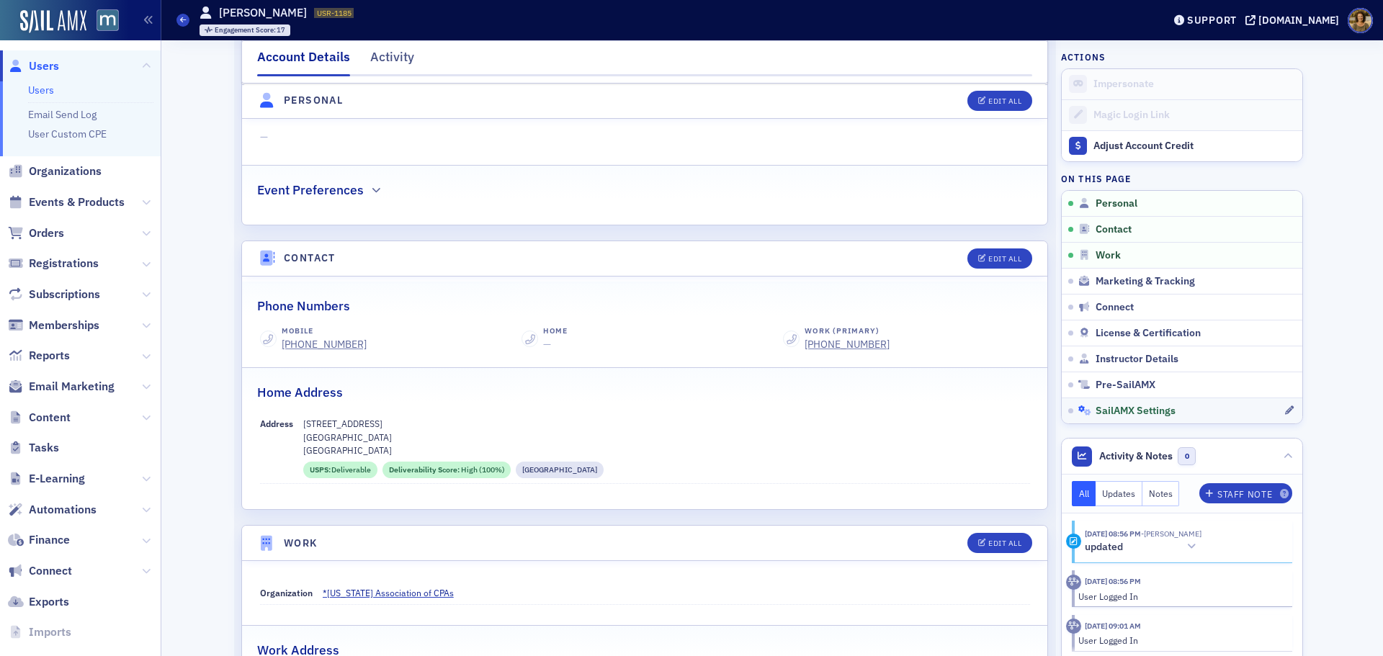
click at [1129, 414] on span "SailAMX Settings" at bounding box center [1136, 411] width 80 height 13
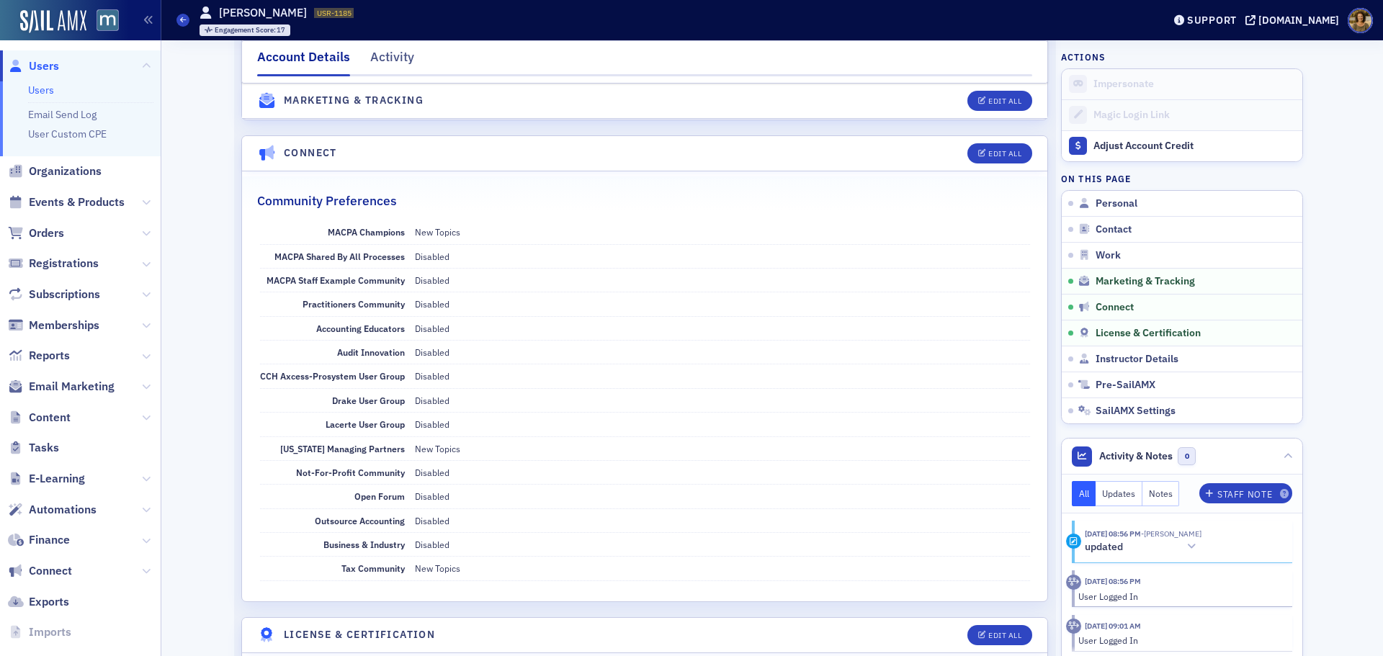
scroll to position [2144, 0]
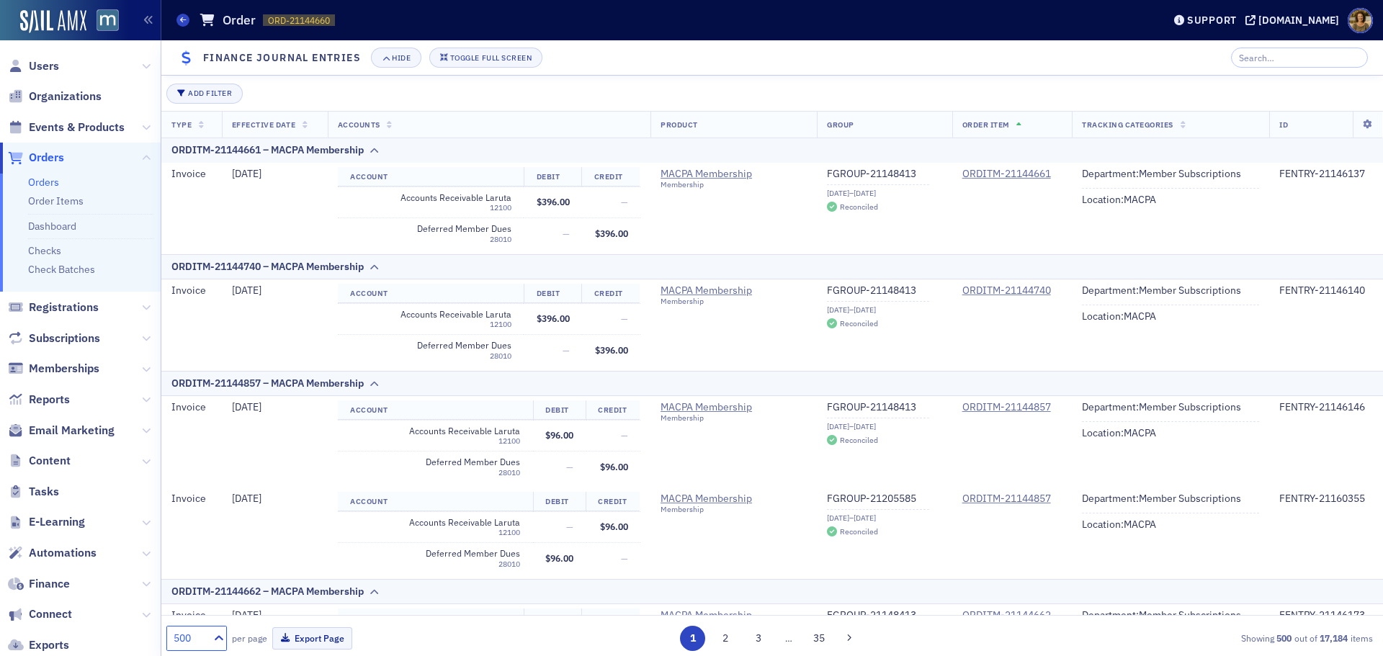
click at [44, 393] on span "Reports" at bounding box center [49, 400] width 41 height 16
